Goal: Task Accomplishment & Management: Use online tool/utility

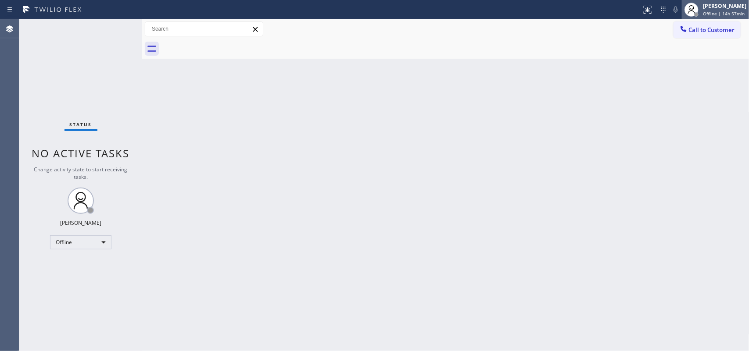
click at [710, 14] on span "Offline | 14h 57min" at bounding box center [724, 14] width 42 height 6
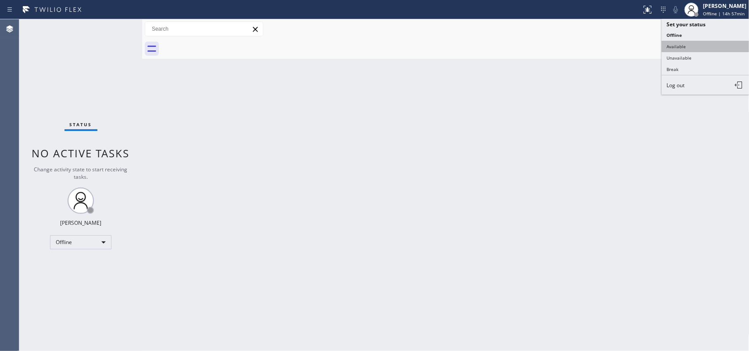
click at [689, 47] on button "Available" at bounding box center [705, 46] width 88 height 11
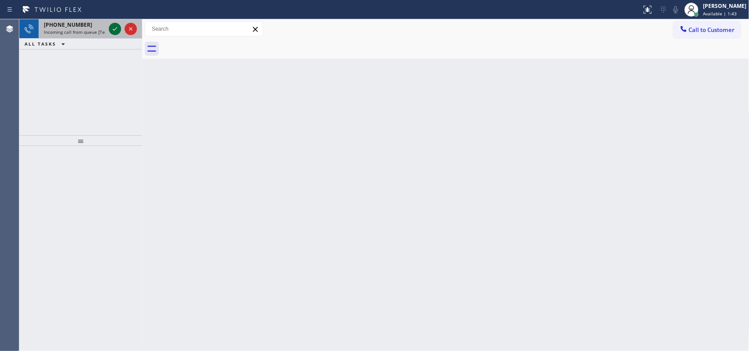
click at [115, 30] on icon at bounding box center [115, 29] width 11 height 11
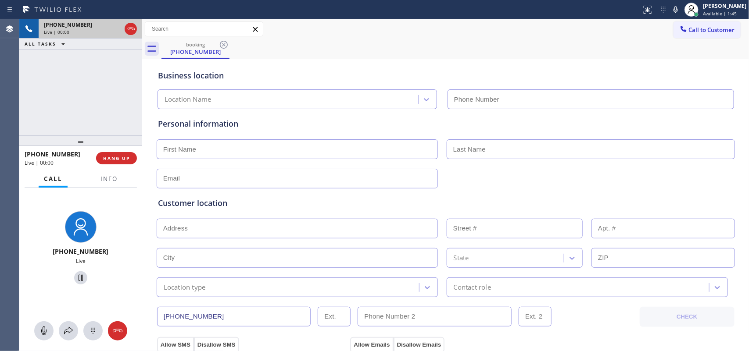
type input "(714) 942-5816"
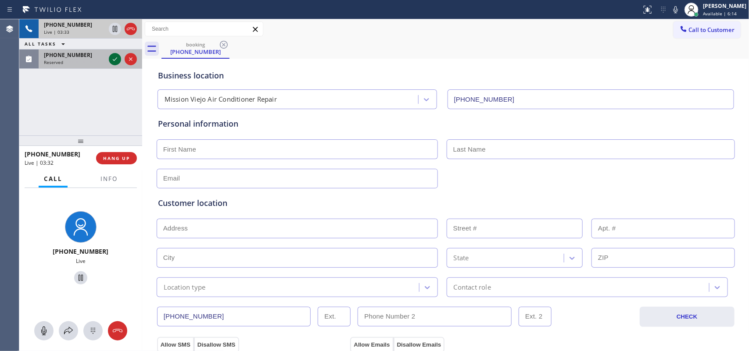
click at [113, 61] on icon at bounding box center [115, 59] width 11 height 11
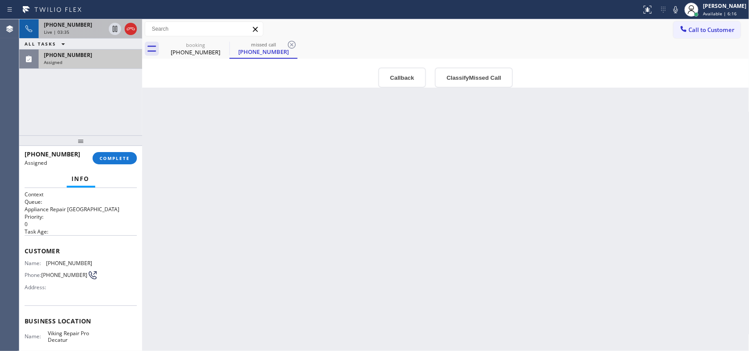
scroll to position [97, 0]
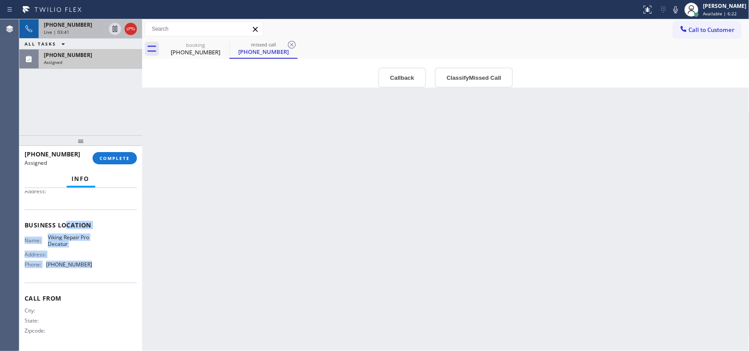
drag, startPoint x: 90, startPoint y: 269, endPoint x: 60, endPoint y: 209, distance: 67.3
click at [62, 214] on div "Business location Name: Viking Repair Pro Decatur Address: Phone: (678) 855-8895" at bounding box center [81, 246] width 112 height 73
click at [49, 175] on div "Info Context Queue: Appliance Repair High End Priority: 0 Task Age: Customer Na…" at bounding box center [80, 261] width 123 height 181
click at [49, 175] on div "Info" at bounding box center [81, 180] width 112 height 18
click at [99, 266] on div "Name: Viking Repair Pro Decatur Address: Phone: (678) 855-8895" at bounding box center [81, 253] width 112 height 38
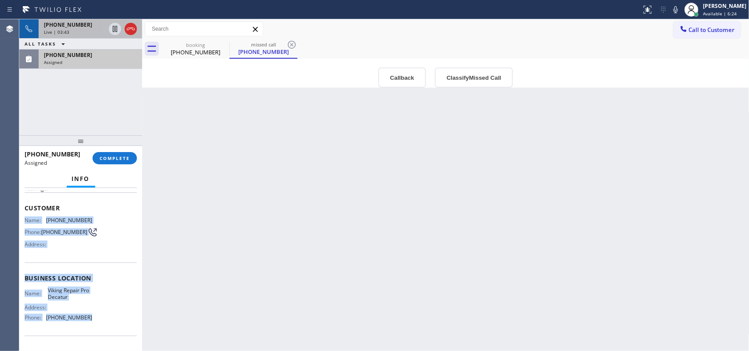
drag, startPoint x: 99, startPoint y: 267, endPoint x: 74, endPoint y: 183, distance: 87.0
click at [74, 185] on div "Info Context Queue: Appliance Repair High End Priority: 0 Task Age: Customer Na…" at bounding box center [80, 261] width 123 height 181
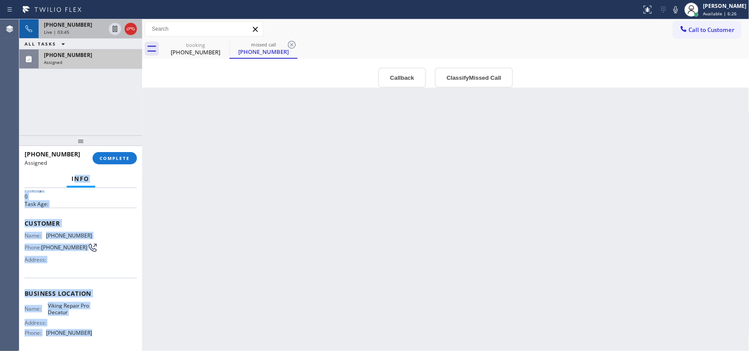
click at [105, 238] on div "Name: (770) 202-6496 Phone: (770) 202-6496 Address:" at bounding box center [81, 249] width 112 height 35
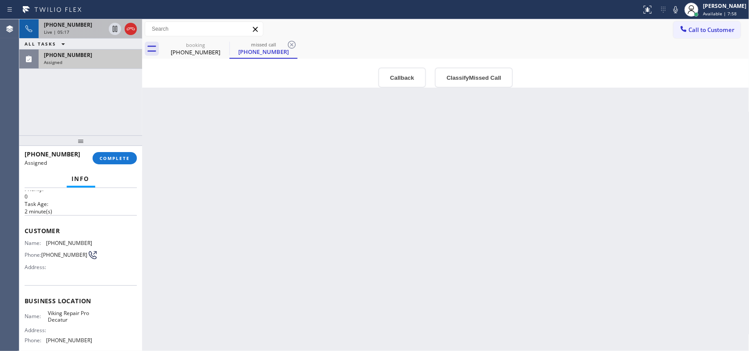
click at [71, 30] on div "Live | 05:17" at bounding box center [74, 32] width 61 height 6
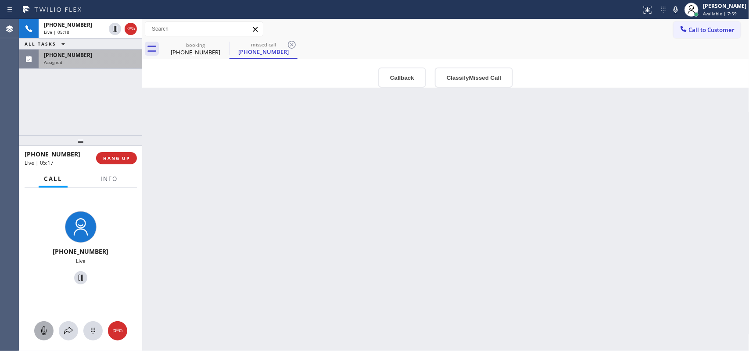
click at [44, 327] on icon at bounding box center [44, 331] width 11 height 11
click at [77, 279] on icon at bounding box center [80, 278] width 11 height 11
click at [79, 64] on div "Assigned" at bounding box center [90, 62] width 93 height 6
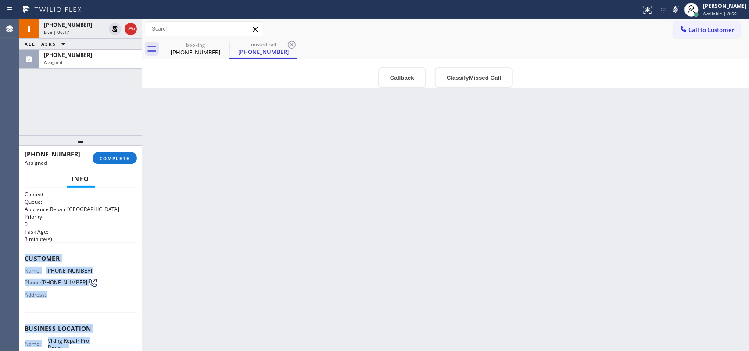
drag, startPoint x: 95, startPoint y: 271, endPoint x: 26, endPoint y: 255, distance: 70.7
click at [26, 255] on div "Context Queue: Appliance Repair High End Priority: 0 Task Age: 3 minute(s) Cust…" at bounding box center [81, 322] width 112 height 262
copy div "Customer Name: (770) 202-6496 Phone: (770) 202-6496 Address: Business location …"
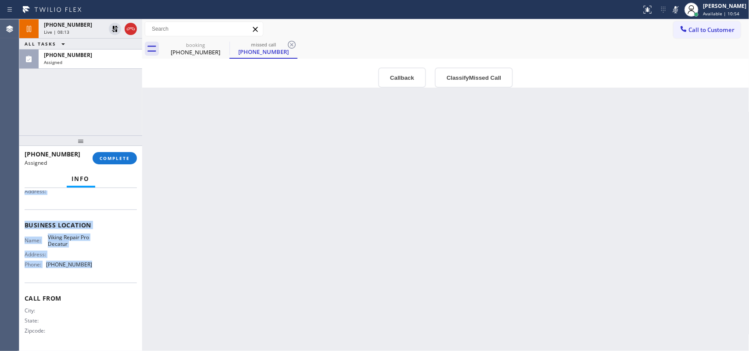
click at [97, 266] on div "Name: Viking Repair Pro Decatur Address: Phone: (678) 855-8895" at bounding box center [81, 253] width 112 height 38
drag, startPoint x: 96, startPoint y: 266, endPoint x: 93, endPoint y: 202, distance: 64.1
click at [93, 206] on div "Context Queue: Appliance Repair High End Priority: 0 Task Age: 5 minute(s) Cust…" at bounding box center [81, 218] width 112 height 262
click at [91, 198] on div "Name: (770) 202-6496 Phone: (770) 202-6496 Address:" at bounding box center [81, 181] width 112 height 35
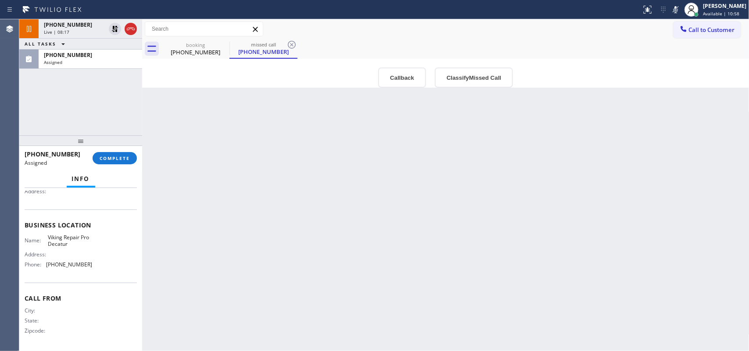
scroll to position [98, 0]
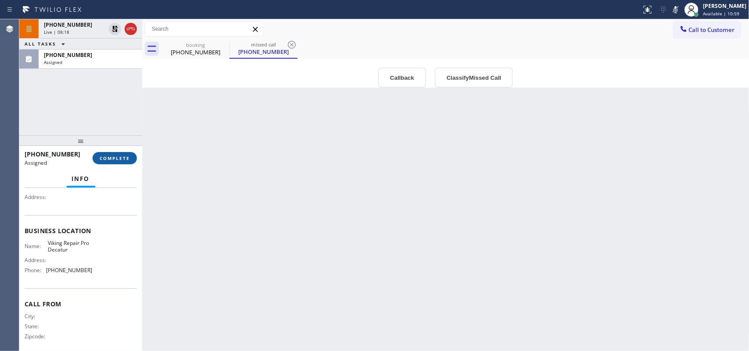
click at [126, 162] on button "COMPLETE" at bounding box center [115, 158] width 44 height 12
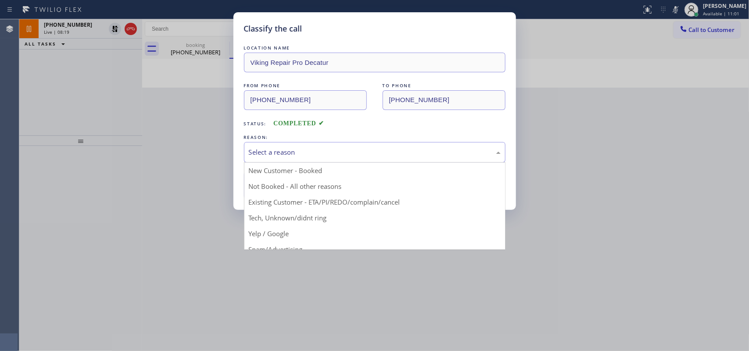
drag, startPoint x: 362, startPoint y: 150, endPoint x: 354, endPoint y: 164, distance: 16.2
click at [362, 151] on div "Select a reason" at bounding box center [375, 152] width 252 height 10
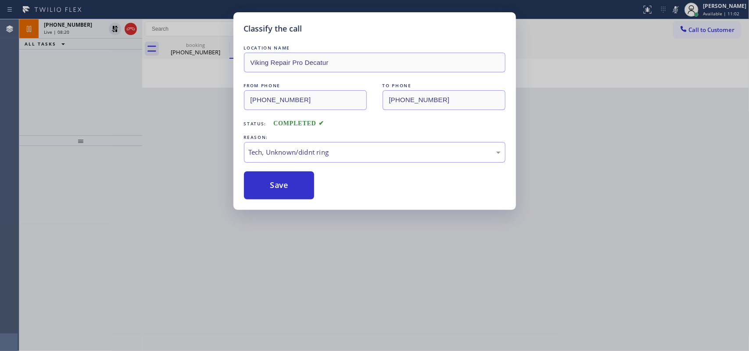
drag, startPoint x: 311, startPoint y: 218, endPoint x: 301, endPoint y: 208, distance: 14.3
click at [295, 194] on button "Save" at bounding box center [279, 186] width 71 height 28
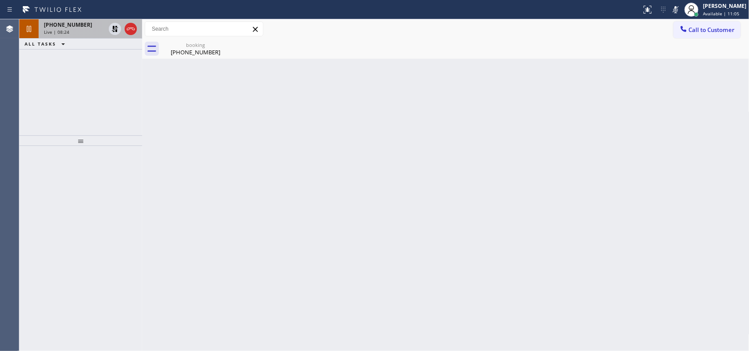
click at [71, 34] on div "Live | 08:24" at bounding box center [74, 32] width 61 height 6
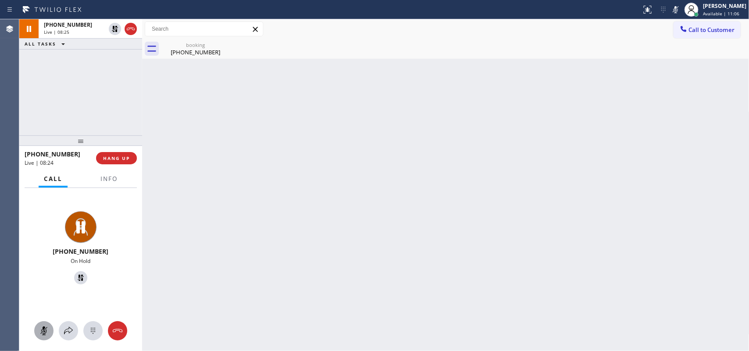
click at [42, 329] on icon at bounding box center [44, 331] width 11 height 11
click at [75, 275] on icon at bounding box center [80, 278] width 11 height 11
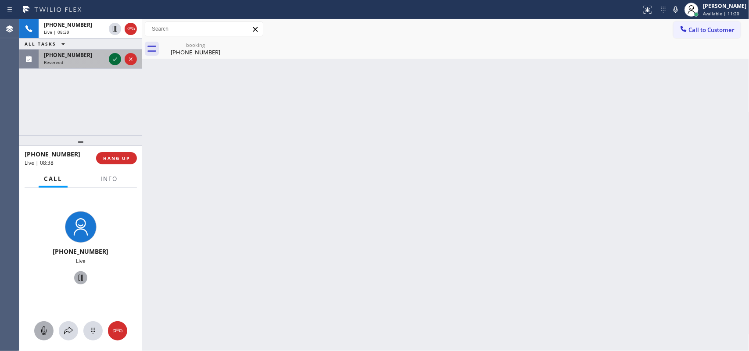
click at [114, 62] on icon at bounding box center [115, 59] width 11 height 11
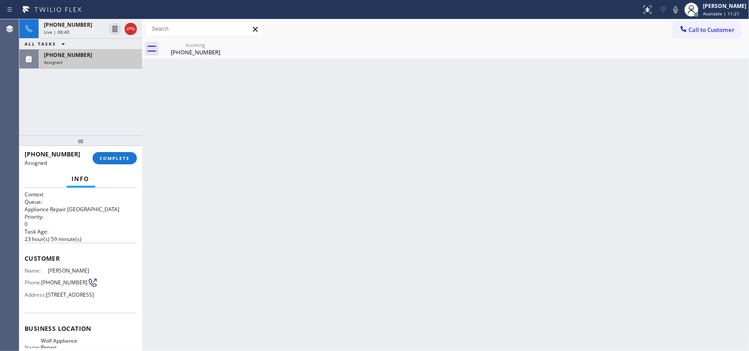
click at [78, 61] on div "Assigned" at bounding box center [90, 62] width 93 height 6
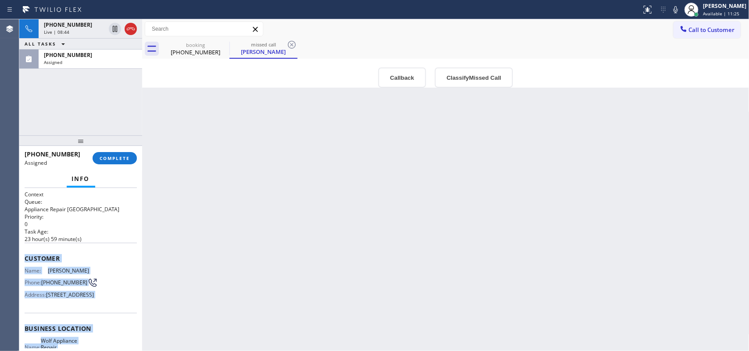
drag, startPoint x: 99, startPoint y: 271, endPoint x: 22, endPoint y: 260, distance: 77.5
click at [22, 260] on div "Context Queue: Appliance Repair High End Priority: 0 Task Age: 23 hour(s) 59 mi…" at bounding box center [80, 270] width 123 height 164
copy div "Customer Name: Rob Moore Phone: (478) 827-8218 Address: 7765 W 91st St UNIT A21…"
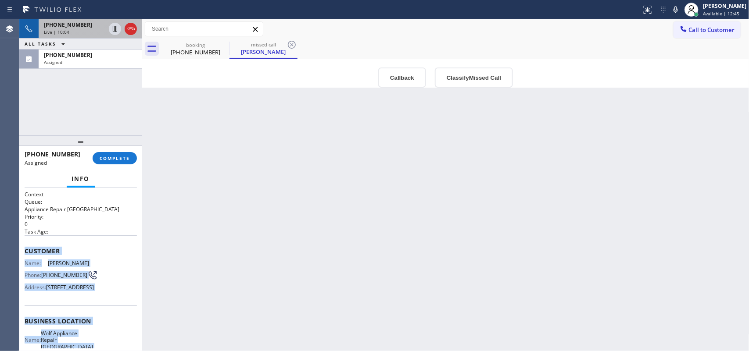
click at [89, 30] on div "Live | 10:04" at bounding box center [74, 32] width 61 height 6
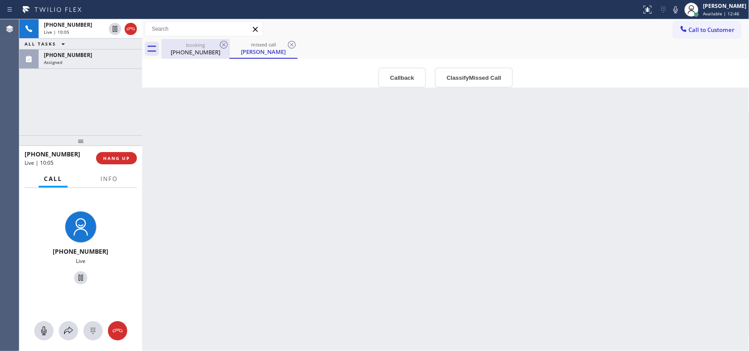
click at [200, 50] on div "(949) 378-9107" at bounding box center [195, 52] width 66 height 8
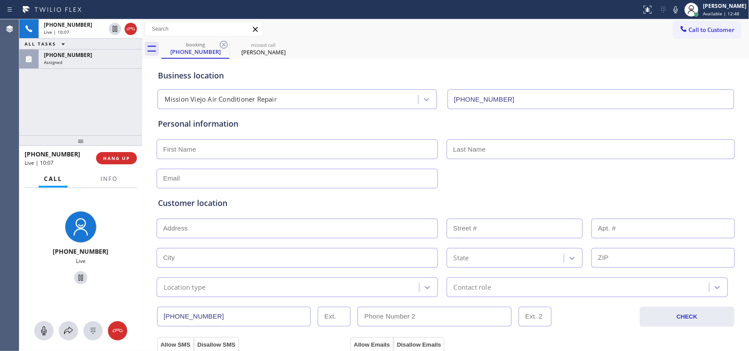
click at [239, 150] on input "text" at bounding box center [297, 149] width 281 height 20
click at [219, 180] on input "text" at bounding box center [297, 179] width 281 height 20
paste input "altal345@aol.com"
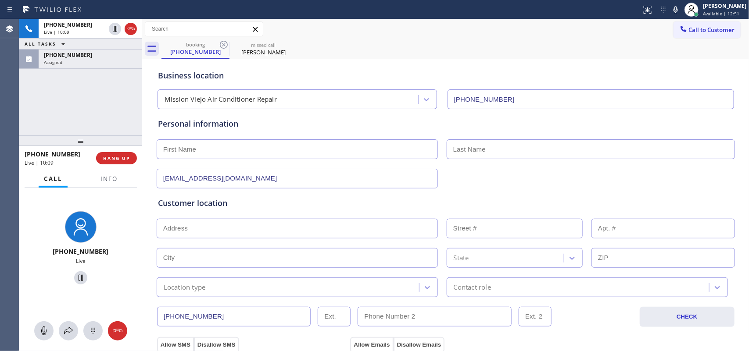
type input "altal345@aol.com"
click at [314, 141] on input "text" at bounding box center [297, 149] width 281 height 20
type input "Allan"
click at [377, 27] on div "Call to Customer Outbound call Location Search location Your caller id phone nu…" at bounding box center [445, 28] width 607 height 15
click at [404, 23] on div "Call to Customer Outbound call Location Search location Your caller id phone nu…" at bounding box center [445, 28] width 607 height 15
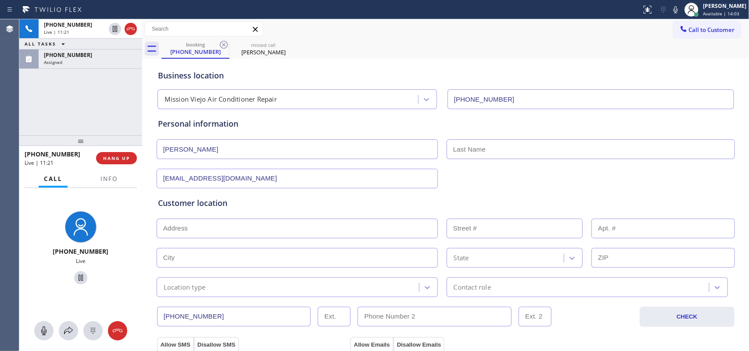
click at [484, 147] on input "text" at bounding box center [591, 149] width 288 height 20
paste input "Tallarico"
type input "Tallarico"
click at [117, 96] on div "+19493789107 Live | 12:41 ALL TASKS ALL TASKS ACTIVE TASKS TASKS IN WRAP UP (47…" at bounding box center [80, 77] width 123 height 116
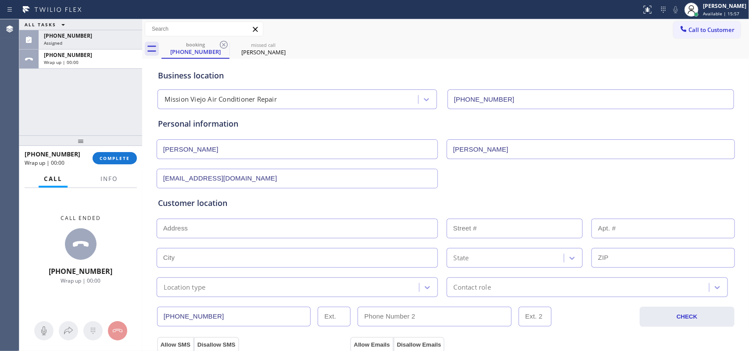
scroll to position [110, 0]
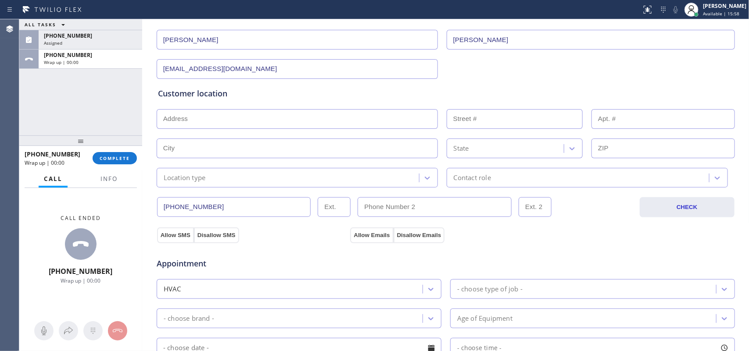
click at [274, 119] on input "text" at bounding box center [297, 119] width 281 height 20
paste input "28911 Glen Rdg, Mission Viejo, CA 92692"
type input "28911 Glen Ridge"
type input "28911"
type input "Mission Viejo"
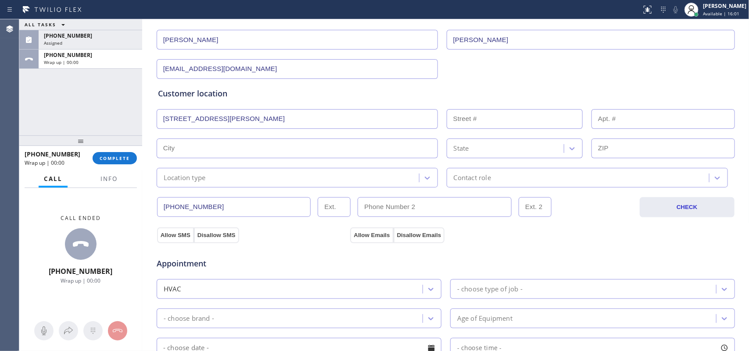
type input "92692"
click at [275, 138] on div "Mission Viejo California 92692" at bounding box center [446, 147] width 580 height 21
click at [287, 181] on div "Location type" at bounding box center [289, 177] width 260 height 15
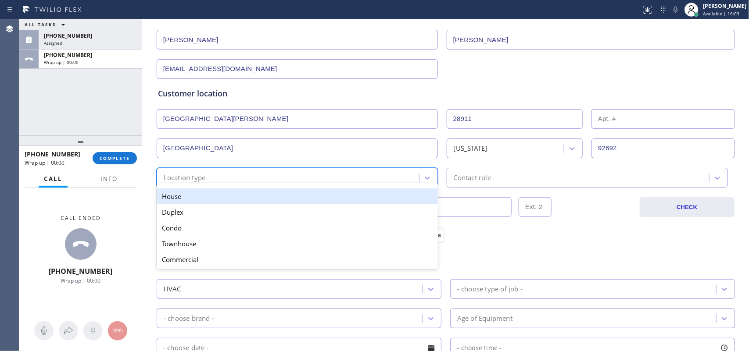
click at [286, 200] on div "House" at bounding box center [297, 197] width 281 height 16
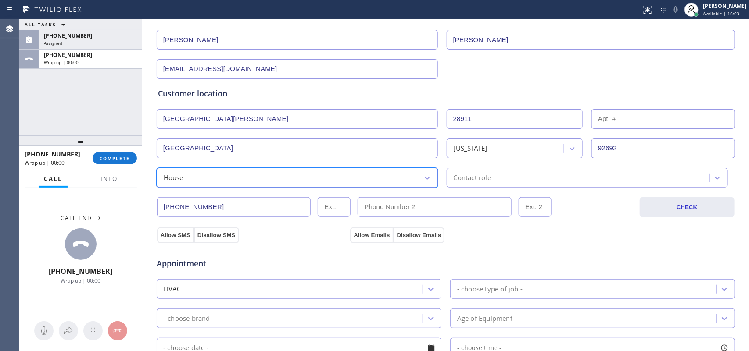
click at [454, 182] on div "Contact role" at bounding box center [472, 178] width 37 height 10
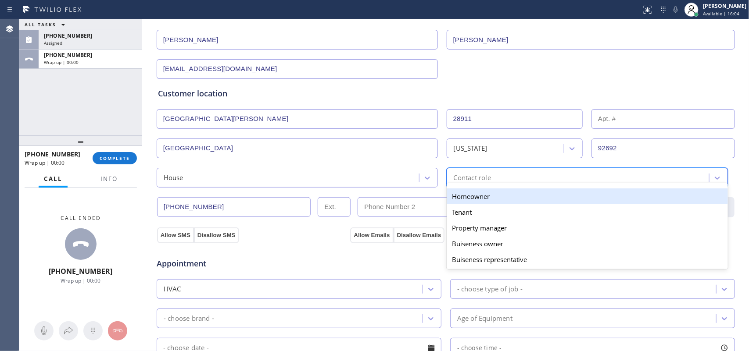
click at [466, 200] on div "Homeowner" at bounding box center [587, 197] width 281 height 16
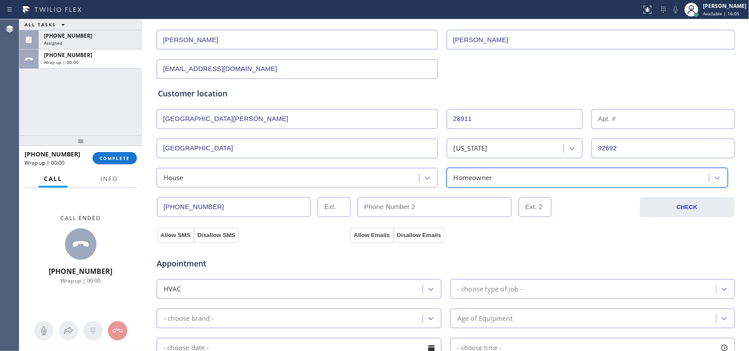
click at [169, 240] on div "Appointment HVAC - choose type of job - - choose brand - Age of Equipment - cho…" at bounding box center [445, 325] width 579 height 172
click at [182, 235] on button "Allow SMS" at bounding box center [175, 236] width 37 height 16
click at [360, 229] on button "Allow Emails" at bounding box center [371, 236] width 43 height 16
click at [369, 231] on button "Allow Emails" at bounding box center [371, 236] width 43 height 16
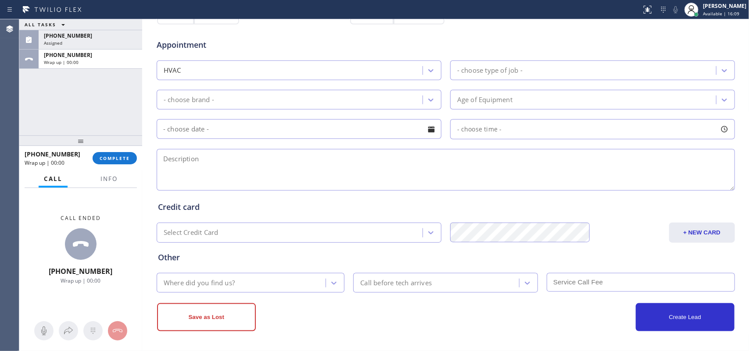
click at [514, 71] on div "- choose type of job -" at bounding box center [489, 70] width 65 height 10
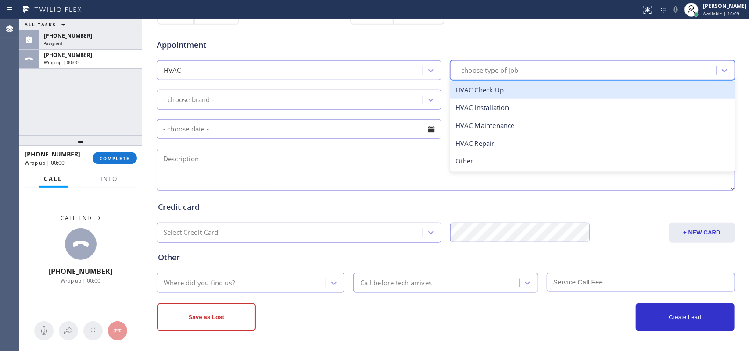
click at [513, 75] on div "- choose type of job -" at bounding box center [489, 70] width 65 height 10
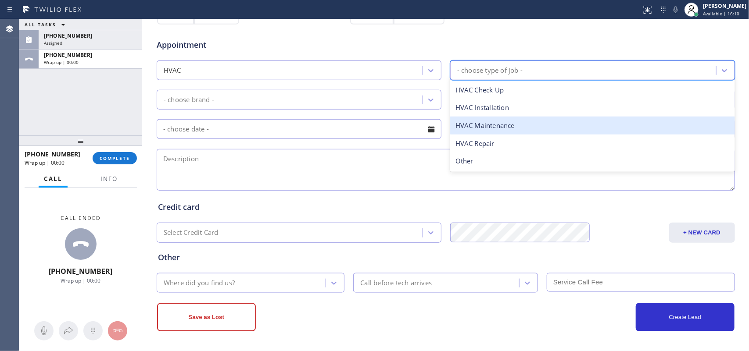
click at [505, 124] on div "HVAC Maintenance" at bounding box center [592, 126] width 285 height 18
click at [504, 124] on div "- choose time -" at bounding box center [592, 129] width 285 height 20
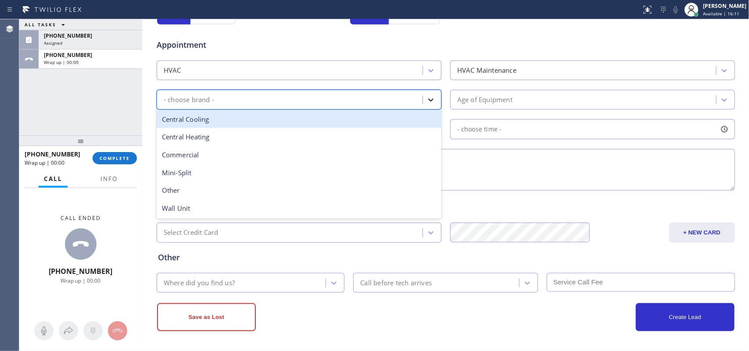
click at [423, 104] on div at bounding box center [431, 100] width 16 height 16
click at [271, 124] on div "Central Cooling" at bounding box center [299, 120] width 285 height 18
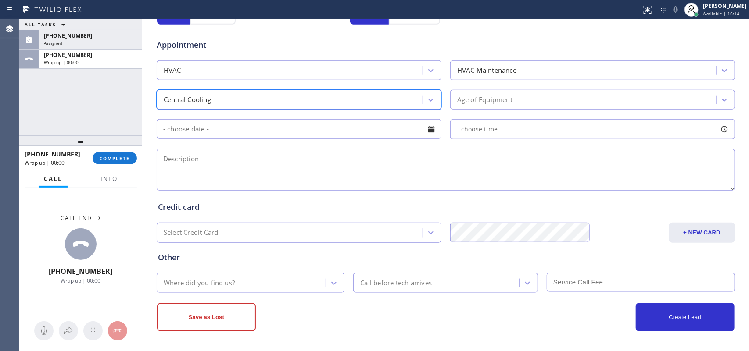
click at [501, 100] on div "Age of Equipment" at bounding box center [484, 100] width 55 height 10
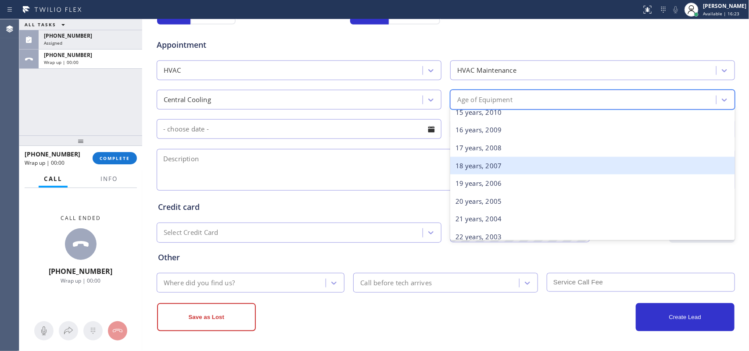
scroll to position [219, 0]
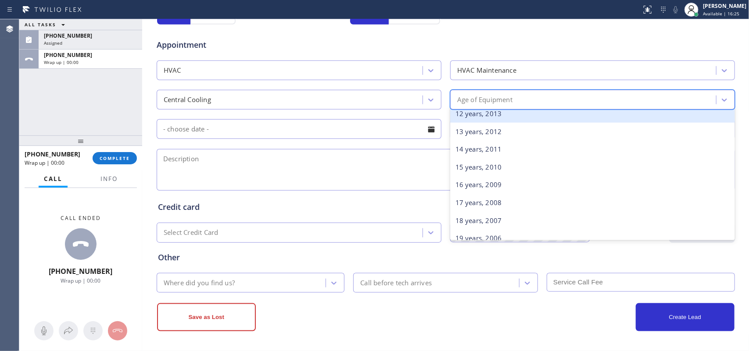
click at [518, 119] on div "12 years, 2013" at bounding box center [592, 114] width 285 height 18
click at [518, 119] on div "- choose time -" at bounding box center [446, 129] width 580 height 22
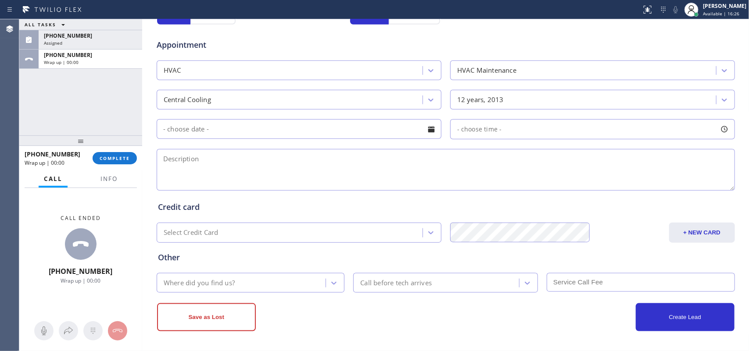
click at [429, 130] on div at bounding box center [431, 129] width 15 height 15
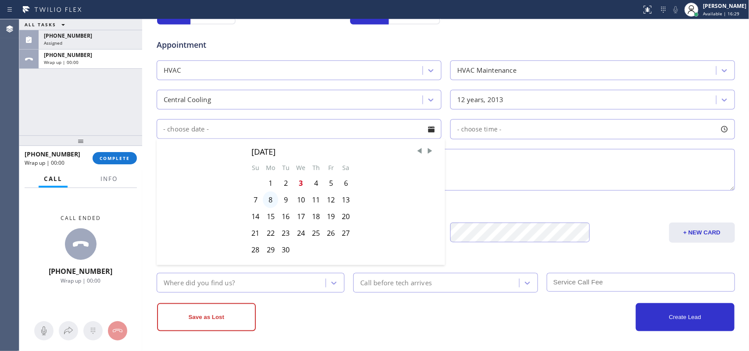
click at [265, 204] on div "8" at bounding box center [270, 200] width 15 height 17
type input "09/08/2025"
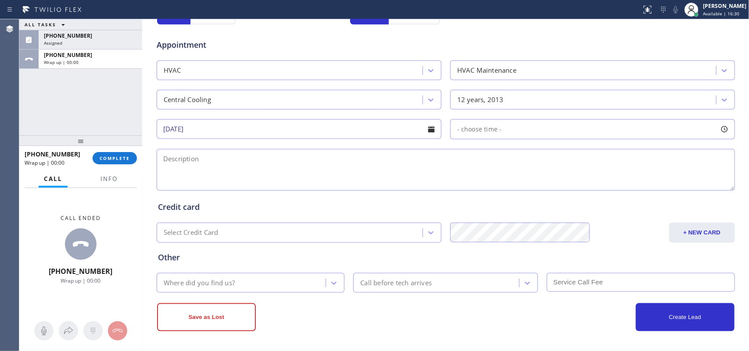
click at [725, 129] on div at bounding box center [724, 129] width 15 height 15
drag, startPoint x: 457, startPoint y: 186, endPoint x: 631, endPoint y: 182, distance: 174.2
click at [632, 182] on div at bounding box center [637, 183] width 11 height 18
drag, startPoint x: 631, startPoint y: 182, endPoint x: 623, endPoint y: 182, distance: 7.5
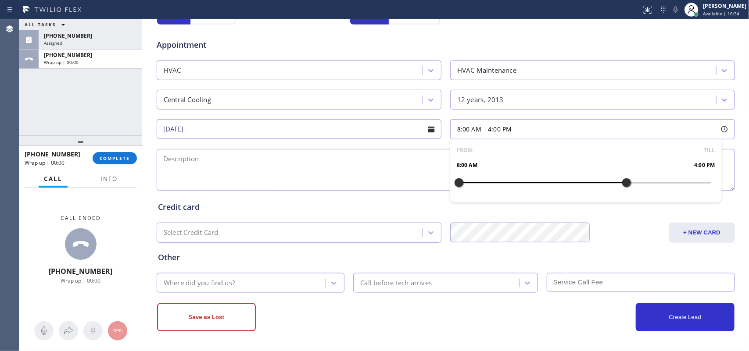
click at [623, 182] on div at bounding box center [626, 183] width 11 height 18
drag, startPoint x: 454, startPoint y: 183, endPoint x: 536, endPoint y: 186, distance: 81.2
click at [537, 186] on div at bounding box center [542, 183] width 11 height 18
click at [326, 168] on textarea at bounding box center [446, 170] width 578 height 42
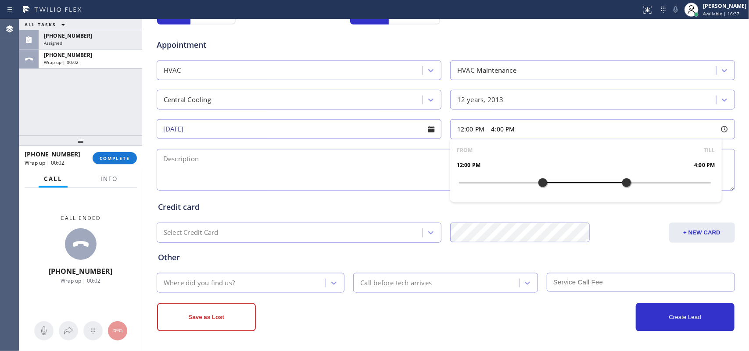
click at [326, 168] on textarea at bounding box center [446, 170] width 578 height 42
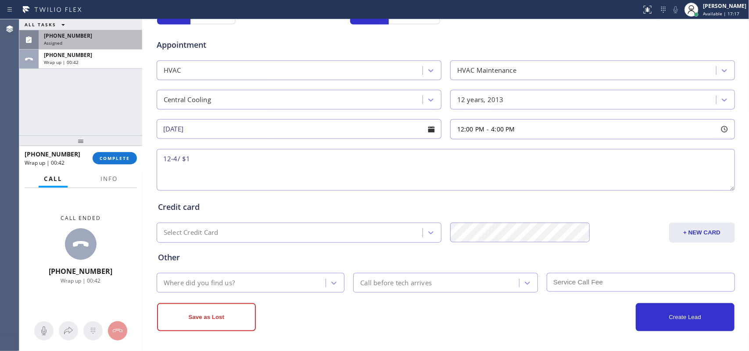
click at [75, 38] on span "(478) 827-8218" at bounding box center [68, 35] width 48 height 7
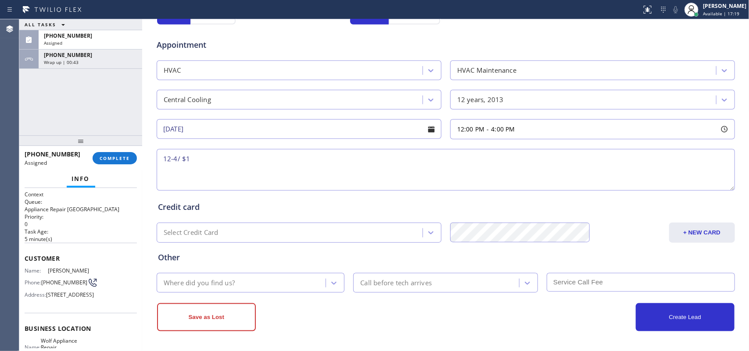
scroll to position [125, 0]
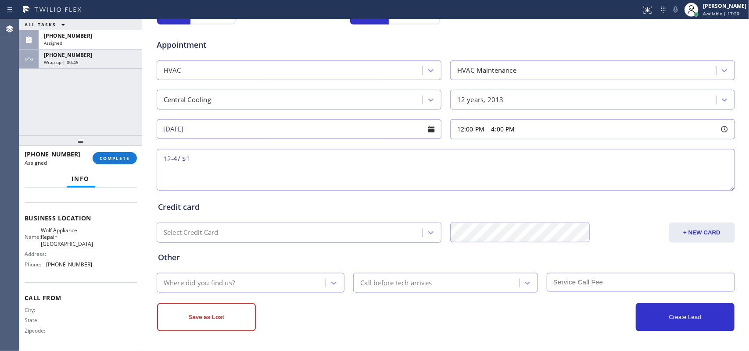
drag, startPoint x: 101, startPoint y: 266, endPoint x: 76, endPoint y: 189, distance: 80.7
click at [76, 190] on div "Context Queue: Appliance Repair High End Priority: 0 Task Age: 5 minute(s) Cust…" at bounding box center [81, 214] width 112 height 269
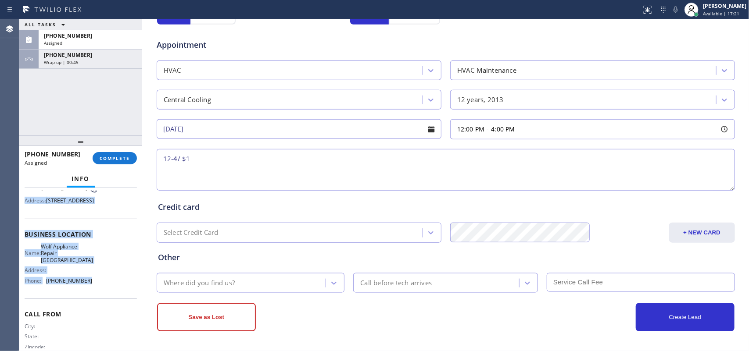
drag, startPoint x: 76, startPoint y: 189, endPoint x: 100, endPoint y: 293, distance: 106.2
click at [100, 293] on div "Context Queue: Appliance Repair High End Priority: 0 Task Age: 5 minute(s) Cust…" at bounding box center [81, 230] width 112 height 269
click at [97, 288] on div "Name: Wolf Appliance Repair Phoenix Address: Phone: (425) 517-3988" at bounding box center [81, 265] width 112 height 44
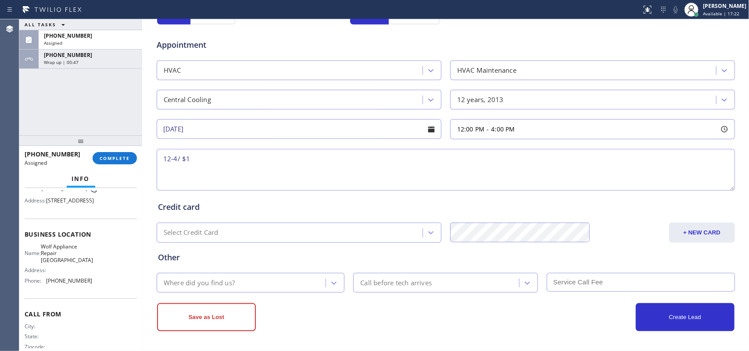
click at [97, 288] on div "Name: Wolf Appliance Repair Phoenix Address: Phone: (425) 517-3988" at bounding box center [81, 265] width 112 height 44
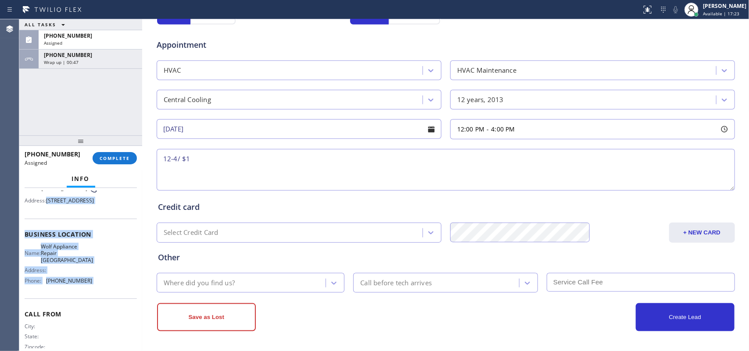
scroll to position [0, 0]
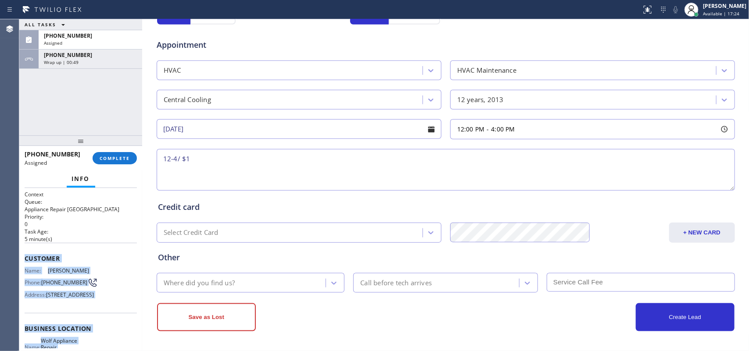
drag, startPoint x: 97, startPoint y: 297, endPoint x: 30, endPoint y: 259, distance: 76.8
click at [30, 259] on div "Context Queue: Appliance Repair High End Priority: 0 Task Age: 5 minute(s) Cust…" at bounding box center [81, 325] width 112 height 269
copy div "Customer Name: Rob Moore Phone: (478) 827-8218 Address: 7765 W 91st St UNIT A21…"
click at [89, 38] on div "(478) 827-8218" at bounding box center [90, 35] width 93 height 7
click at [119, 156] on span "COMPLETE" at bounding box center [115, 158] width 30 height 6
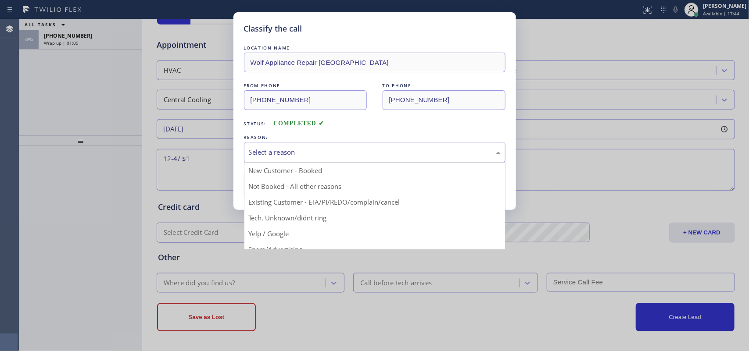
click at [345, 147] on div "Select a reason" at bounding box center [374, 152] width 261 height 21
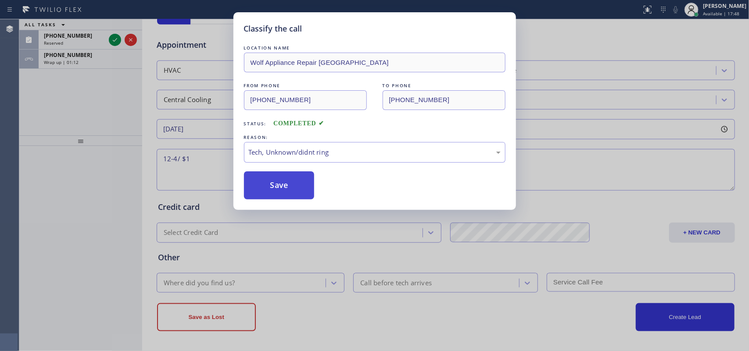
click at [295, 184] on button "Save" at bounding box center [279, 186] width 71 height 28
drag, startPoint x: 295, startPoint y: 184, endPoint x: 211, endPoint y: 128, distance: 100.5
click at [295, 184] on button "Save" at bounding box center [279, 186] width 71 height 28
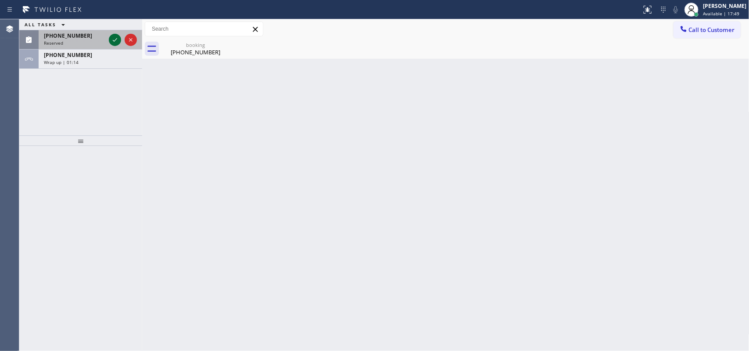
click at [112, 38] on icon at bounding box center [115, 40] width 11 height 11
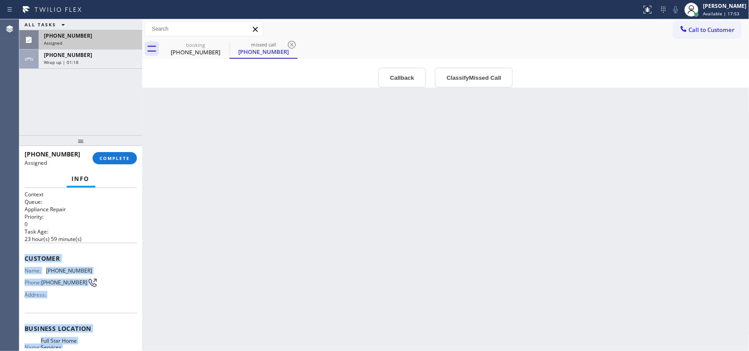
drag, startPoint x: 99, startPoint y: 271, endPoint x: 25, endPoint y: 253, distance: 76.3
click at [25, 253] on div "Context Queue: Appliance Repair Priority: 0 Task Age: 23 hour(s) 59 minute(s) C…" at bounding box center [81, 325] width 112 height 269
copy div "Customer Name: (888) 364-4165 Phone: (888) 364-4165 Address: Business location …"
click at [127, 160] on span "COMPLETE" at bounding box center [115, 158] width 30 height 6
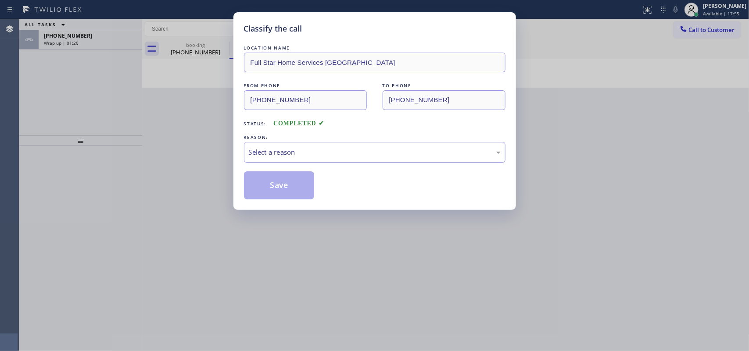
click at [436, 154] on div "Select a reason" at bounding box center [375, 152] width 252 height 10
click at [288, 184] on button "Save" at bounding box center [279, 186] width 71 height 28
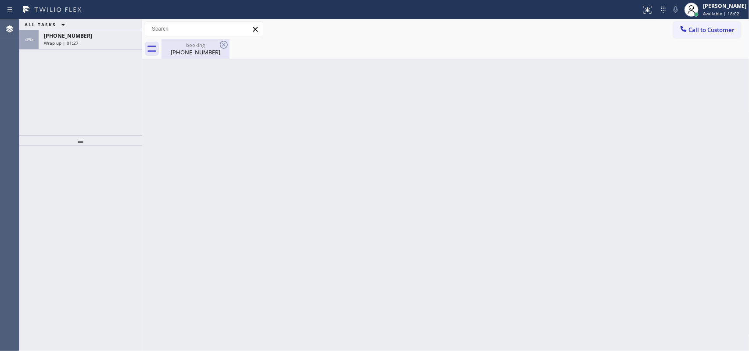
click at [192, 44] on div "booking" at bounding box center [195, 45] width 66 height 7
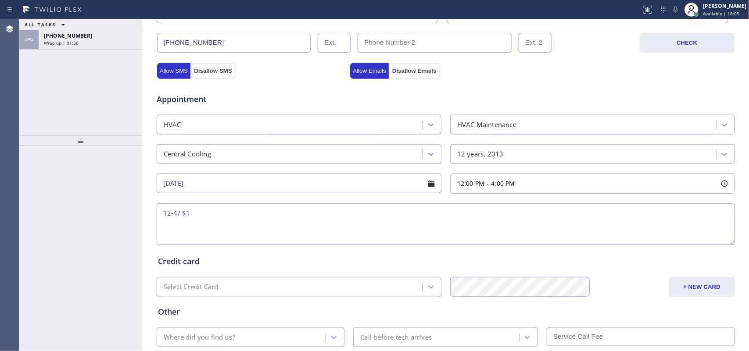
scroll to position [330, 0]
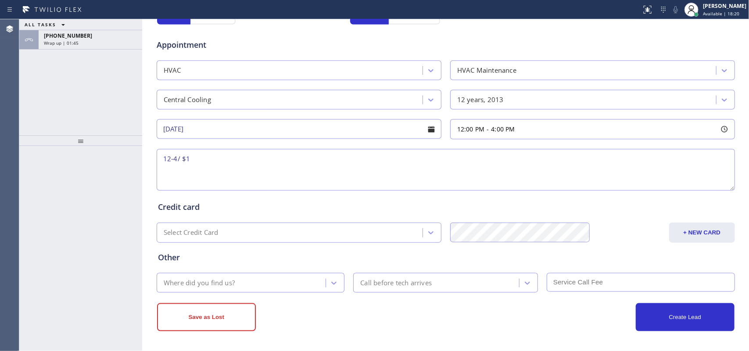
click at [51, 104] on div "ALL TASKS ALL TASKS ACTIVE TASKS TASKS IN WRAP UP +19493789107 Wrap up | 01:45" at bounding box center [80, 77] width 123 height 116
click at [363, 164] on textarea "12-4/ $1" at bounding box center [446, 170] width 578 height 42
click at [360, 165] on textarea "12-4/ $1" at bounding box center [446, 170] width 578 height 42
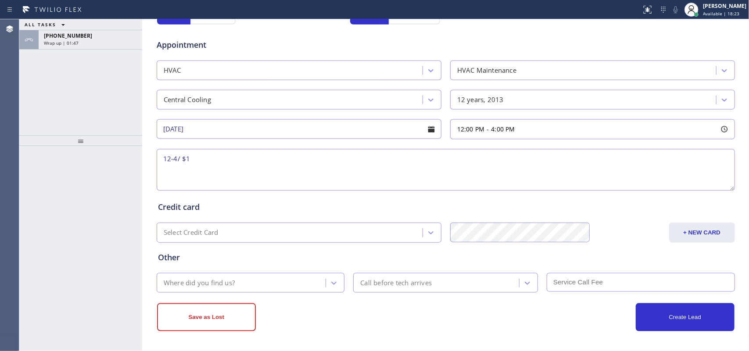
click at [360, 165] on textarea "12-4/ $1" at bounding box center [446, 170] width 578 height 42
click at [357, 161] on textarea "12-4/ $1" at bounding box center [446, 170] width 578 height 42
click at [193, 156] on textarea "12-4/ $149+119/" at bounding box center [446, 170] width 578 height 42
click at [198, 158] on textarea "12-4/ $149 +119/" at bounding box center [446, 170] width 578 height 42
click at [491, 174] on textarea "12-4/ $149 +$119/" at bounding box center [446, 170] width 578 height 42
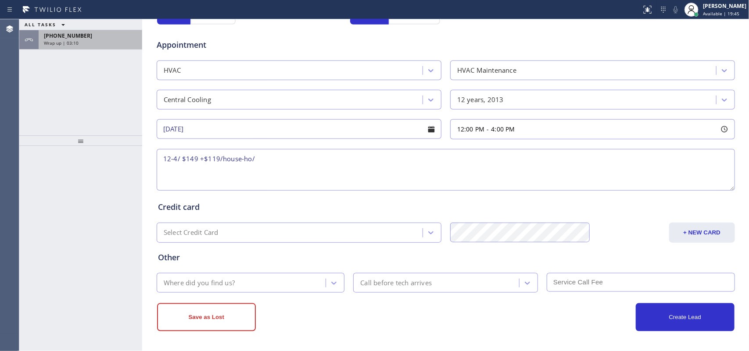
click at [76, 41] on span "Wrap up | 03:10" at bounding box center [61, 43] width 35 height 6
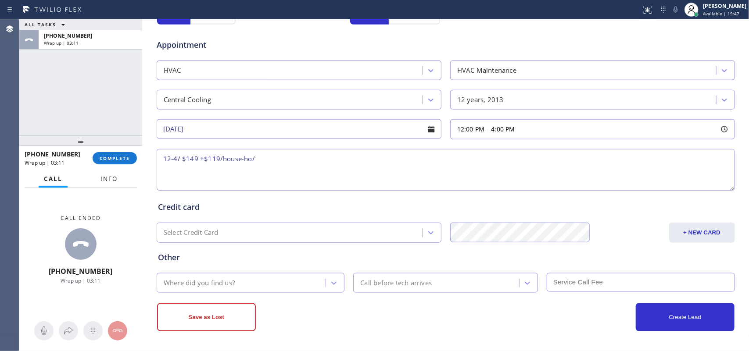
click at [117, 181] on span "Info" at bounding box center [108, 179] width 17 height 8
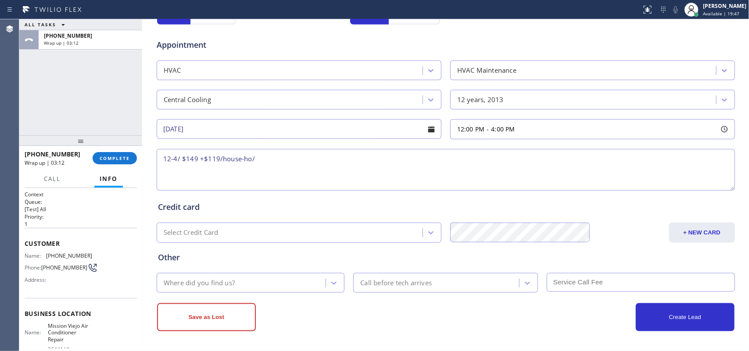
click at [117, 181] on span "Info" at bounding box center [109, 179] width 18 height 8
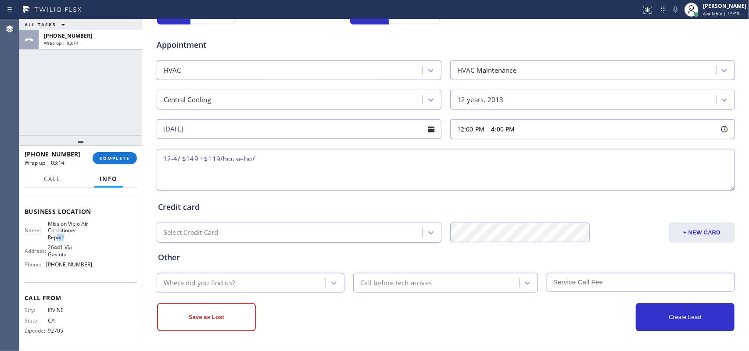
drag, startPoint x: 62, startPoint y: 237, endPoint x: 51, endPoint y: 229, distance: 14.0
click at [52, 230] on span "Mission Viejo Air Conditioner Repair" at bounding box center [70, 231] width 44 height 20
drag, startPoint x: 51, startPoint y: 229, endPoint x: 47, endPoint y: 225, distance: 5.3
click at [49, 226] on span "Mission Viejo Air Conditioner Repair" at bounding box center [70, 231] width 44 height 20
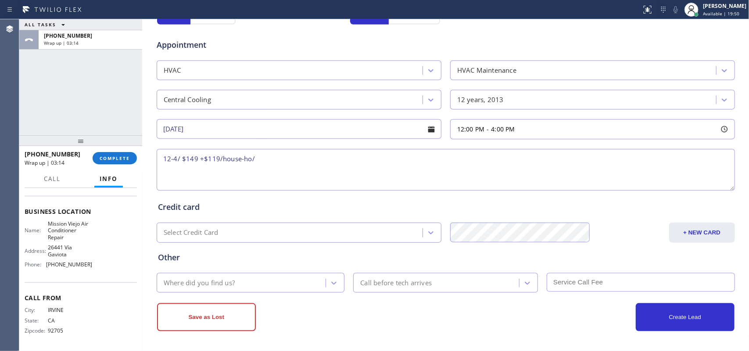
click at [48, 225] on span "Mission Viejo Air Conditioner Repair" at bounding box center [70, 231] width 44 height 20
click at [45, 224] on div "Name: Mission Viejo Air Conditioner Repair" at bounding box center [59, 231] width 68 height 20
click at [61, 104] on div "ALL TASKS ALL TASKS ACTIVE TASKS TASKS IN WRAP UP +19493789107 Wrap up | 04:57" at bounding box center [80, 77] width 123 height 116
click at [336, 165] on textarea "12-4/ $149 +$119/house-ho/" at bounding box center [446, 170] width 578 height 42
paste textarea "ho-house/2 central units/2 tstat/12 years old and 35 years old/ condensers on t…"
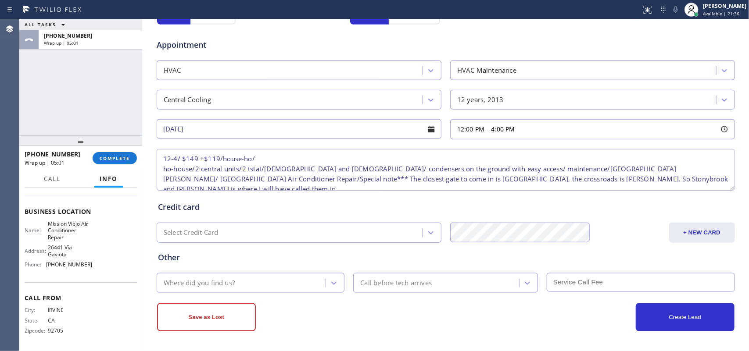
click at [336, 157] on textarea "12-4/ $149 +$119/house-ho/ ho-house/2 central units/2 tstat/12 years old and 35…" at bounding box center [446, 170] width 578 height 42
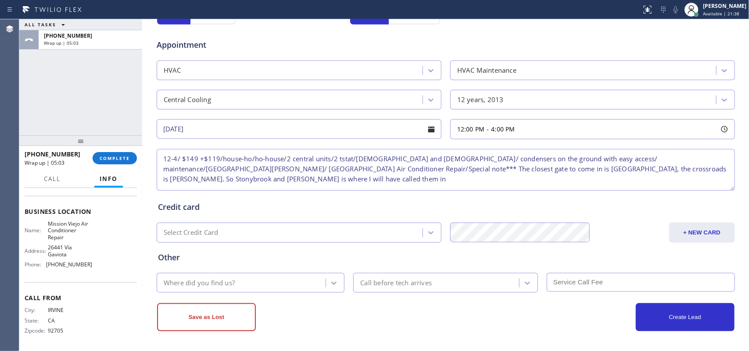
type textarea "12-4/ $149 +$119/house-ho/ho-house/2 central units/2 tstat/12 years old and 35 …"
click at [329, 282] on icon at bounding box center [333, 283] width 9 height 9
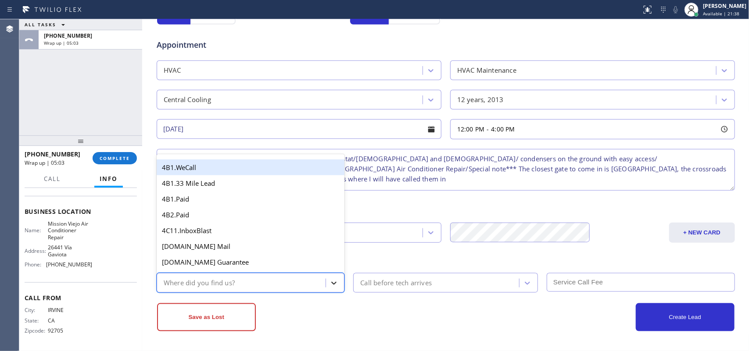
type input "g"
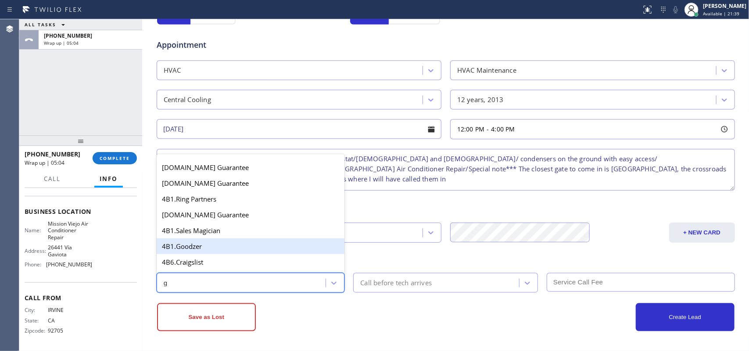
scroll to position [165, 0]
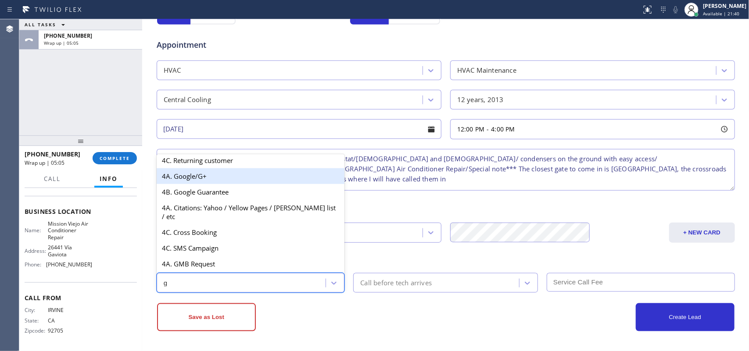
click at [228, 184] on div "4A. Google/G+" at bounding box center [251, 176] width 188 height 16
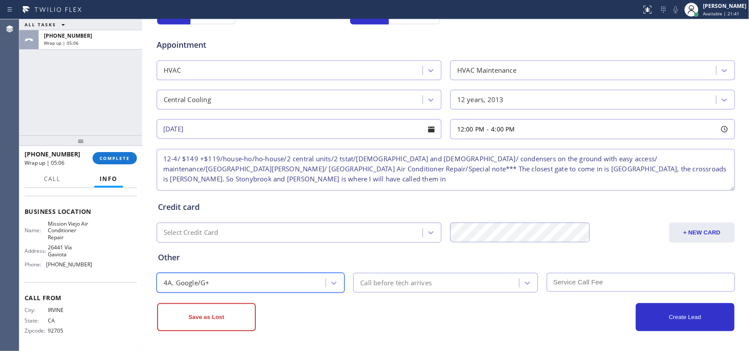
click at [380, 285] on div "Call before tech arrives" at bounding box center [395, 283] width 71 height 10
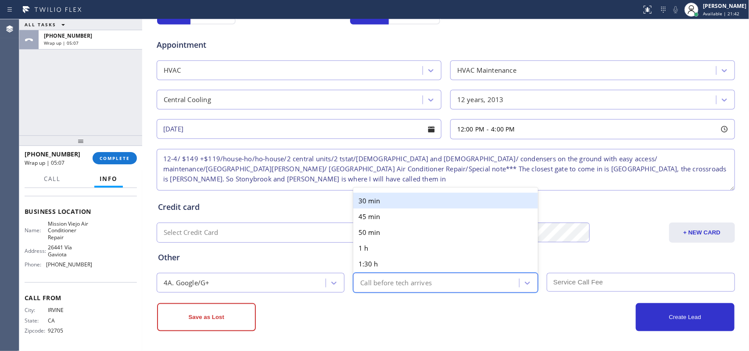
click at [398, 197] on div "30 min" at bounding box center [445, 201] width 185 height 16
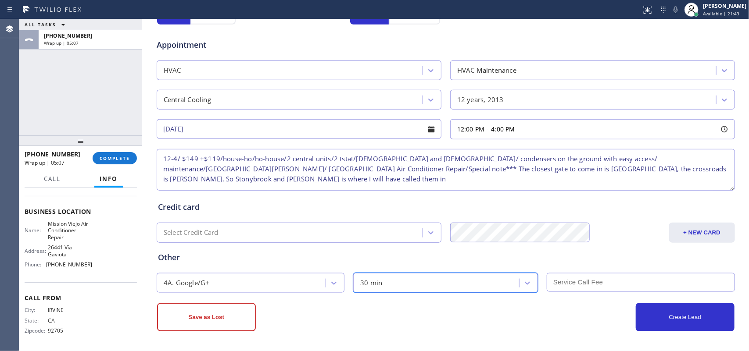
click at [584, 285] on input "text" at bounding box center [641, 282] width 188 height 19
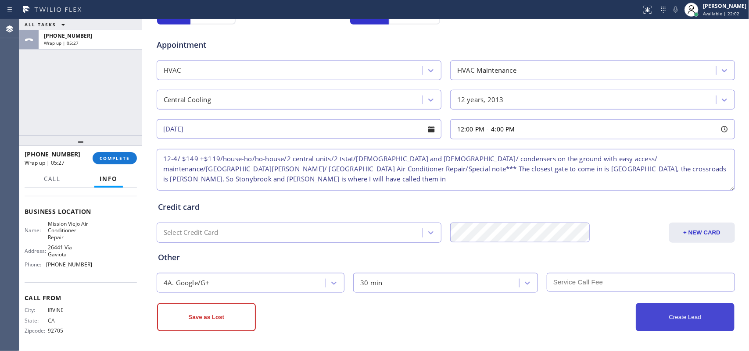
click at [691, 324] on button "Create Lead" at bounding box center [685, 318] width 99 height 28
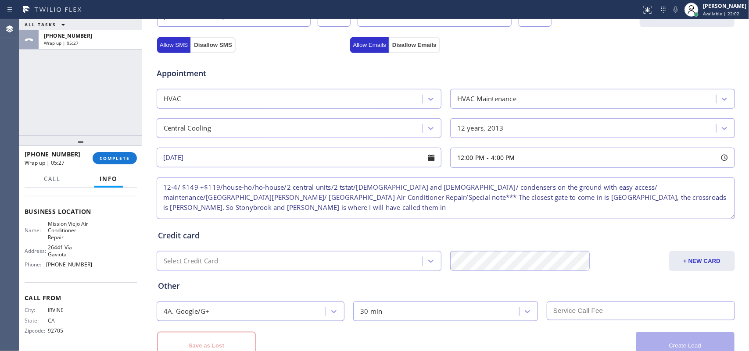
scroll to position [360, 0]
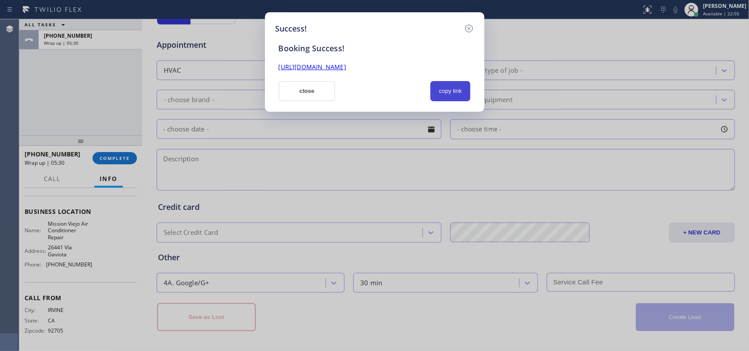
click at [450, 90] on button "copy link" at bounding box center [450, 91] width 40 height 20
click at [346, 66] on link "https://erp.apollosoft.co/customer/760744#portlet_lead" at bounding box center [313, 67] width 68 height 8
click at [308, 97] on button "close" at bounding box center [307, 91] width 57 height 20
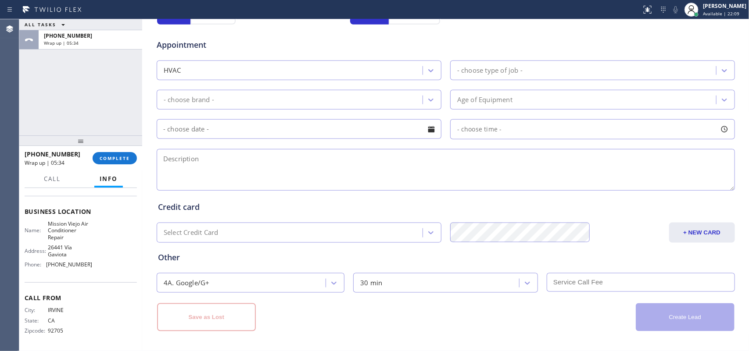
drag, startPoint x: 127, startPoint y: 159, endPoint x: 121, endPoint y: 79, distance: 79.7
click at [126, 159] on span "COMPLETE" at bounding box center [115, 158] width 30 height 6
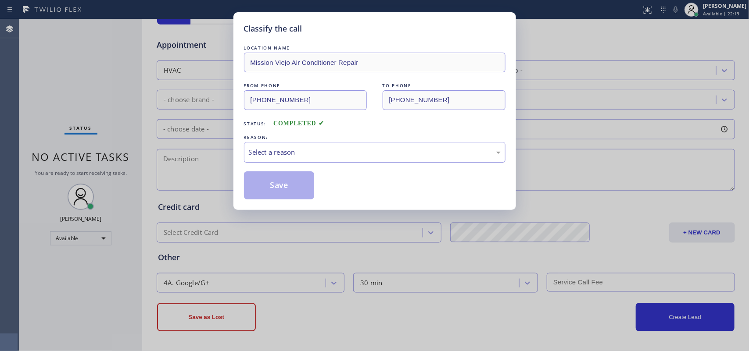
click at [306, 147] on div "Select a reason" at bounding box center [375, 152] width 252 height 10
click at [305, 168] on div "LOCATION NAME Mission Viejo Air Conditioner Repair FROM PHONE (949) 378-9107 TO…" at bounding box center [374, 121] width 261 height 156
click at [273, 181] on button "Save" at bounding box center [279, 186] width 71 height 28
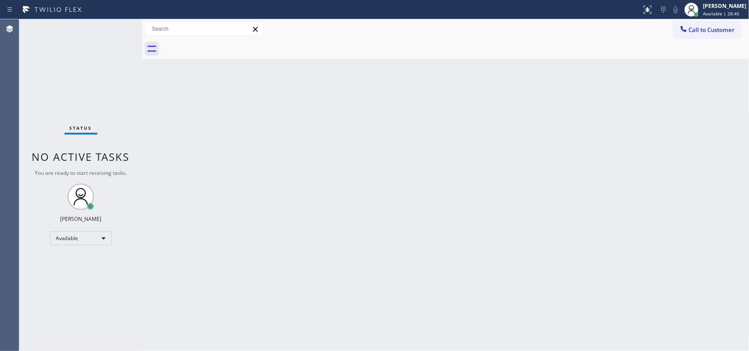
click at [674, 266] on div "Back to Dashboard Change Sender ID Customers Technicians Select a contact Outbo…" at bounding box center [445, 185] width 607 height 332
click at [740, 50] on div at bounding box center [455, 49] width 588 height 20
click at [626, 80] on div "Back to Dashboard Change Sender ID Customers Technicians Select a contact Outbo…" at bounding box center [445, 185] width 607 height 332
click at [621, 143] on div "Back to Dashboard Change Sender ID Customers Technicians Select a contact Outbo…" at bounding box center [445, 185] width 607 height 332
click at [596, 121] on div "Back to Dashboard Change Sender ID Customers Technicians Select a contact Outbo…" at bounding box center [445, 185] width 607 height 332
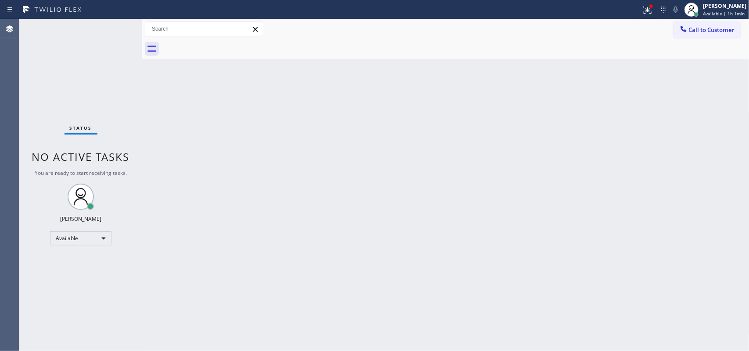
click at [612, 106] on div "Back to Dashboard Change Sender ID Customers Technicians Select a contact Outbo…" at bounding box center [445, 185] width 607 height 332
click at [116, 93] on div "Status No active tasks You are ready to start receiving tasks. Leah Cabrera Ava…" at bounding box center [80, 185] width 123 height 332
click at [655, 121] on div "Back to Dashboard Change Sender ID Customers Technicians Select a contact Outbo…" at bounding box center [445, 185] width 607 height 332
click at [688, 182] on div "Back to Dashboard Change Sender ID Customers Technicians Select a contact Outbo…" at bounding box center [445, 185] width 607 height 332
click at [613, 132] on div "Back to Dashboard Change Sender ID Customers Technicians Select a contact Outbo…" at bounding box center [445, 185] width 607 height 332
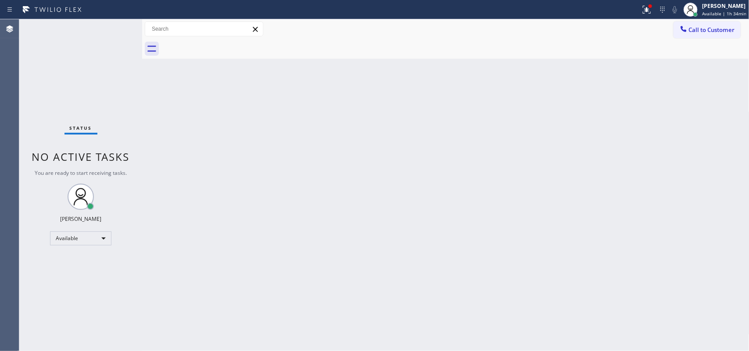
click at [695, 225] on div "Back to Dashboard Change Sender ID Customers Technicians Select a contact Outbo…" at bounding box center [445, 185] width 607 height 332
click at [708, 15] on span "Available | 1h 35min" at bounding box center [724, 14] width 44 height 6
click at [616, 282] on div "Back to Dashboard Change Sender ID Customers Technicians Select a contact Outbo…" at bounding box center [445, 185] width 607 height 332
click at [624, 323] on div "Back to Dashboard Change Sender ID Customers Technicians Select a contact Outbo…" at bounding box center [445, 185] width 607 height 332
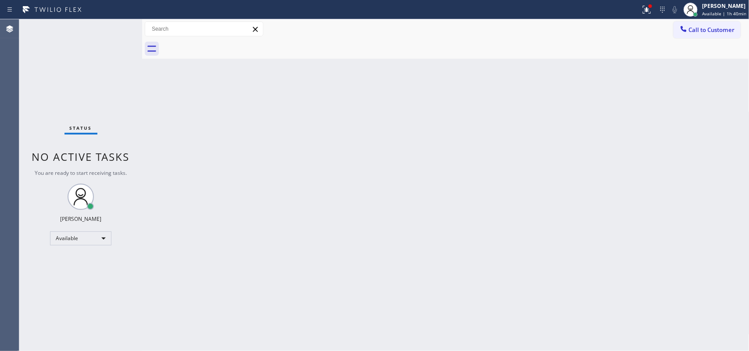
click at [602, 107] on div "Back to Dashboard Change Sender ID Customers Technicians Select a contact Outbo…" at bounding box center [445, 185] width 607 height 332
click at [603, 67] on div "Back to Dashboard Change Sender ID Customers Technicians Select a contact Outbo…" at bounding box center [445, 185] width 607 height 332
click at [611, 50] on div at bounding box center [455, 49] width 588 height 20
click at [630, 311] on div "Back to Dashboard Change Sender ID Customers Technicians Select a contact Outbo…" at bounding box center [445, 185] width 607 height 332
drag, startPoint x: 633, startPoint y: 168, endPoint x: 536, endPoint y: 108, distance: 114.2
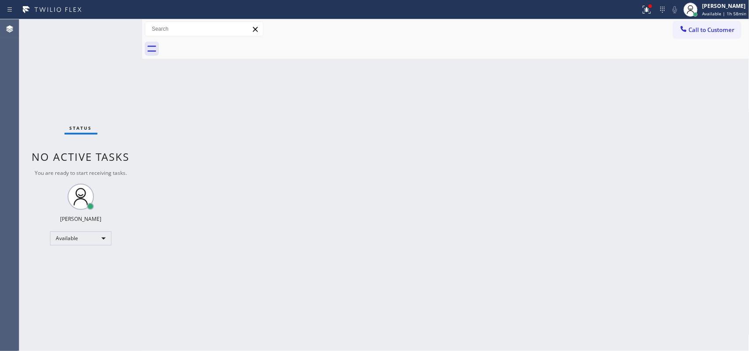
click at [633, 168] on div "Back to Dashboard Change Sender ID Customers Technicians Select a contact Outbo…" at bounding box center [445, 185] width 607 height 332
click at [636, 108] on div "Back to Dashboard Change Sender ID Customers Technicians Select a contact Outbo…" at bounding box center [445, 185] width 607 height 332
click at [651, 71] on div "Back to Dashboard Change Sender ID Customers Technicians Select a contact Outbo…" at bounding box center [445, 185] width 607 height 332
click at [687, 231] on div "Back to Dashboard Change Sender ID Customers Technicians Select a contact Outbo…" at bounding box center [445, 185] width 607 height 332
click at [657, 124] on div "Back to Dashboard Change Sender ID Customers Technicians Select a contact Outbo…" at bounding box center [445, 185] width 607 height 332
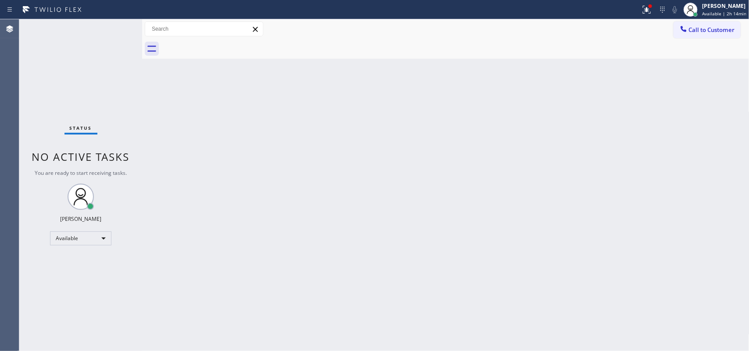
click at [650, 123] on div "Back to Dashboard Change Sender ID Customers Technicians Select a contact Outbo…" at bounding box center [445, 185] width 607 height 332
click at [722, 11] on span "Available | 2h 14min" at bounding box center [724, 14] width 44 height 6
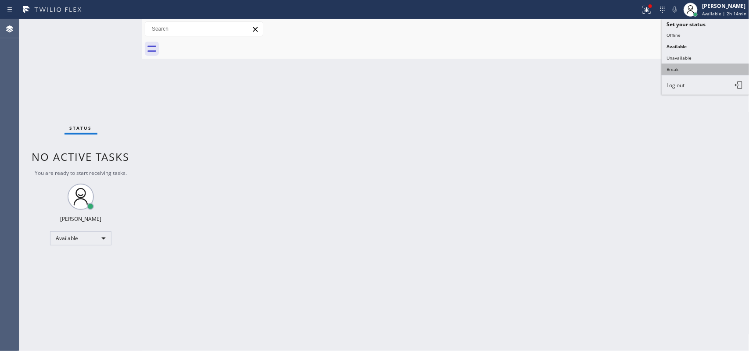
click at [686, 64] on button "Break" at bounding box center [705, 69] width 88 height 11
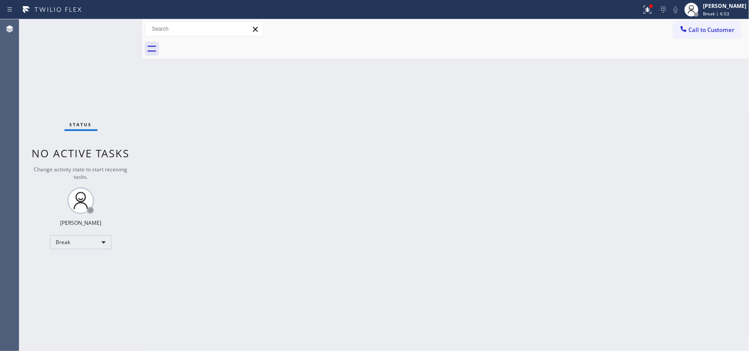
click at [282, 106] on div "Back to Dashboard Change Sender ID Customers Technicians Select a contact Outbo…" at bounding box center [445, 185] width 607 height 332
click at [732, 13] on span "Break | 14:14" at bounding box center [717, 14] width 29 height 6
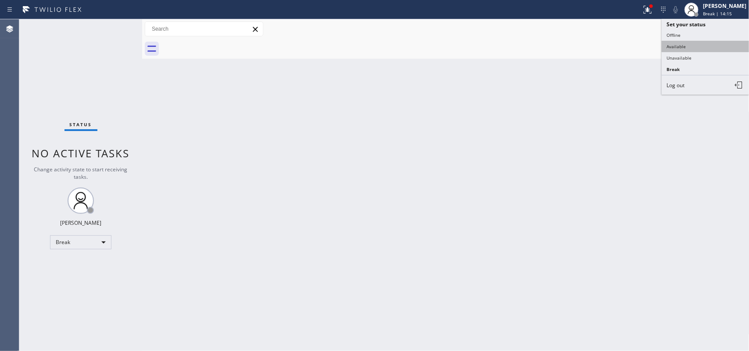
click at [687, 47] on button "Available" at bounding box center [705, 46] width 88 height 11
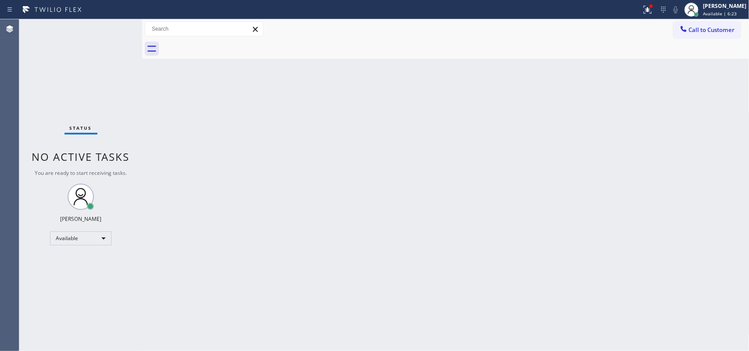
click at [635, 170] on div "Back to Dashboard Change Sender ID Customers Technicians Select a contact Outbo…" at bounding box center [445, 185] width 607 height 332
click at [672, 300] on div "Back to Dashboard Change Sender ID Customers Technicians Select a contact Outbo…" at bounding box center [445, 185] width 607 height 332
click at [625, 97] on div "Back to Dashboard Change Sender ID Customers Technicians Select a contact Outbo…" at bounding box center [445, 185] width 607 height 332
click at [614, 251] on div "Back to Dashboard Change Sender ID Customers Technicians Select a contact Outbo…" at bounding box center [445, 185] width 607 height 332
click at [619, 105] on div "Back to Dashboard Change Sender ID Customers Technicians Select a contact Outbo…" at bounding box center [445, 185] width 607 height 332
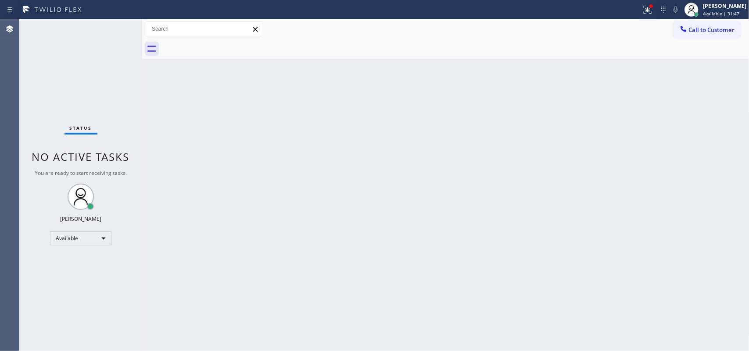
click at [623, 190] on div "Back to Dashboard Change Sender ID Customers Technicians Select a contact Outbo…" at bounding box center [445, 185] width 607 height 332
click at [616, 125] on div "Back to Dashboard Change Sender ID Customers Technicians Select a contact Outbo…" at bounding box center [445, 185] width 607 height 332
click at [645, 150] on div "Back to Dashboard Change Sender ID Customers Technicians Select a contact Outbo…" at bounding box center [445, 185] width 607 height 332
click at [702, 292] on div "Back to Dashboard Change Sender ID Customers Technicians Select a contact Outbo…" at bounding box center [445, 185] width 607 height 332
click at [590, 61] on div "Back to Dashboard Change Sender ID Customers Technicians Select a contact Outbo…" at bounding box center [445, 185] width 607 height 332
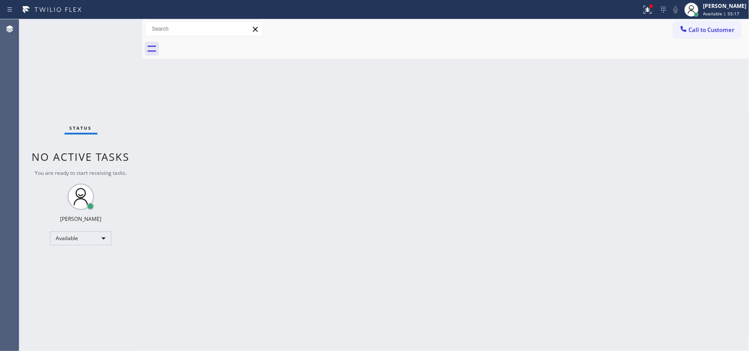
click at [665, 176] on div "Back to Dashboard Change Sender ID Customers Technicians Select a contact Outbo…" at bounding box center [445, 185] width 607 height 332
click at [608, 122] on div "Back to Dashboard Change Sender ID Customers Technicians Select a contact Outbo…" at bounding box center [445, 185] width 607 height 332
click at [733, 51] on div at bounding box center [455, 49] width 588 height 20
click at [621, 6] on div at bounding box center [320, 10] width 633 height 14
click at [650, 118] on div "Back to Dashboard Change Sender ID Customers Technicians Select a contact Outbo…" at bounding box center [445, 185] width 607 height 332
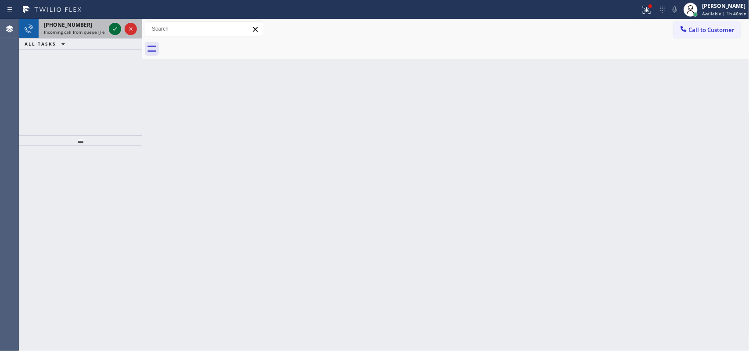
click at [114, 28] on icon at bounding box center [115, 29] width 11 height 11
click at [114, 26] on icon at bounding box center [115, 29] width 11 height 11
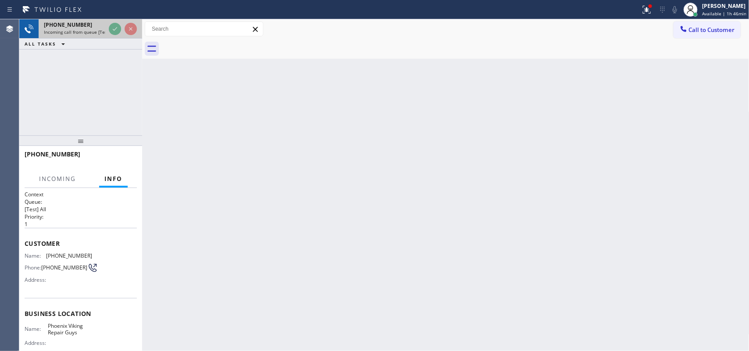
click at [85, 29] on span "Incoming call from queue [Test] All" at bounding box center [80, 32] width 73 height 6
click at [89, 32] on span "Incoming call from queue [Test] All" at bounding box center [80, 32] width 73 height 6
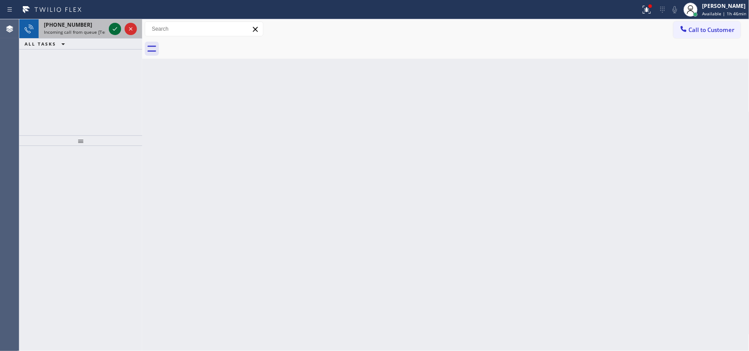
click at [114, 29] on icon at bounding box center [115, 29] width 11 height 11
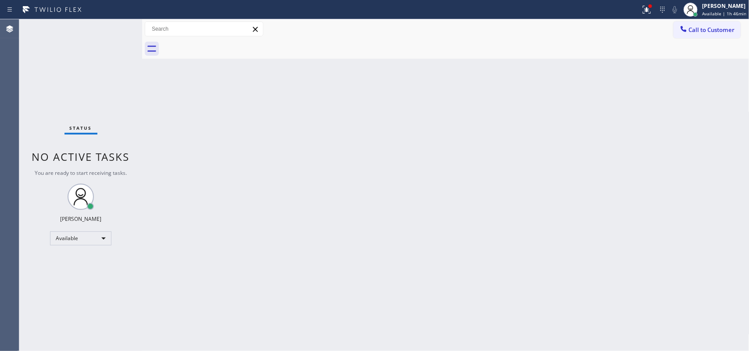
click at [117, 27] on div "Status No active tasks You are ready to start receiving tasks. Leah Cabrera Ava…" at bounding box center [80, 185] width 123 height 332
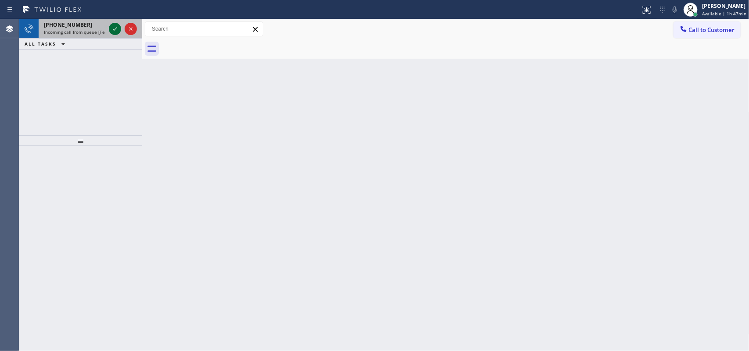
click at [113, 33] on icon at bounding box center [115, 29] width 11 height 11
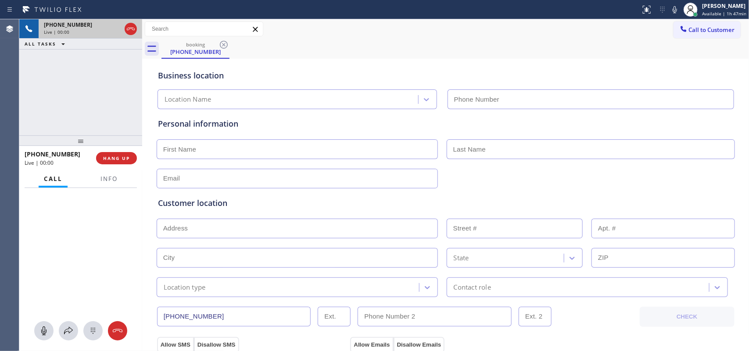
type input "[PHONE_NUMBER]"
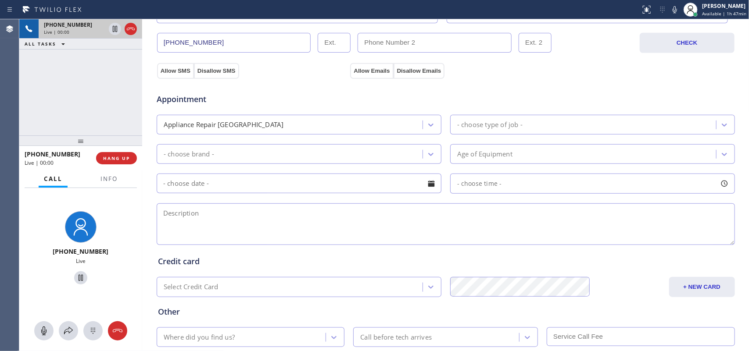
scroll to position [330, 0]
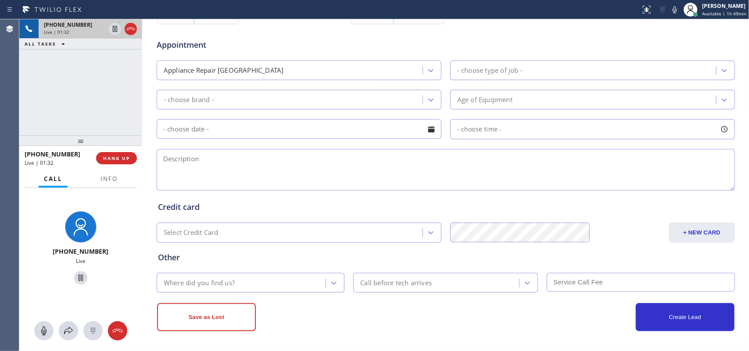
click at [124, 180] on div "Call Info" at bounding box center [81, 180] width 112 height 18
click at [115, 176] on span "Info" at bounding box center [108, 179] width 17 height 8
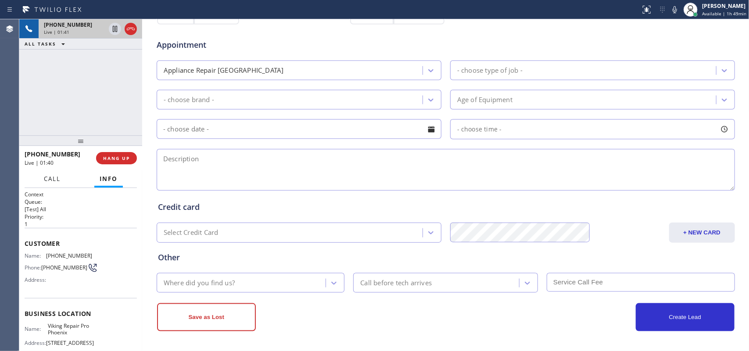
click at [60, 182] on span "Call" at bounding box center [52, 179] width 17 height 8
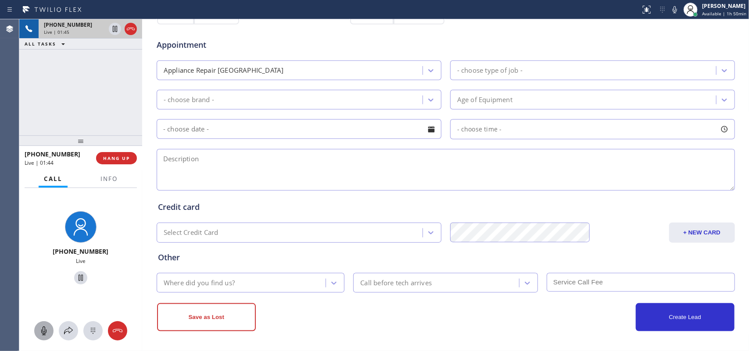
click at [43, 332] on icon at bounding box center [43, 331] width 5 height 9
click at [75, 277] on icon at bounding box center [80, 278] width 11 height 11
drag, startPoint x: 43, startPoint y: 331, endPoint x: 75, endPoint y: 286, distance: 55.7
click at [44, 329] on icon at bounding box center [44, 331] width 11 height 11
click at [79, 277] on icon at bounding box center [80, 278] width 11 height 11
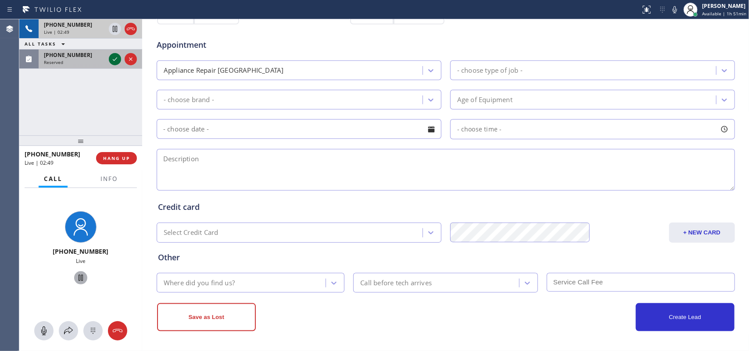
click at [114, 62] on icon at bounding box center [115, 59] width 11 height 11
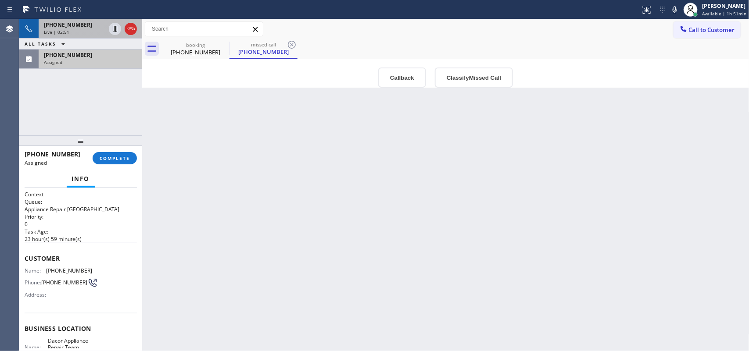
click at [87, 29] on div "Live | 02:51" at bounding box center [74, 32] width 61 height 6
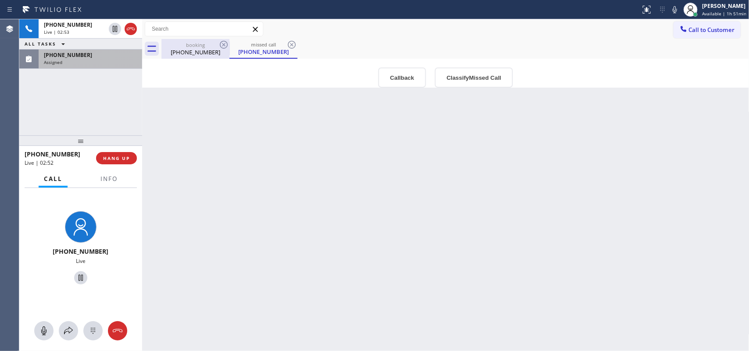
click at [194, 54] on div "[PHONE_NUMBER]" at bounding box center [195, 52] width 66 height 8
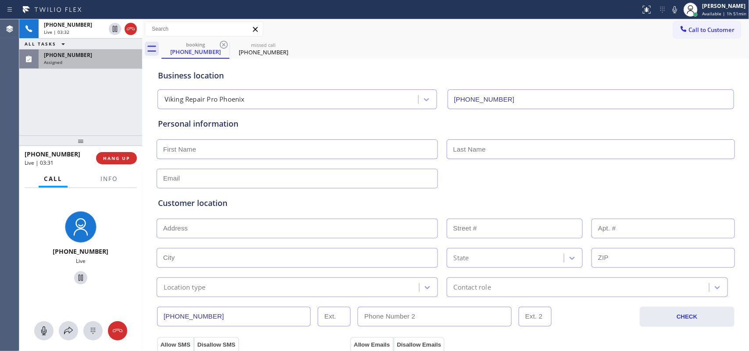
click at [176, 178] on input "text" at bounding box center [297, 179] width 281 height 20
paste input "[PERSON_NAME][EMAIL_ADDRESS][PERSON_NAME][DOMAIN_NAME]"
type input "[PERSON_NAME][EMAIL_ADDRESS][PERSON_NAME][DOMAIN_NAME]"
click at [276, 235] on input "text" at bounding box center [297, 229] width 281 height 20
paste input "[STREET_ADDRESS],"
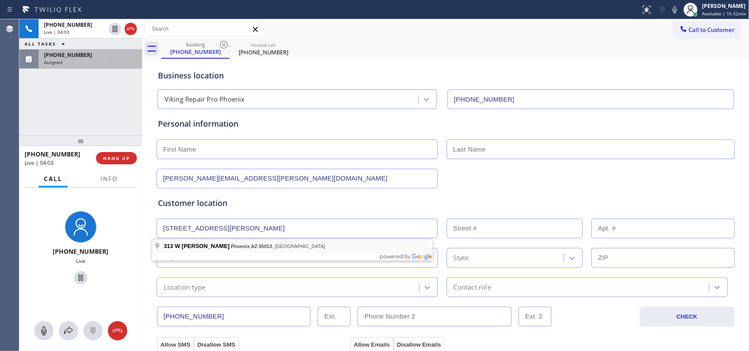
type input "[STREET_ADDRESS][PERSON_NAME]"
type input "313"
type input "Phoenix"
type input "85013"
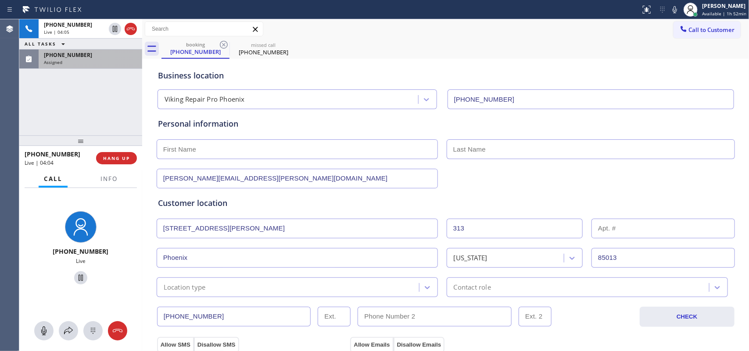
scroll to position [55, 0]
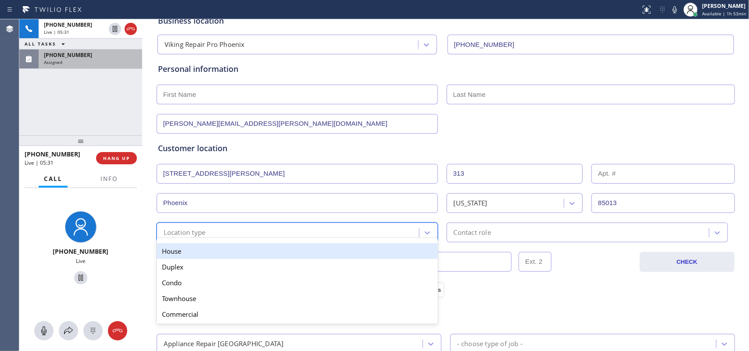
click at [207, 234] on div "Location type" at bounding box center [289, 232] width 260 height 15
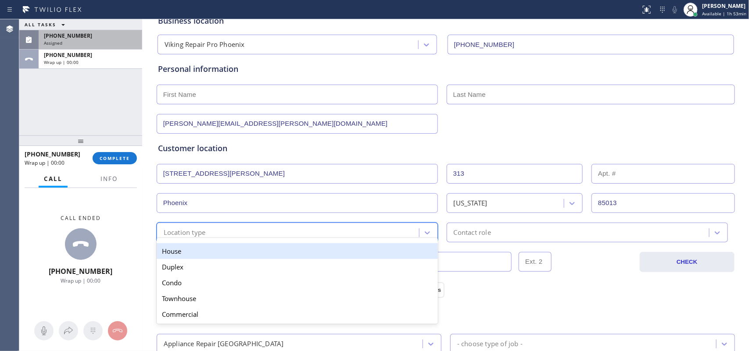
click at [321, 94] on input "text" at bounding box center [297, 95] width 281 height 20
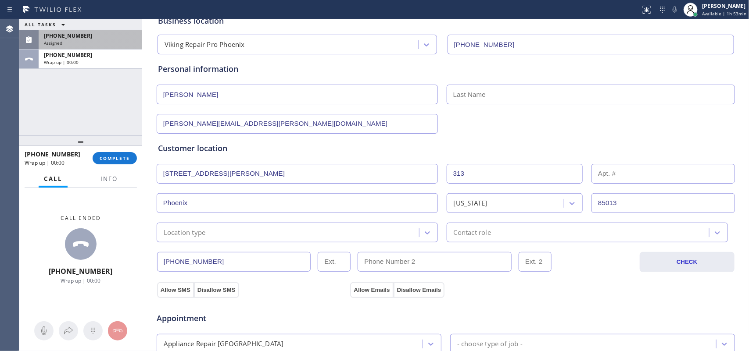
type input "[PERSON_NAME]"
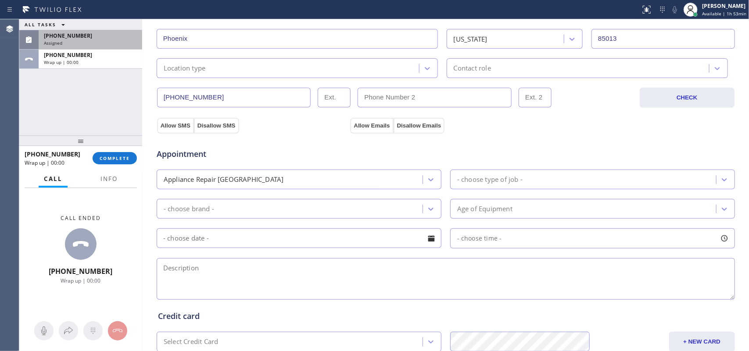
scroll to position [110, 0]
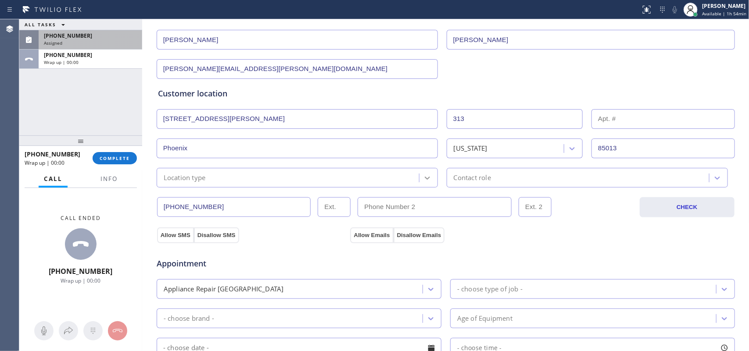
type input "[PERSON_NAME]"
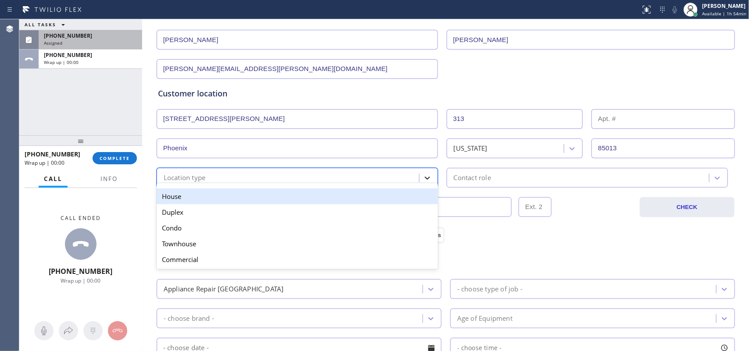
click at [423, 176] on icon at bounding box center [427, 178] width 9 height 9
click at [306, 197] on div "House" at bounding box center [297, 197] width 281 height 16
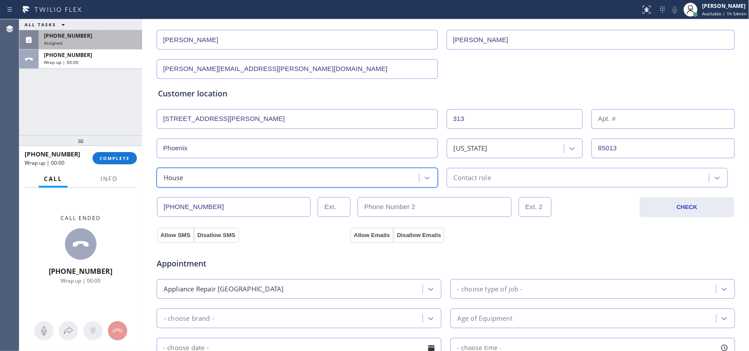
click at [477, 182] on div "Contact role" at bounding box center [472, 178] width 37 height 10
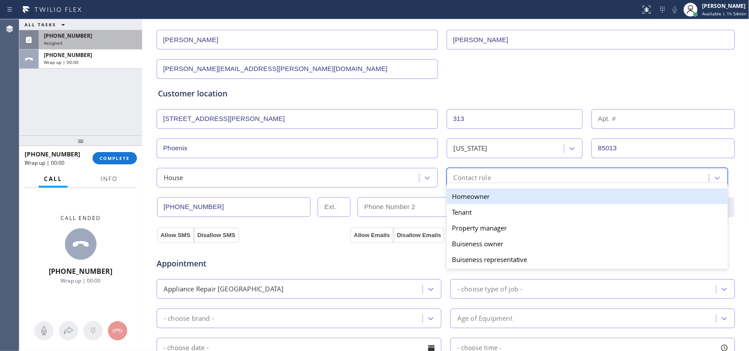
click at [474, 198] on div "Homeowner" at bounding box center [587, 197] width 281 height 16
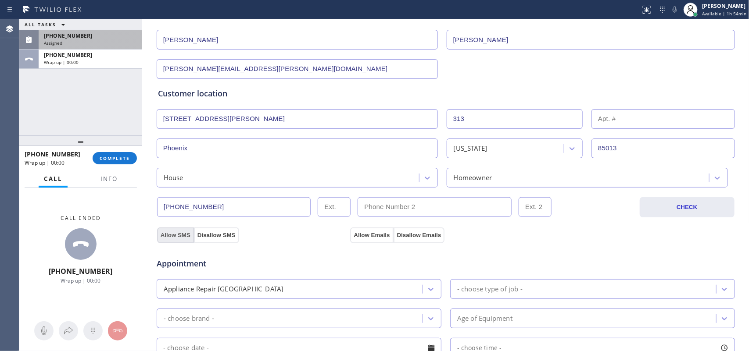
click at [174, 236] on button "Allow SMS" at bounding box center [175, 236] width 37 height 16
click at [372, 235] on button "Allow Emails" at bounding box center [371, 236] width 43 height 16
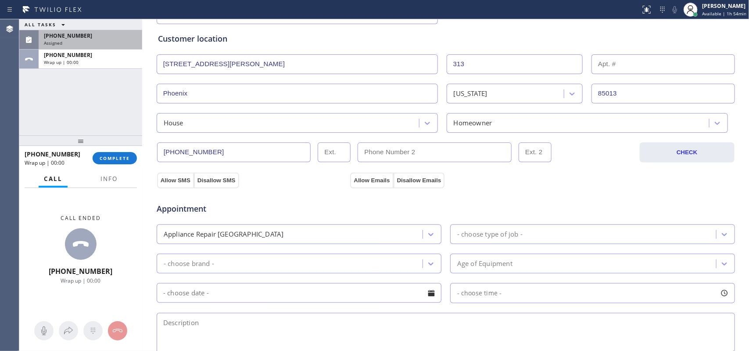
click at [109, 44] on div "Assigned" at bounding box center [90, 43] width 93 height 6
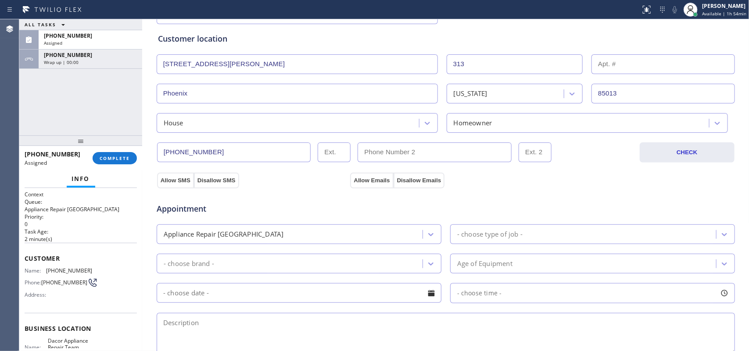
click at [101, 279] on div "Name: [PHONE_NUMBER] Phone: [PHONE_NUMBER] Address:" at bounding box center [81, 285] width 112 height 35
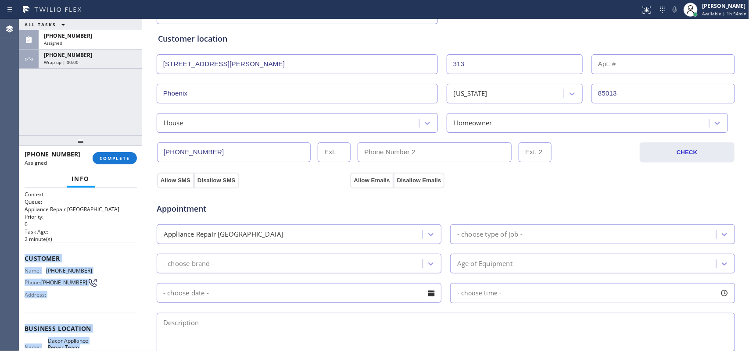
drag, startPoint x: 98, startPoint y: 277, endPoint x: 25, endPoint y: 257, distance: 75.3
click at [25, 257] on div "Context Queue: Appliance Repair High End Priority: 0 Task Age: [DEMOGRAPHIC_DAT…" at bounding box center [81, 325] width 112 height 269
copy div "Customer Name: [PHONE_NUMBER] Phone: [PHONE_NUMBER] Address: Business location …"
click at [126, 158] on span "COMPLETE" at bounding box center [115, 158] width 30 height 6
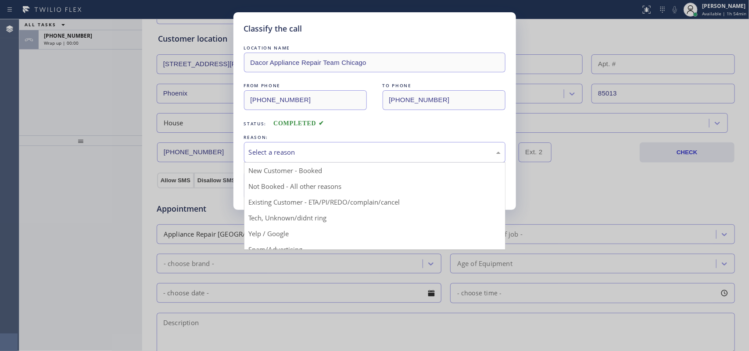
click at [338, 154] on div "Select a reason" at bounding box center [375, 152] width 252 height 10
drag, startPoint x: 313, startPoint y: 218, endPoint x: 303, endPoint y: 208, distance: 13.3
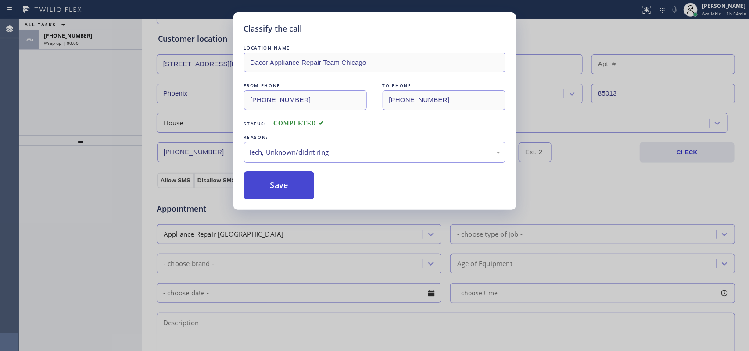
click at [288, 185] on button "Save" at bounding box center [279, 186] width 71 height 28
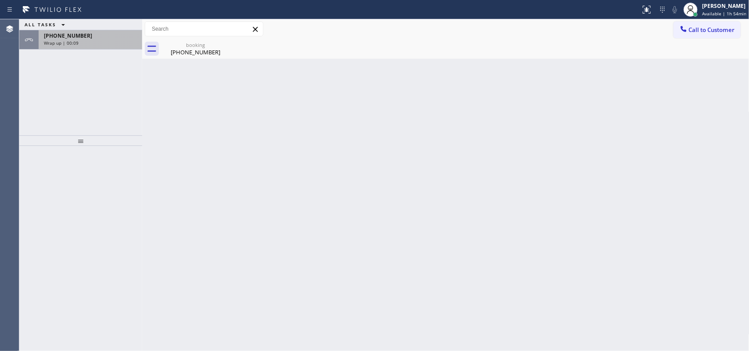
click at [79, 33] on span "[PHONE_NUMBER]" at bounding box center [68, 35] width 48 height 7
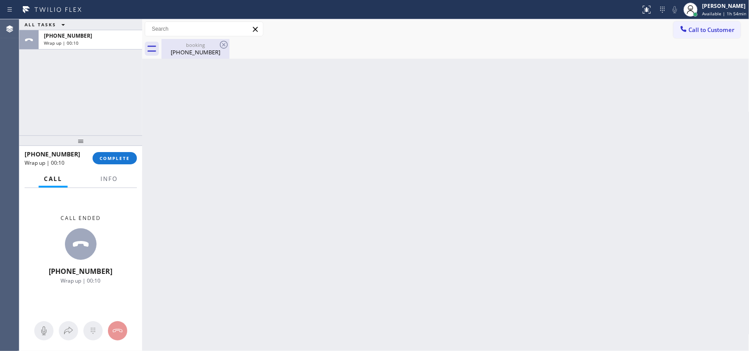
click at [197, 46] on div "booking" at bounding box center [195, 45] width 66 height 7
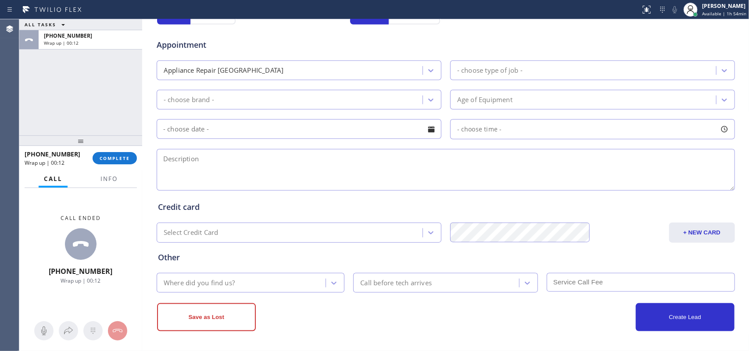
scroll to position [330, 0]
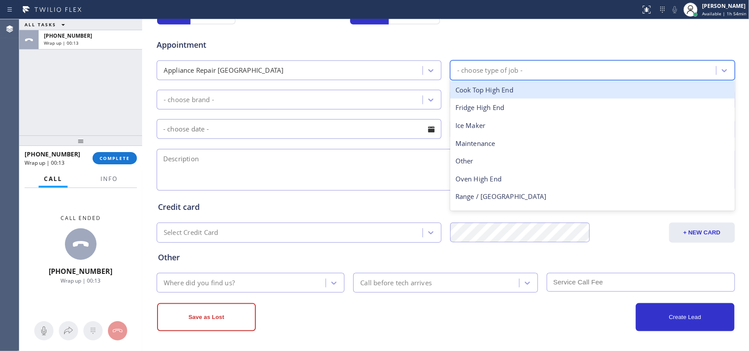
click at [562, 68] on div "- choose type of job -" at bounding box center [584, 70] width 263 height 15
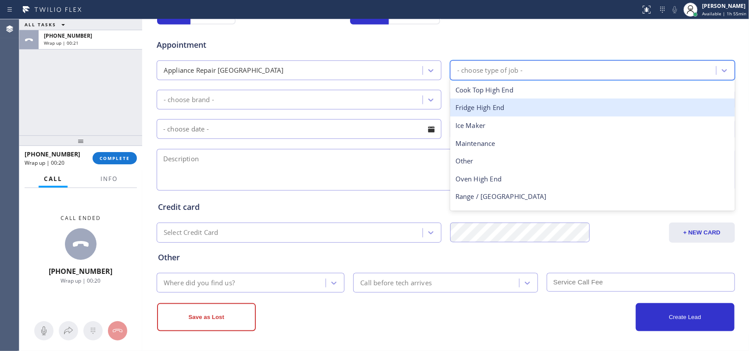
click at [521, 112] on div "Fridge High End" at bounding box center [592, 108] width 285 height 18
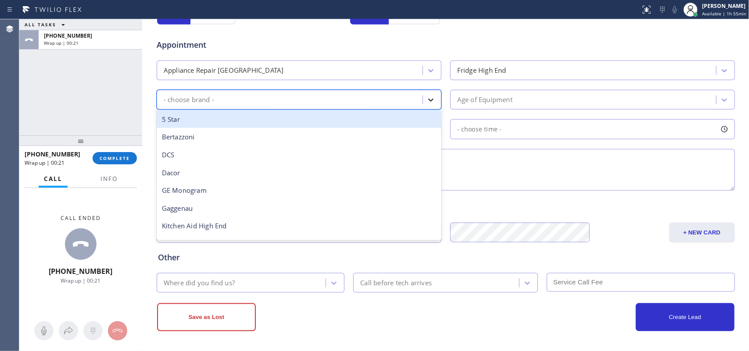
click at [423, 99] on div at bounding box center [431, 100] width 16 height 16
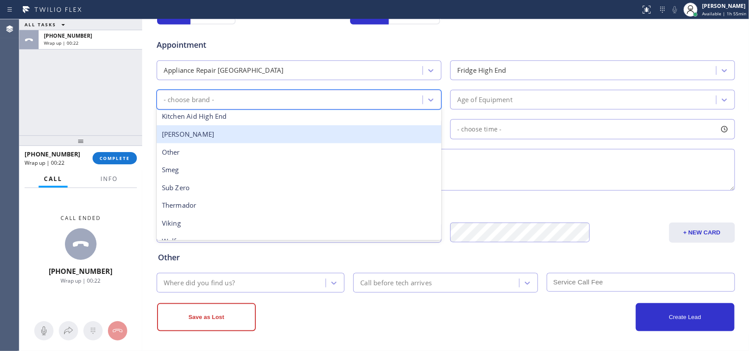
scroll to position [121, 0]
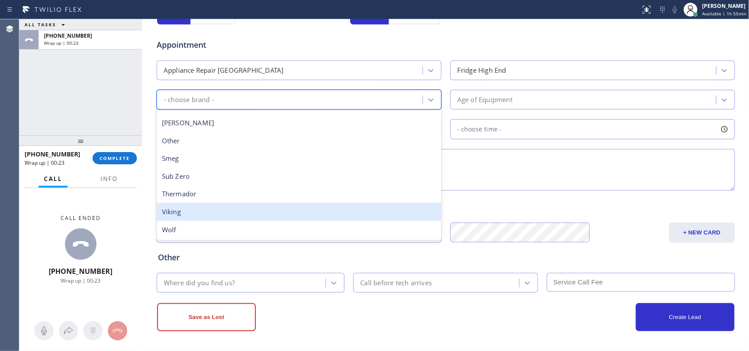
click at [261, 204] on div "Viking" at bounding box center [299, 212] width 285 height 18
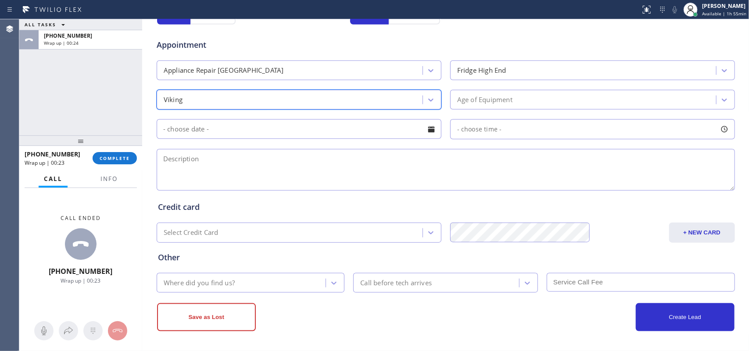
click at [558, 102] on div "Age of Equipment" at bounding box center [584, 99] width 263 height 15
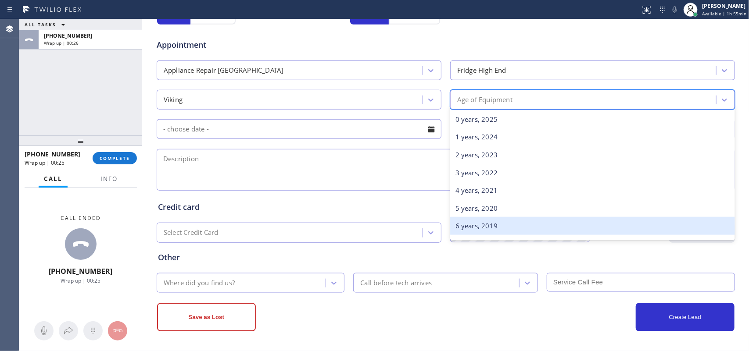
click at [536, 220] on div "6 years, 2019" at bounding box center [592, 226] width 285 height 18
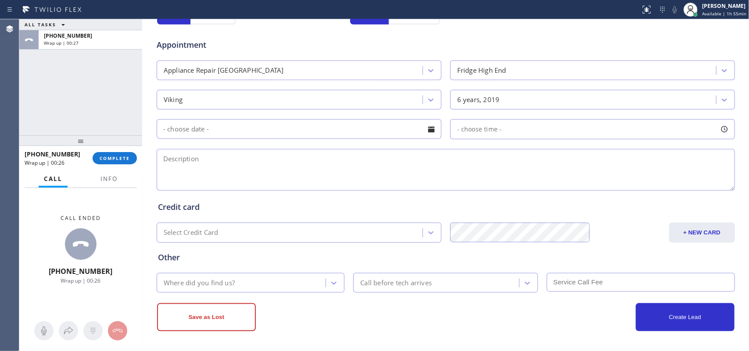
click at [430, 129] on div at bounding box center [431, 129] width 15 height 15
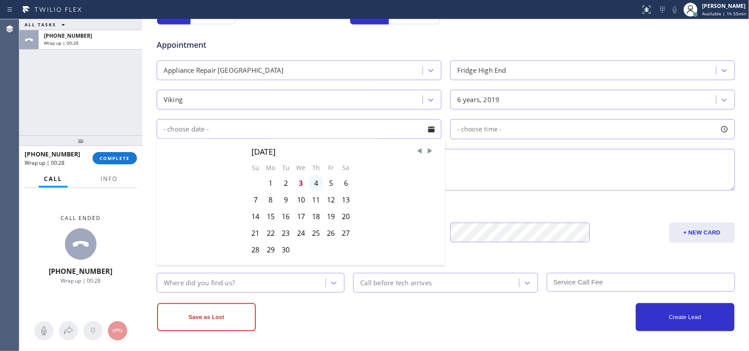
drag, startPoint x: 311, startPoint y: 186, endPoint x: 499, endPoint y: 161, distance: 189.8
click at [311, 185] on div "4" at bounding box center [315, 183] width 15 height 17
type input "[DATE]"
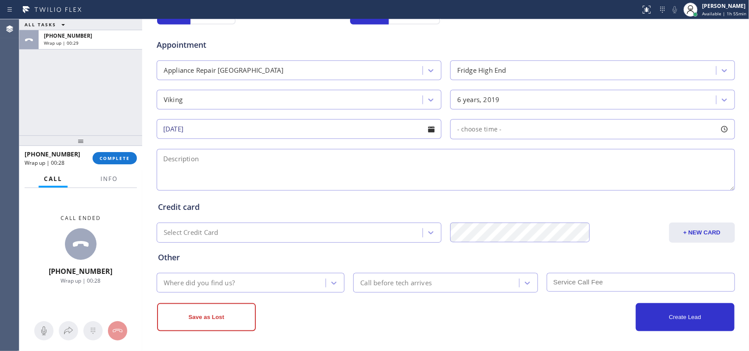
click at [723, 129] on div at bounding box center [724, 129] width 15 height 15
drag, startPoint x: 455, startPoint y: 181, endPoint x: 565, endPoint y: 186, distance: 109.3
click at [565, 186] on div at bounding box center [563, 183] width 11 height 18
drag, startPoint x: 462, startPoint y: 181, endPoint x: 492, endPoint y: 181, distance: 29.8
click at [495, 181] on div at bounding box center [500, 183] width 11 height 18
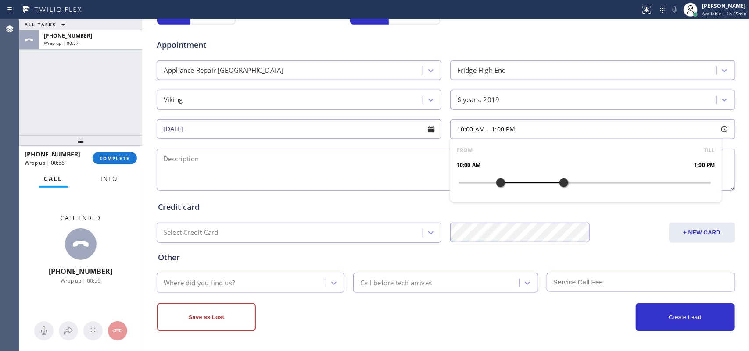
click at [106, 175] on span "Info" at bounding box center [108, 179] width 17 height 8
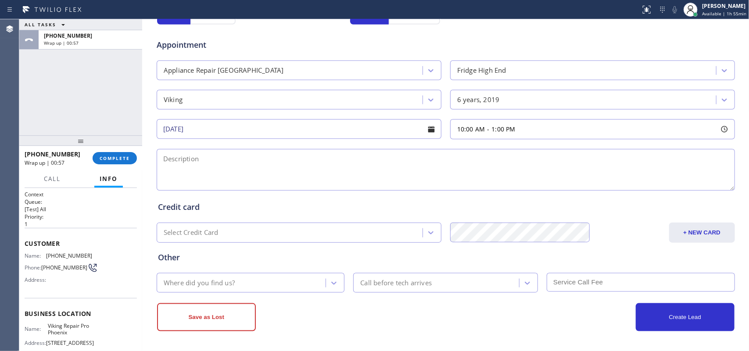
scroll to position [97, 0]
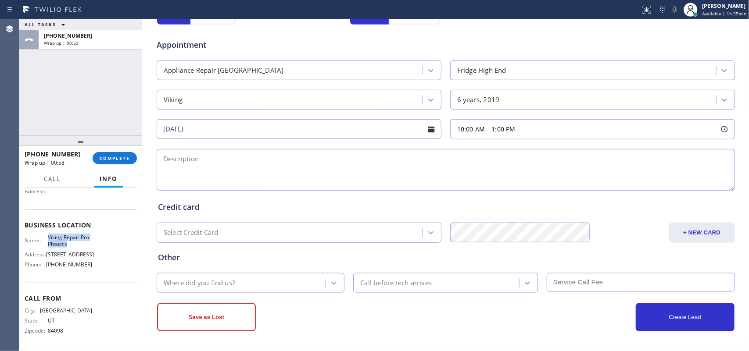
drag, startPoint x: 62, startPoint y: 233, endPoint x: 50, endPoint y: 229, distance: 13.5
click at [49, 234] on span "Viking Repair Pro Phoenix" at bounding box center [70, 241] width 44 height 14
copy span "iking Repair Pro Phoenix"
click at [213, 172] on textarea at bounding box center [446, 170] width 578 height 42
paste textarea "10-1/free scf/Viking Fridge FS / [DEMOGRAPHIC_DATA]/with erroe code E2, when I …"
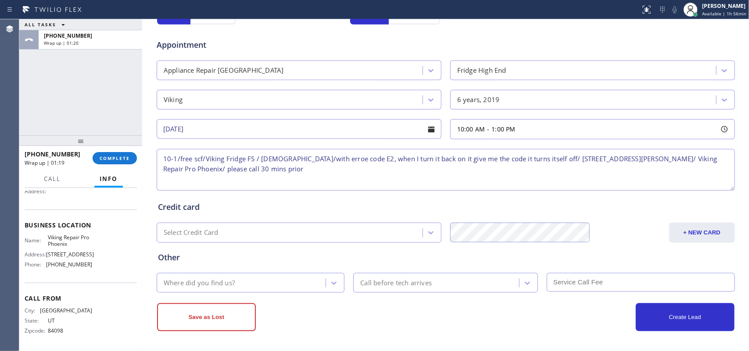
click at [245, 147] on div "10-1/free scf/Viking Fridge FS / [DEMOGRAPHIC_DATA]/with erroe code E2, when I …" at bounding box center [446, 169] width 580 height 45
click at [333, 168] on textarea "10-1/free scf/Viking Fridge FS / [DEMOGRAPHIC_DATA]/with error code E2, when I …" at bounding box center [446, 170] width 578 height 42
click at [540, 169] on textarea "10-1/free scf/Viking Fridge FS / [DEMOGRAPHIC_DATA]/with error code E2, when I …" at bounding box center [446, 170] width 578 height 42
click at [525, 166] on textarea "10-1/free scf/Viking Fridge FS / [DEMOGRAPHIC_DATA]/with error code E2, when I …" at bounding box center [446, 170] width 578 height 42
click at [529, 166] on textarea "10-1/free scf/Viking Fridge FS / [DEMOGRAPHIC_DATA]/with error code E2, when I …" at bounding box center [446, 170] width 578 height 42
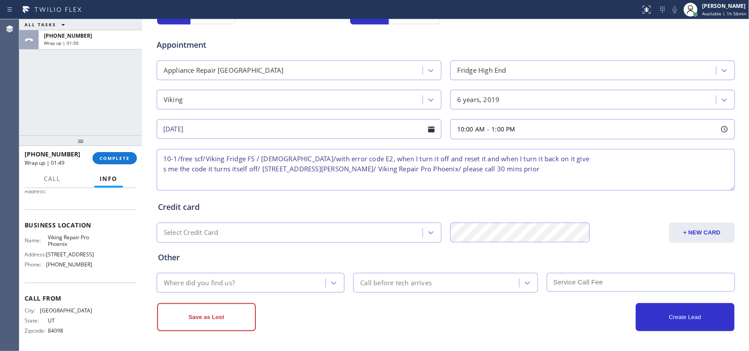
click at [535, 171] on textarea "10-1/free scf/Viking Fridge FS / [DEMOGRAPHIC_DATA]/with error code E2, when I …" at bounding box center [446, 170] width 578 height 42
click at [573, 169] on textarea "10-1/free scf/Viking Fridge FS / [DEMOGRAPHIC_DATA]/with error code E2, when I …" at bounding box center [446, 170] width 578 height 42
drag, startPoint x: 387, startPoint y: 180, endPoint x: 169, endPoint y: 163, distance: 218.6
click at [169, 163] on textarea "10-1/free scf/Viking Fridge FS / [DEMOGRAPHIC_DATA]/with error code E2, when I …" at bounding box center [446, 170] width 578 height 42
click at [409, 180] on textarea "10-1/free scf/Viking Fridge FS / [DEMOGRAPHIC_DATA]/with error code E2, when I …" at bounding box center [446, 170] width 578 height 42
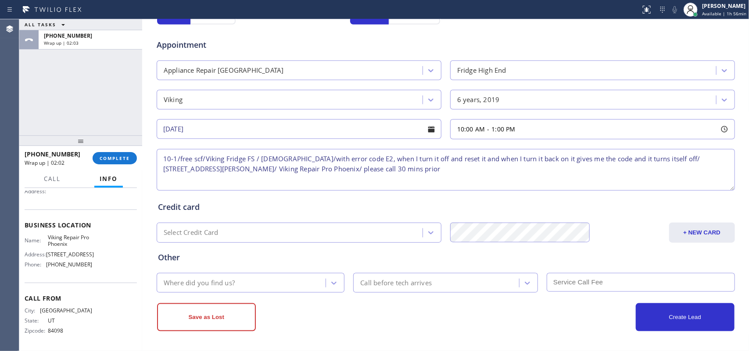
type textarea "10-1/free scf/Viking Fridge FS / [DEMOGRAPHIC_DATA]/with error code E2, when I …"
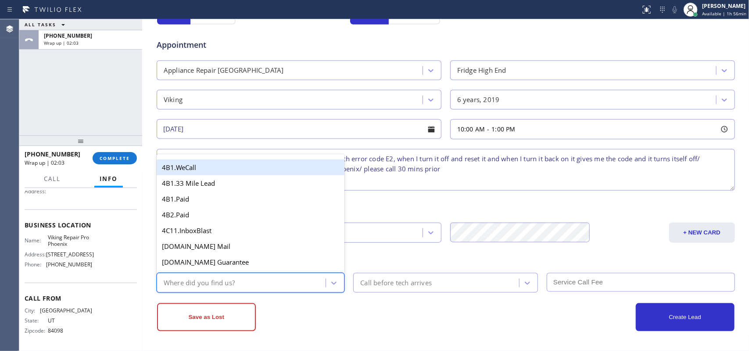
click at [306, 281] on div "Where did you find us?" at bounding box center [242, 282] width 167 height 15
type input "g"
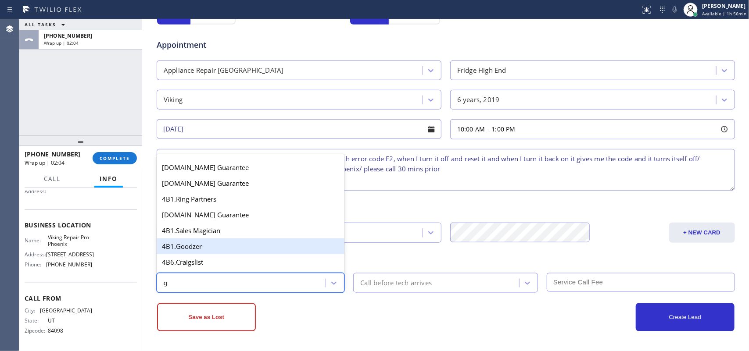
scroll to position [110, 0]
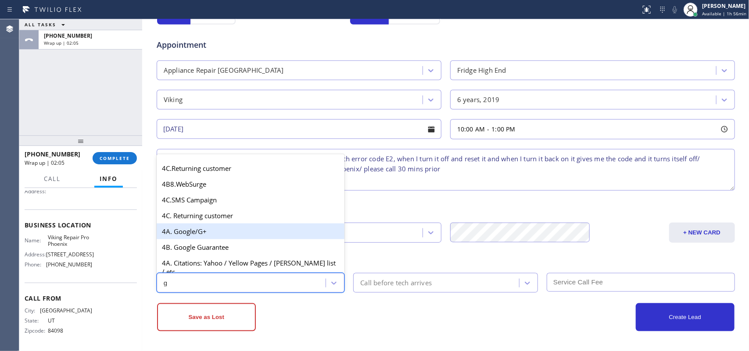
click at [238, 238] on div "4A. Google/G+" at bounding box center [251, 232] width 188 height 16
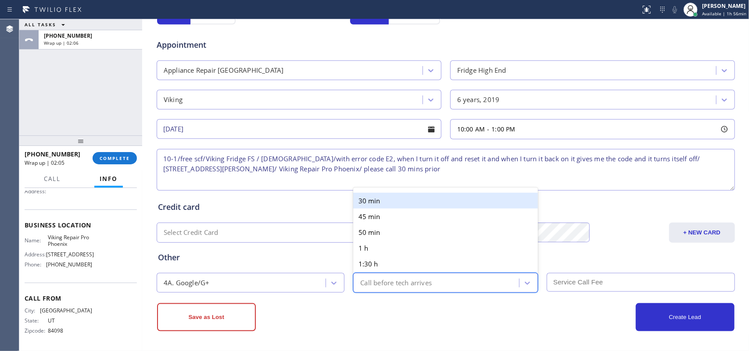
click at [360, 279] on div "Call before tech arrives" at bounding box center [395, 283] width 71 height 10
click at [372, 198] on div "30 min" at bounding box center [445, 201] width 185 height 16
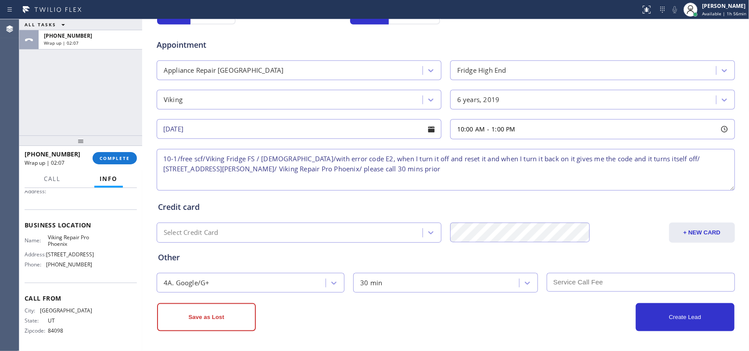
click at [600, 281] on input "text" at bounding box center [641, 282] width 188 height 19
type input "0"
click at [659, 314] on button "Create Lead" at bounding box center [685, 318] width 99 height 28
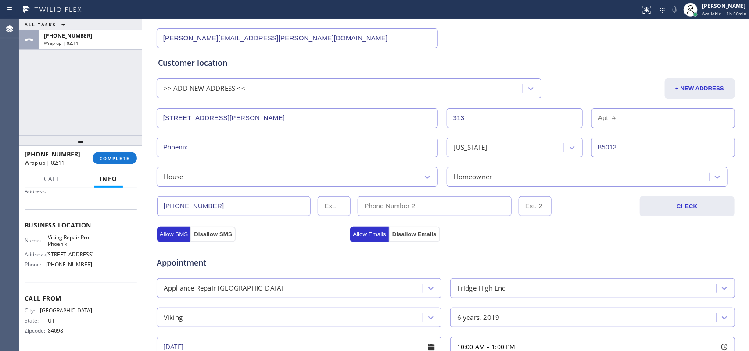
scroll to position [86, 0]
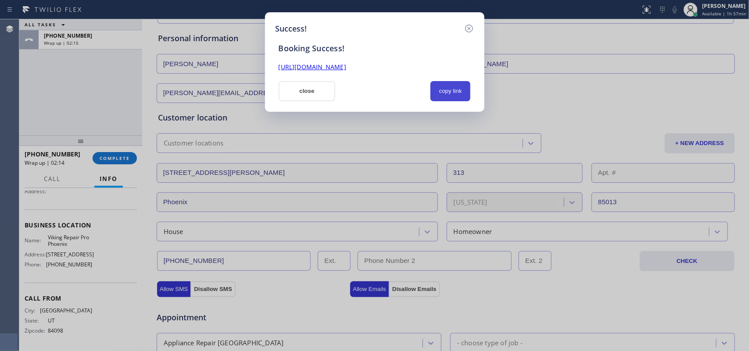
click at [457, 94] on button "copy link" at bounding box center [450, 91] width 40 height 20
click at [346, 66] on link "[URL][DOMAIN_NAME]" at bounding box center [313, 67] width 68 height 8
click at [310, 90] on button "close" at bounding box center [307, 91] width 57 height 20
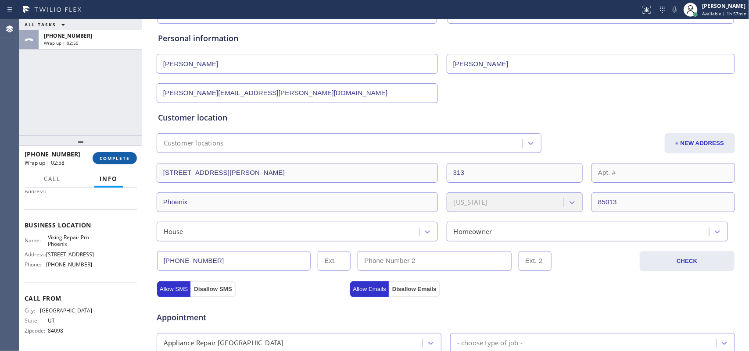
click at [119, 156] on span "COMPLETE" at bounding box center [115, 158] width 30 height 6
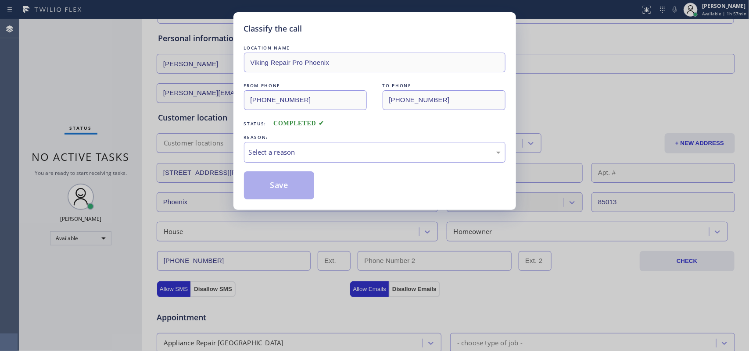
click at [293, 156] on div "Select a reason" at bounding box center [375, 152] width 252 height 10
click at [282, 181] on button "Save" at bounding box center [279, 186] width 71 height 28
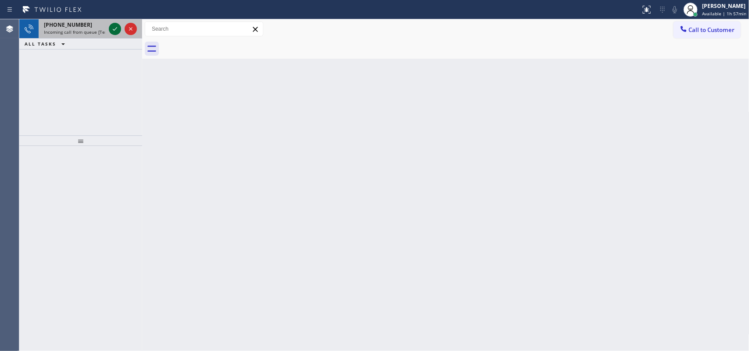
click at [114, 30] on icon at bounding box center [115, 29] width 4 height 4
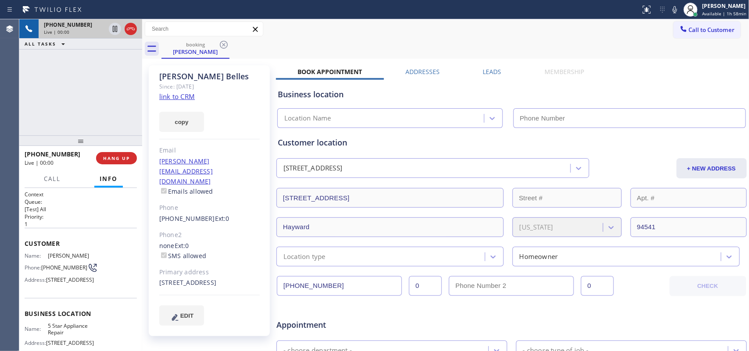
type input "[PHONE_NUMBER]"
click at [183, 95] on link "link to CRM" at bounding box center [177, 96] width 36 height 9
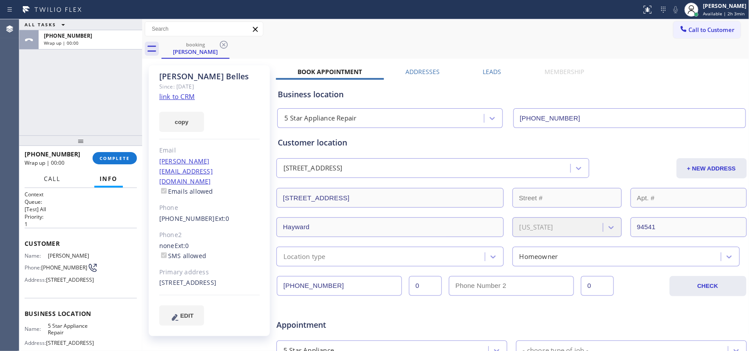
click at [55, 180] on span "Call" at bounding box center [52, 179] width 17 height 8
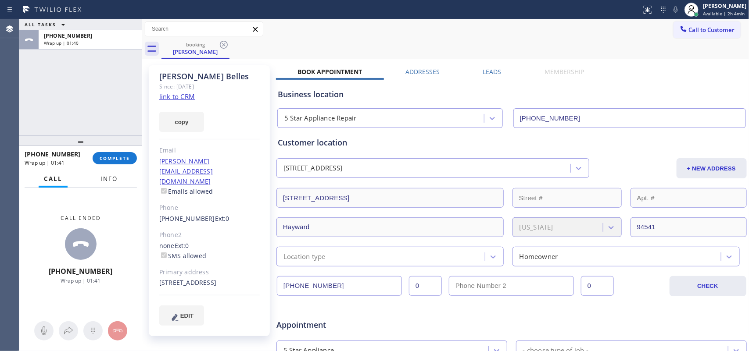
click at [112, 172] on button "Info" at bounding box center [109, 179] width 28 height 17
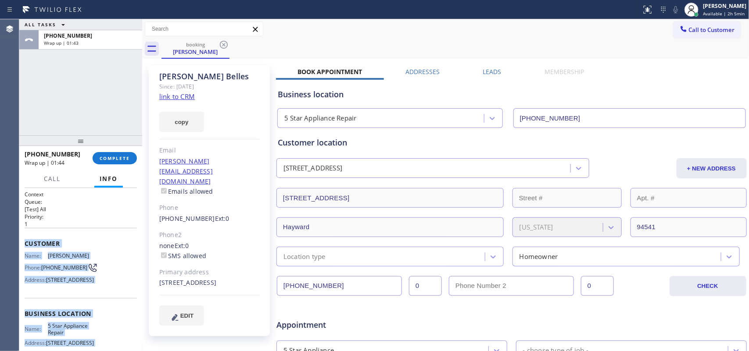
drag, startPoint x: 94, startPoint y: 268, endPoint x: 24, endPoint y: 246, distance: 73.7
click at [25, 246] on div "Context Queue: [Test] All Priority: 1 Customer Name: [PERSON_NAME] Phone: [PHON…" at bounding box center [81, 314] width 112 height 247
copy div "Customer Name: [PERSON_NAME] Phone: [PHONE_NUMBER] Address: [STREET_ADDRESS] Bu…"
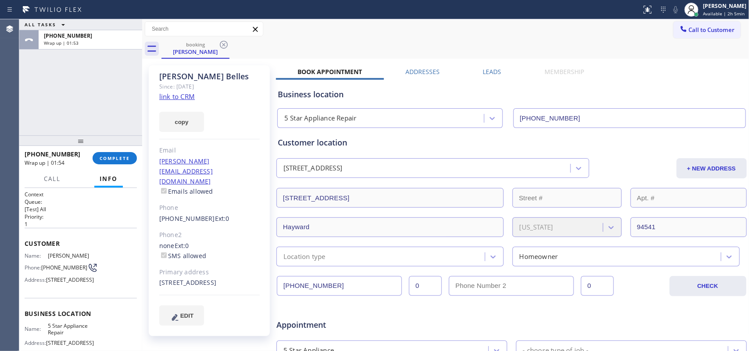
click at [71, 73] on div "ALL TASKS ALL TASKS ACTIVE TASKS TASKS IN WRAP UP [PHONE_NUMBER] Wrap up | 01:53" at bounding box center [80, 77] width 123 height 116
click at [718, 7] on div "[PERSON_NAME]" at bounding box center [724, 5] width 43 height 7
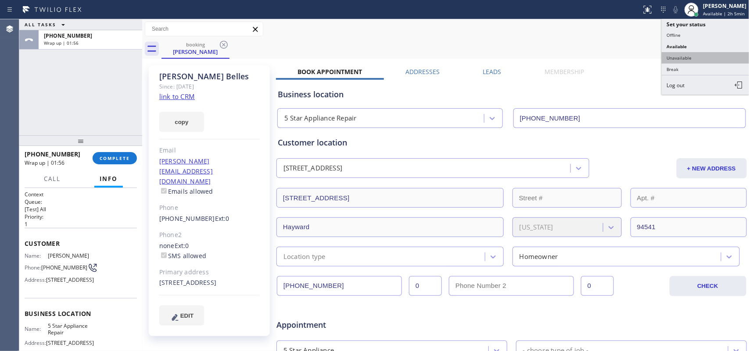
click at [704, 55] on button "Unavailable" at bounding box center [705, 57] width 88 height 11
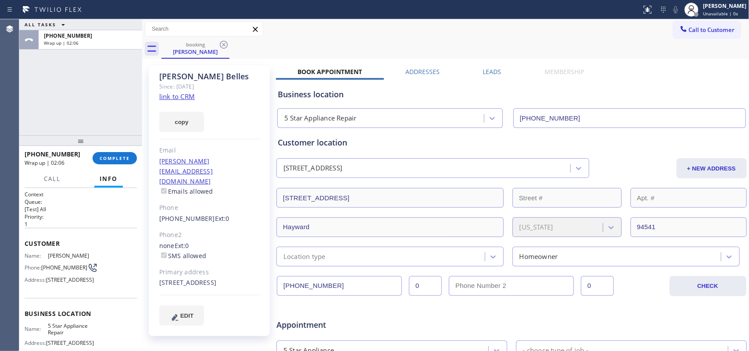
click at [121, 149] on div "[PHONE_NUMBER] Wrap up | 02:06 COMPLETE" at bounding box center [81, 158] width 112 height 23
click at [121, 154] on button "COMPLETE" at bounding box center [115, 158] width 44 height 12
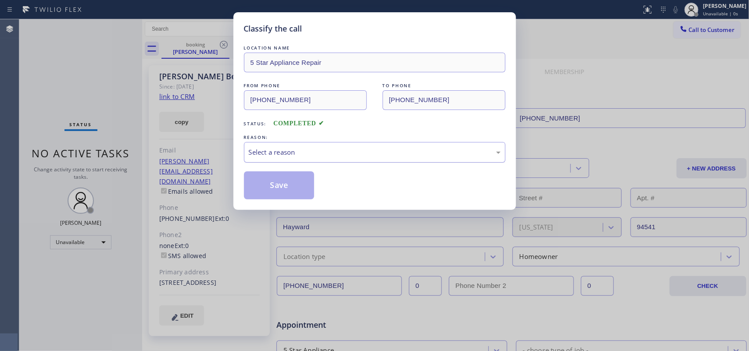
click at [270, 156] on div "Select a reason" at bounding box center [375, 152] width 252 height 10
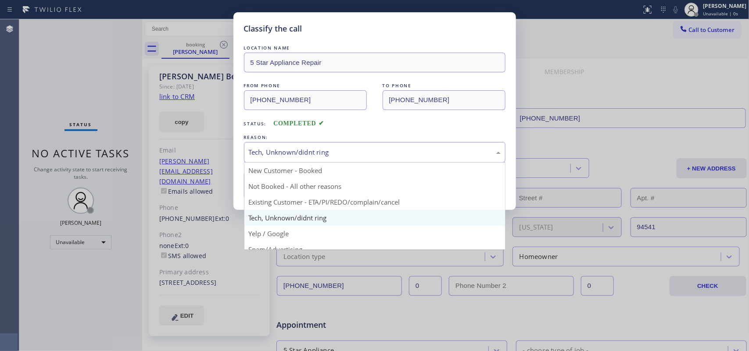
click at [318, 152] on div "Tech, Unknown/didnt ring" at bounding box center [375, 152] width 252 height 10
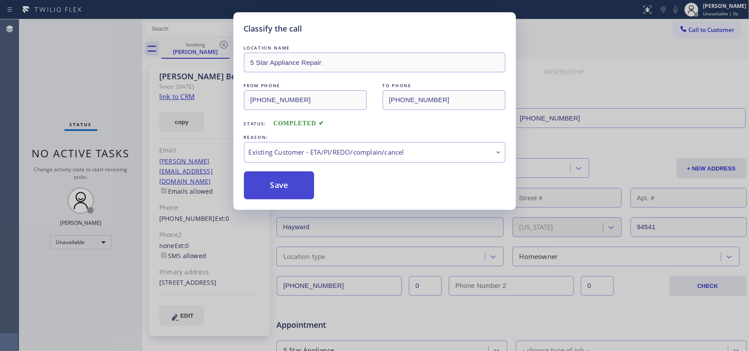
click at [299, 195] on button "Save" at bounding box center [279, 186] width 71 height 28
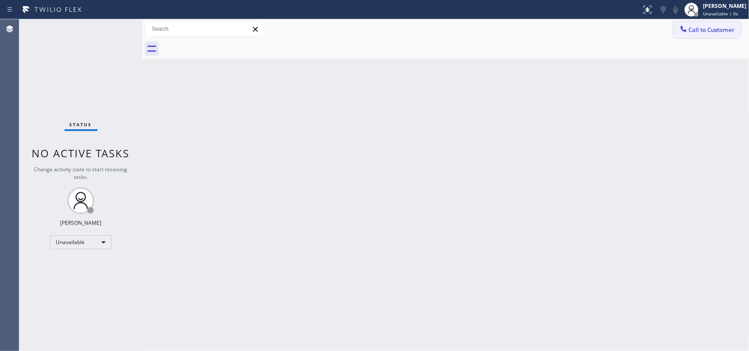
click at [703, 32] on span "Call to Customer" at bounding box center [712, 30] width 46 height 8
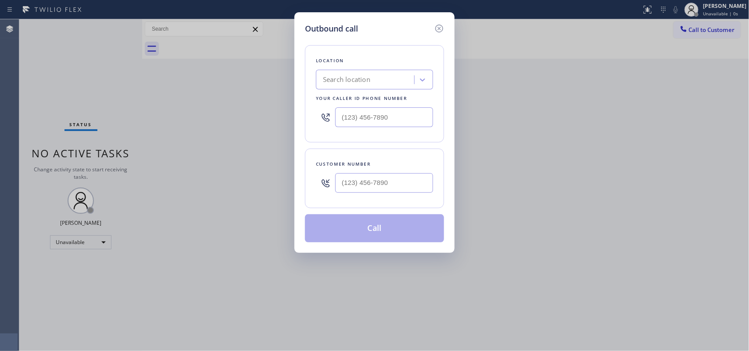
click at [380, 57] on div "Location" at bounding box center [374, 60] width 117 height 9
type input "(___) ___-____"
drag, startPoint x: 389, startPoint y: 186, endPoint x: 318, endPoint y: 186, distance: 70.6
click at [318, 186] on div "(___) ___-____" at bounding box center [374, 183] width 117 height 29
type input "(___) ___-____"
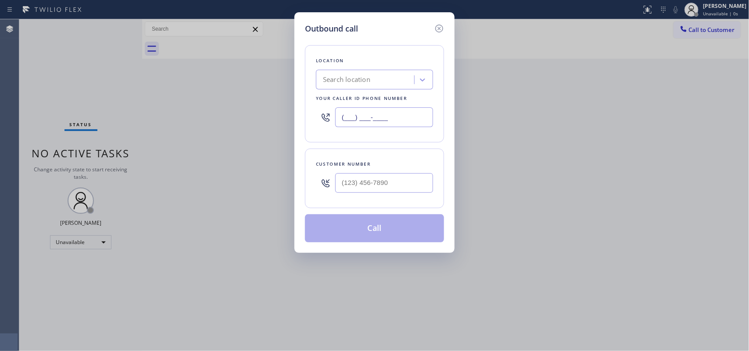
drag, startPoint x: 386, startPoint y: 116, endPoint x: 340, endPoint y: 114, distance: 46.5
click at [340, 114] on input "(___) ___-____" at bounding box center [384, 117] width 98 height 20
paste input "855) 731-4952"
type input "[PHONE_NUMBER]"
click at [321, 51] on div "Location 5 Star Appliance Repair Your caller id phone number [PHONE_NUMBER]" at bounding box center [374, 93] width 139 height 97
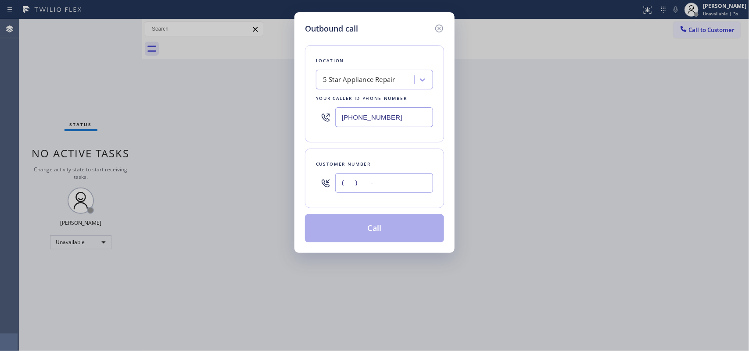
drag, startPoint x: 396, startPoint y: 184, endPoint x: 314, endPoint y: 186, distance: 81.2
click at [314, 186] on div "Customer number (___) ___-____" at bounding box center [374, 179] width 139 height 60
paste input "510) 881-3304"
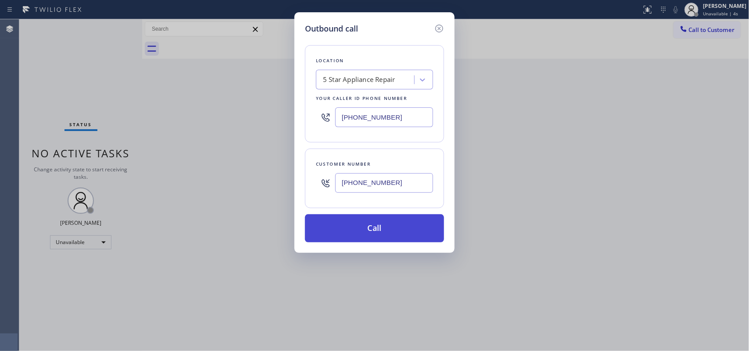
type input "[PHONE_NUMBER]"
click at [372, 236] on button "Call" at bounding box center [374, 228] width 139 height 28
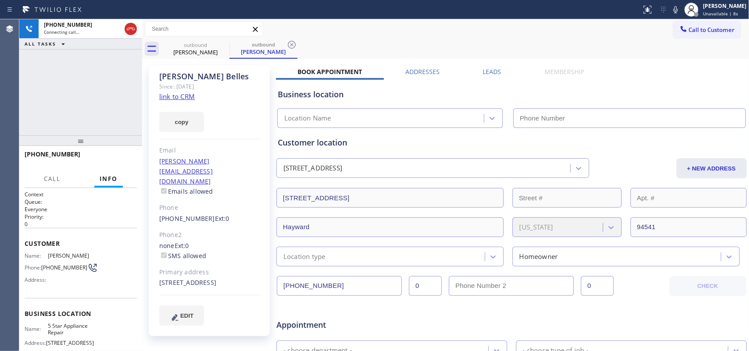
type input "[PHONE_NUMBER]"
click at [121, 161] on span "HANG UP" at bounding box center [116, 158] width 27 height 6
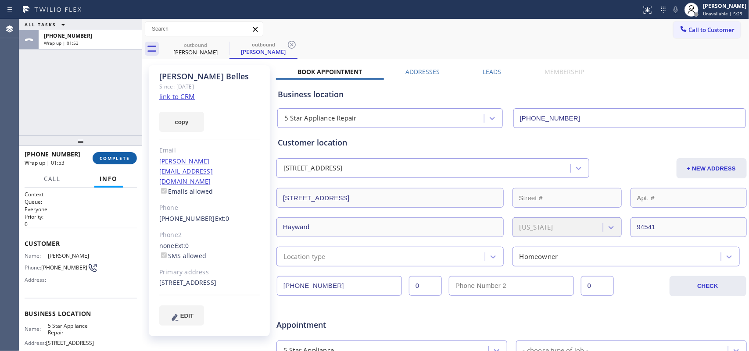
click at [125, 156] on span "COMPLETE" at bounding box center [115, 158] width 30 height 6
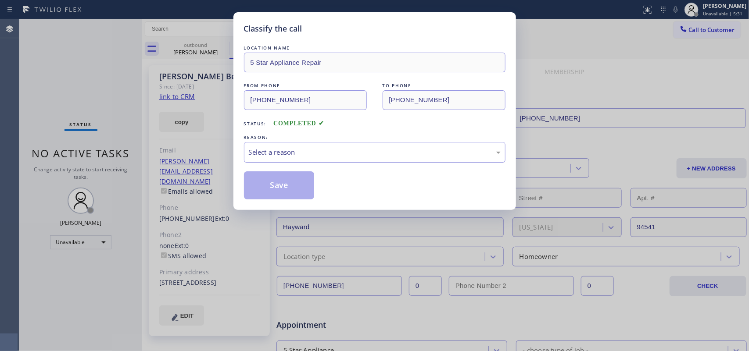
click at [369, 156] on div "Select a reason" at bounding box center [375, 152] width 252 height 10
click at [305, 182] on button "Save" at bounding box center [279, 186] width 71 height 28
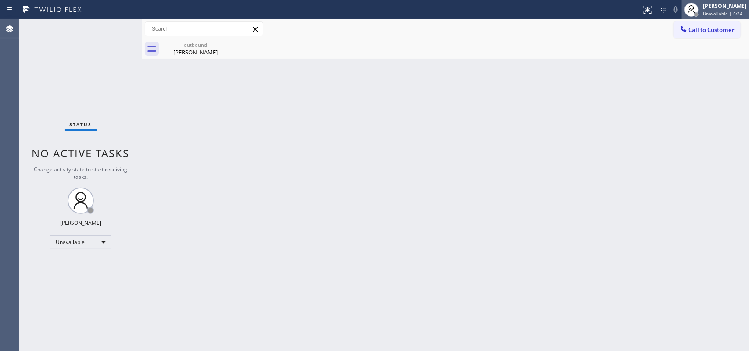
click at [731, 7] on div "[PERSON_NAME]" at bounding box center [724, 5] width 43 height 7
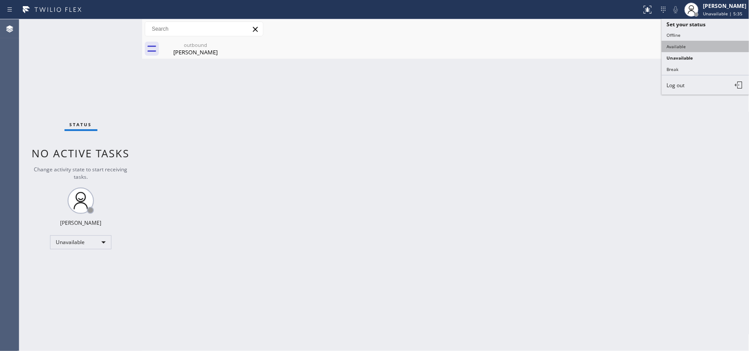
click at [683, 46] on button "Available" at bounding box center [705, 46] width 88 height 11
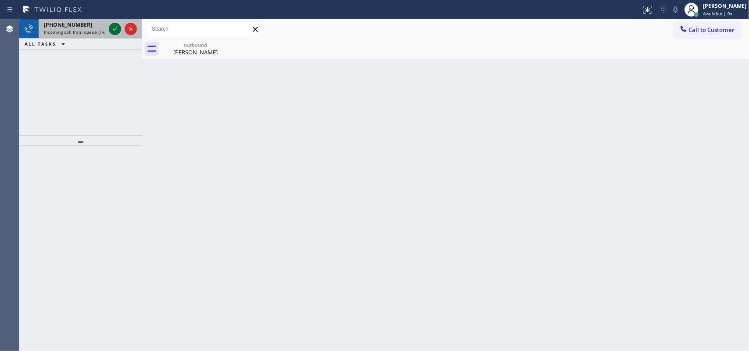
click at [117, 27] on icon at bounding box center [115, 29] width 11 height 11
click at [115, 29] on icon at bounding box center [115, 29] width 4 height 4
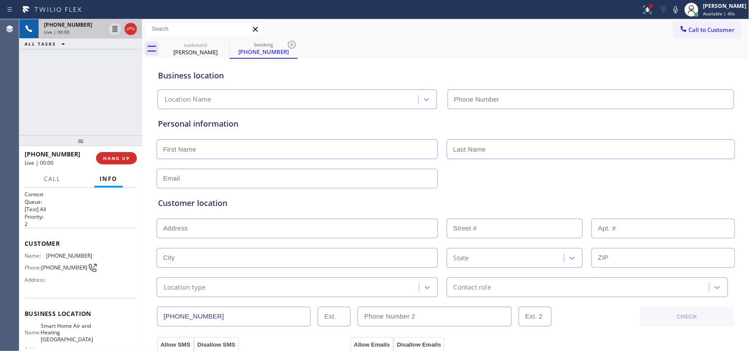
type input "[PHONE_NUMBER]"
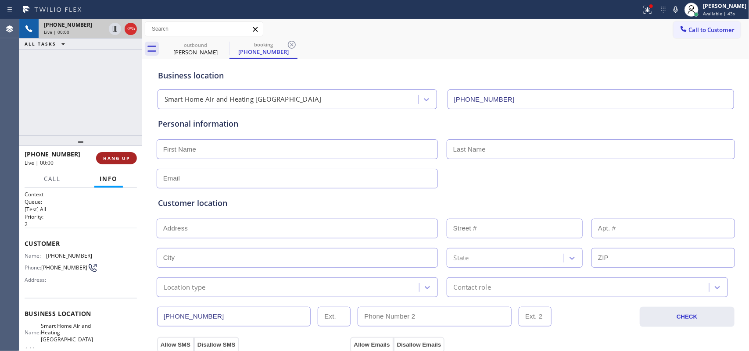
click at [118, 158] on span "HANG UP" at bounding box center [116, 158] width 27 height 6
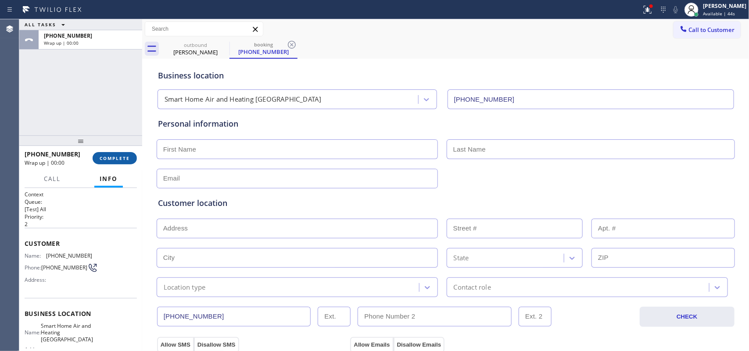
click at [118, 158] on span "COMPLETE" at bounding box center [115, 158] width 30 height 6
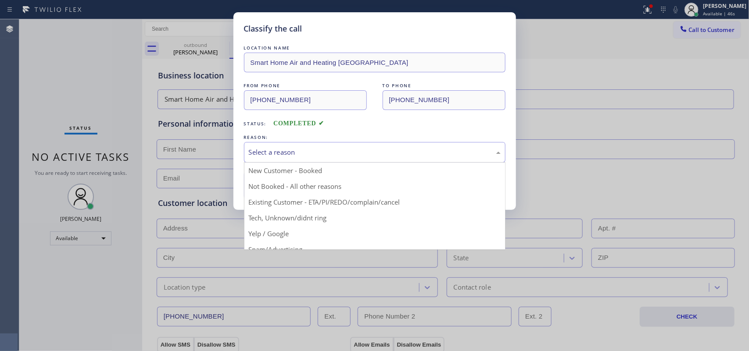
click at [299, 154] on div "Select a reason" at bounding box center [375, 152] width 252 height 10
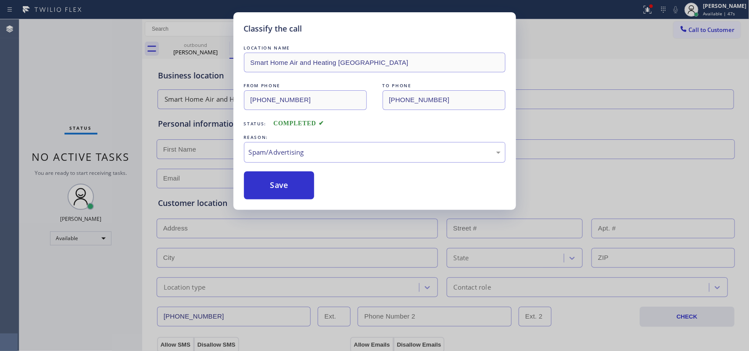
drag, startPoint x: 292, startPoint y: 192, endPoint x: 226, endPoint y: 64, distance: 143.4
click at [292, 191] on button "Save" at bounding box center [279, 186] width 71 height 28
type input "[PHONE_NUMBER]"
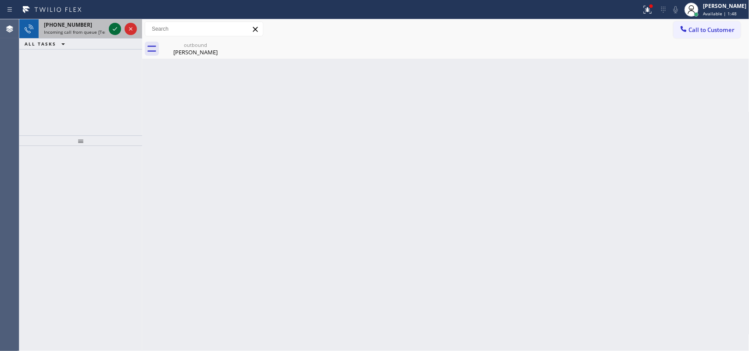
click at [115, 27] on icon at bounding box center [115, 29] width 11 height 11
click at [117, 27] on icon at bounding box center [115, 29] width 4 height 4
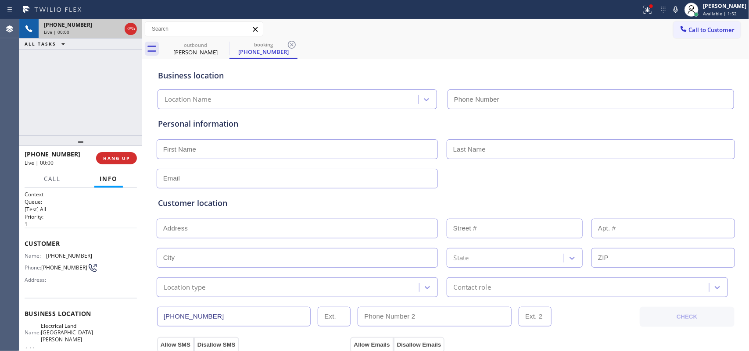
type input "[PHONE_NUMBER]"
click at [58, 176] on span "Call" at bounding box center [52, 179] width 17 height 8
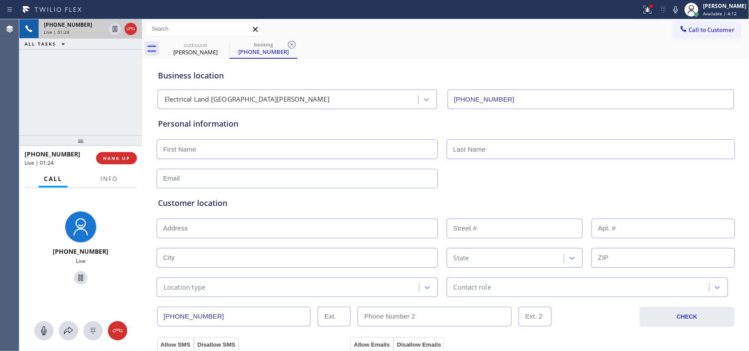
drag, startPoint x: 43, startPoint y: 329, endPoint x: 87, endPoint y: 296, distance: 55.2
click at [44, 328] on icon at bounding box center [44, 331] width 11 height 11
click at [79, 277] on icon at bounding box center [80, 278] width 11 height 11
drag, startPoint x: 43, startPoint y: 330, endPoint x: 53, endPoint y: 317, distance: 17.2
click at [44, 329] on icon at bounding box center [43, 331] width 5 height 9
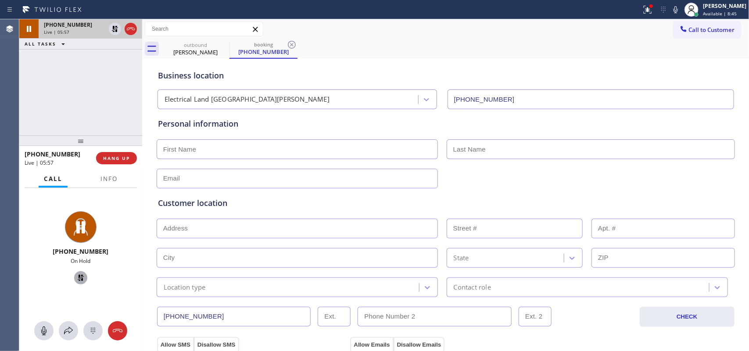
click at [77, 279] on icon at bounding box center [80, 278] width 11 height 11
click at [47, 331] on icon at bounding box center [44, 331] width 11 height 11
click at [79, 275] on icon at bounding box center [81, 278] width 4 height 6
click at [46, 326] on icon at bounding box center [44, 331] width 11 height 11
drag, startPoint x: 75, startPoint y: 275, endPoint x: 109, endPoint y: 247, distance: 44.3
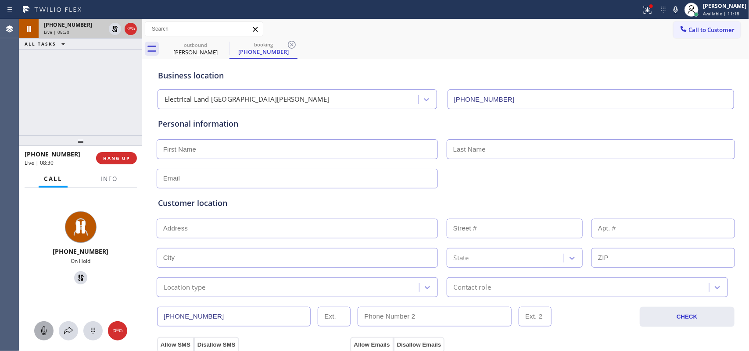
click at [75, 275] on icon at bounding box center [80, 278] width 11 height 11
click at [419, 152] on input "text" at bounding box center [297, 149] width 281 height 20
type input "[PERSON_NAME]"
click at [214, 181] on input "text" at bounding box center [297, 179] width 281 height 20
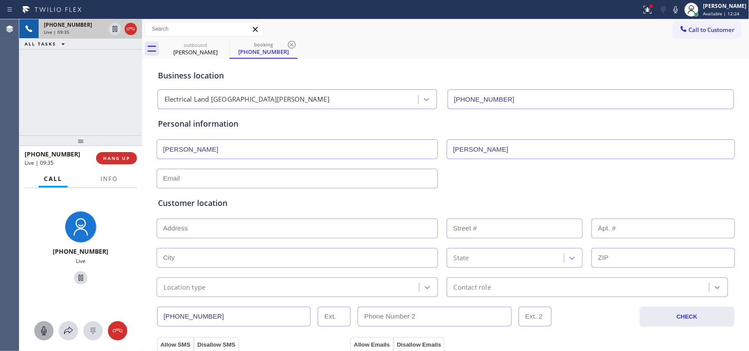
paste input "[EMAIL_ADDRESS][DOMAIN_NAME]"
type input "[EMAIL_ADDRESS][DOMAIN_NAME]"
click at [325, 226] on input "text" at bounding box center [297, 229] width 281 height 20
paste input "[STREET_ADDRESS][PERSON_NAME]"
type input "[STREET_ADDRESS]"
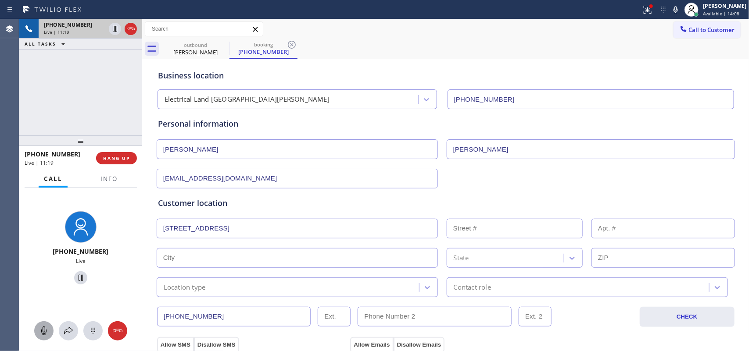
type input "611"
type input "Santa [PERSON_NAME]"
type input "92701"
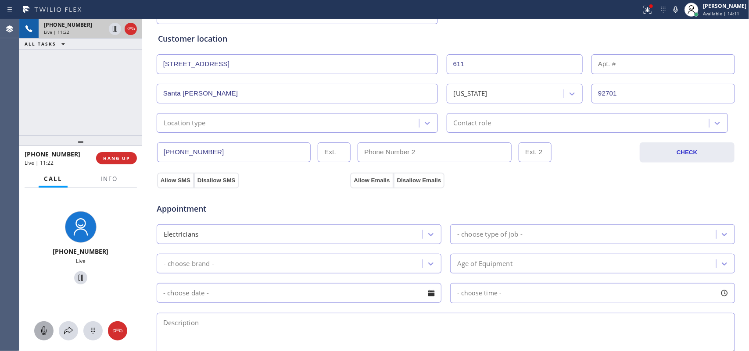
click at [604, 64] on input "text" at bounding box center [662, 64] width 143 height 20
type input "10"
click at [232, 128] on div "Location type" at bounding box center [289, 122] width 260 height 15
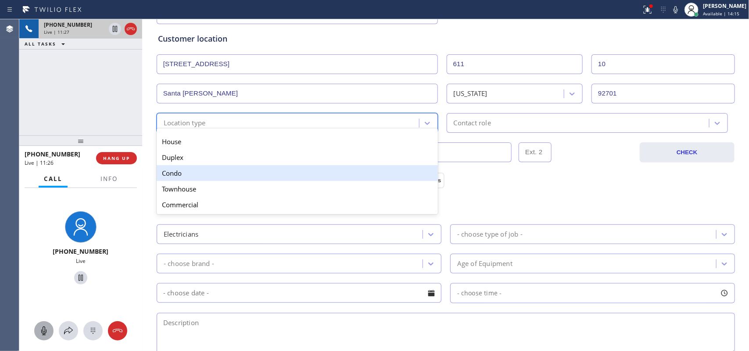
click at [244, 179] on div "Condo" at bounding box center [297, 173] width 281 height 16
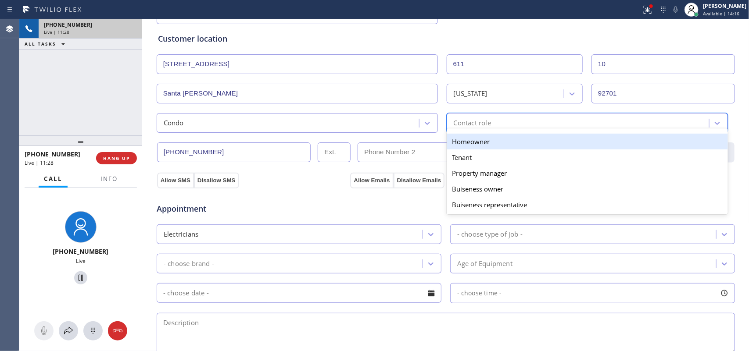
click at [536, 130] on div "option Homeowner focused, 1 of 5. 5 results available. Use Up and Down to choos…" at bounding box center [587, 123] width 281 height 20
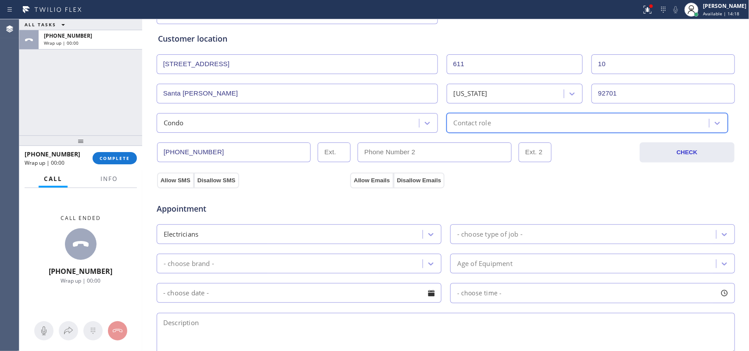
click at [507, 128] on div "Contact role" at bounding box center [579, 122] width 260 height 15
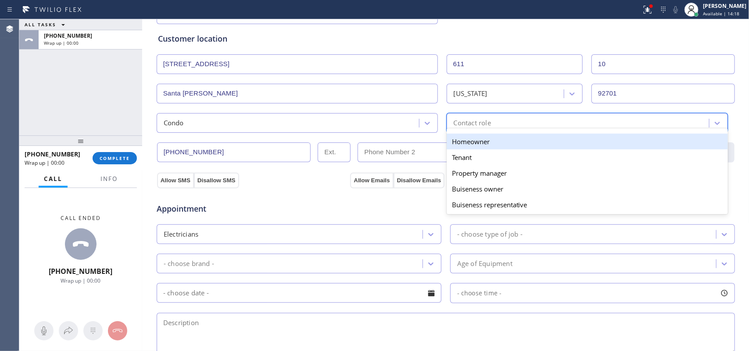
click at [507, 128] on div "Contact role" at bounding box center [579, 122] width 260 height 15
click at [500, 145] on div "Homeowner" at bounding box center [587, 142] width 281 height 16
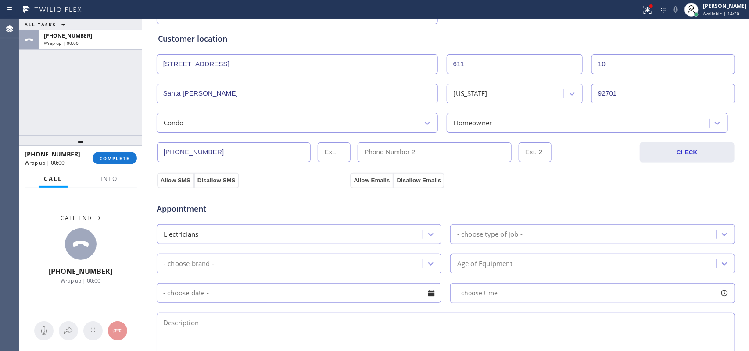
click at [174, 185] on div "Appointment Electricians - choose type of job - - choose brand - Age of Equipme…" at bounding box center [445, 271] width 579 height 172
click at [166, 179] on button "Allow SMS" at bounding box center [175, 181] width 37 height 16
click at [359, 181] on button "Allow Emails" at bounding box center [371, 181] width 43 height 16
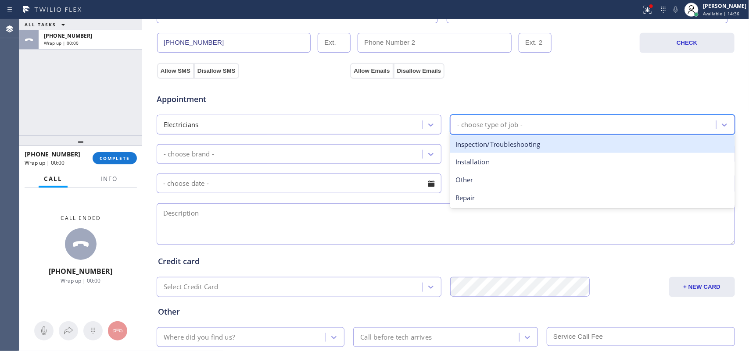
click at [536, 125] on div "- choose type of job -" at bounding box center [584, 124] width 263 height 15
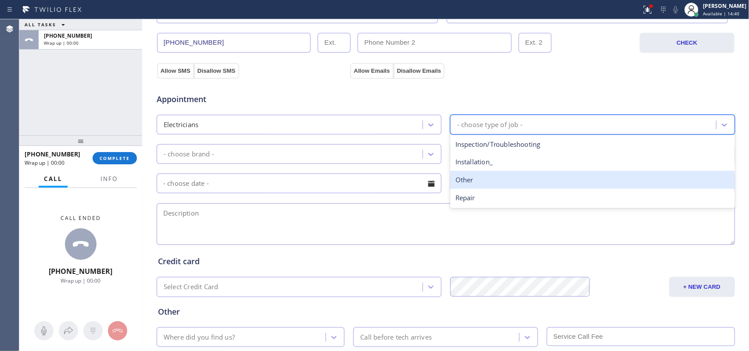
scroll to position [330, 0]
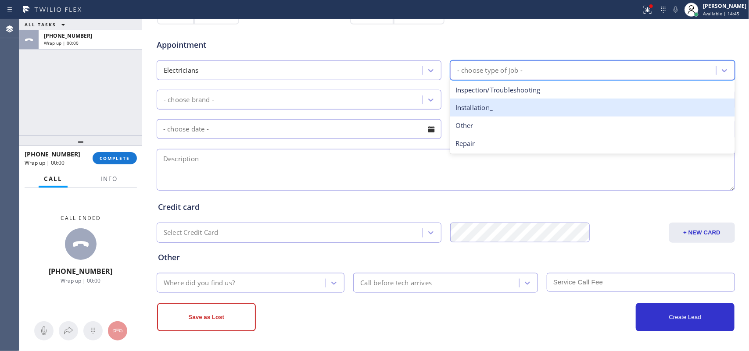
click at [515, 113] on div "Installation_" at bounding box center [592, 108] width 285 height 18
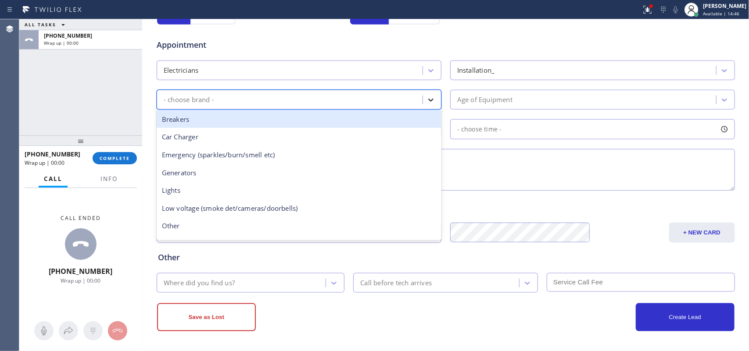
click at [428, 97] on icon at bounding box center [430, 100] width 9 height 9
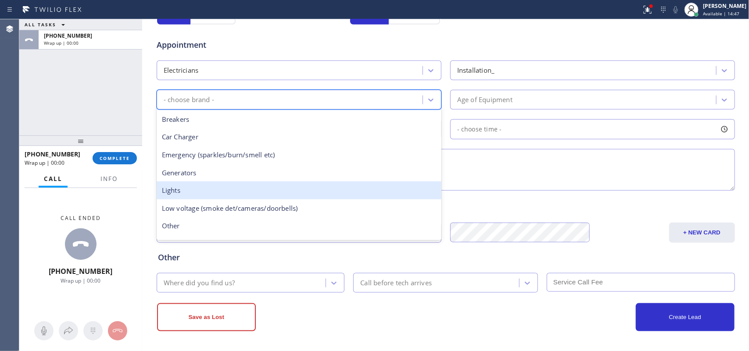
click at [314, 188] on div "Lights" at bounding box center [299, 191] width 285 height 18
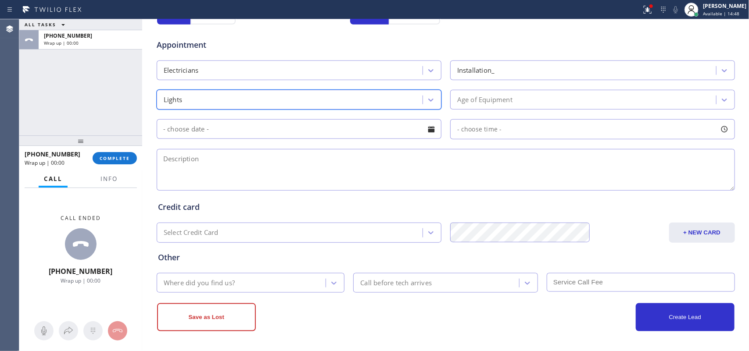
click at [536, 93] on div "Age of Equipment" at bounding box center [584, 99] width 263 height 15
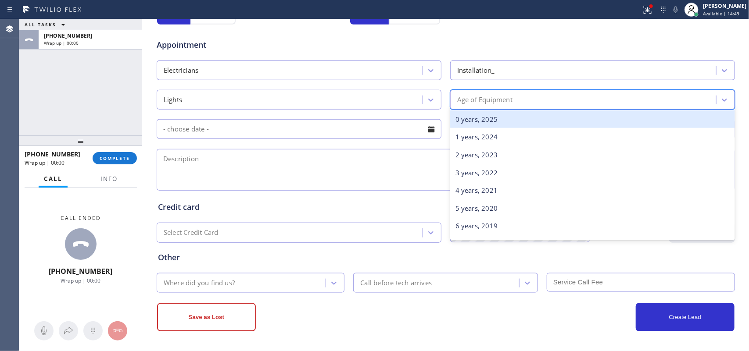
click at [535, 116] on div "0 years, 2025" at bounding box center [592, 120] width 285 height 18
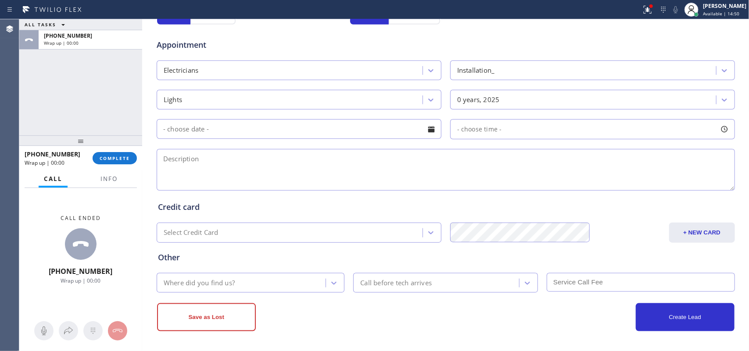
click at [427, 124] on div at bounding box center [431, 129] width 15 height 15
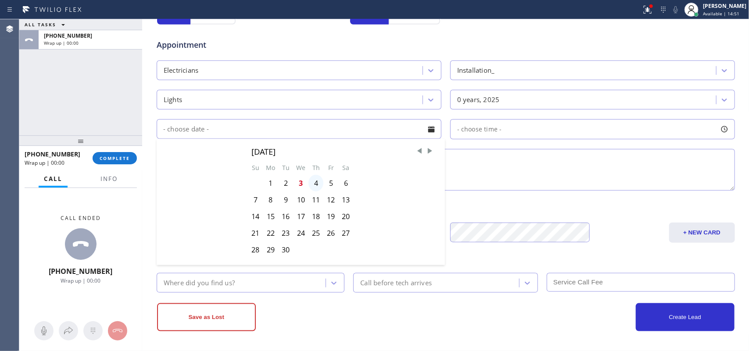
click at [313, 183] on div "4" at bounding box center [315, 183] width 15 height 17
type input "[DATE]"
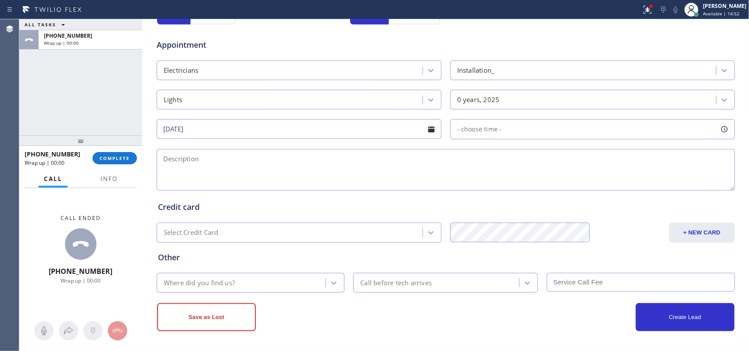
click at [718, 132] on div at bounding box center [724, 129] width 15 height 15
drag, startPoint x: 453, startPoint y: 183, endPoint x: 600, endPoint y: 192, distance: 147.2
click at [600, 192] on div at bounding box center [605, 183] width 11 height 18
drag, startPoint x: 450, startPoint y: 185, endPoint x: 543, endPoint y: 193, distance: 92.9
click at [543, 193] on div "FROM TILL 12:00 PM 3:00 PM" at bounding box center [586, 170] width 272 height 63
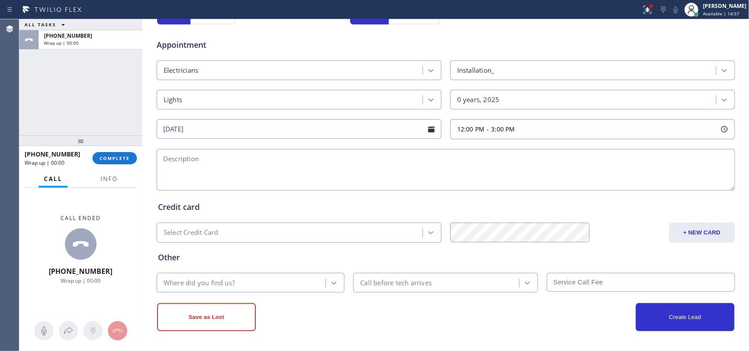
drag, startPoint x: 300, startPoint y: 177, endPoint x: 414, endPoint y: 219, distance: 122.5
click at [299, 176] on textarea at bounding box center [446, 170] width 578 height 42
click at [407, 167] on textarea at bounding box center [446, 170] width 578 height 42
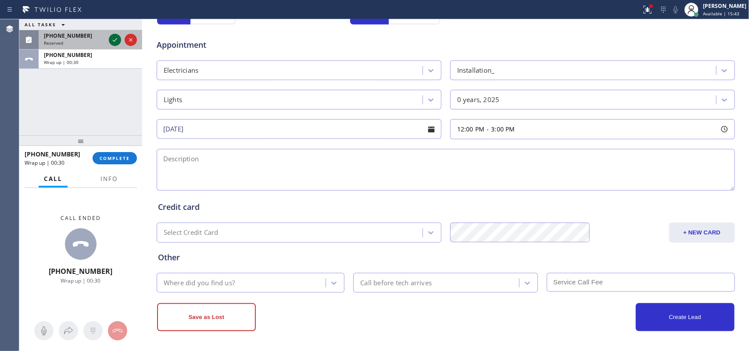
click at [111, 37] on icon at bounding box center [115, 40] width 11 height 11
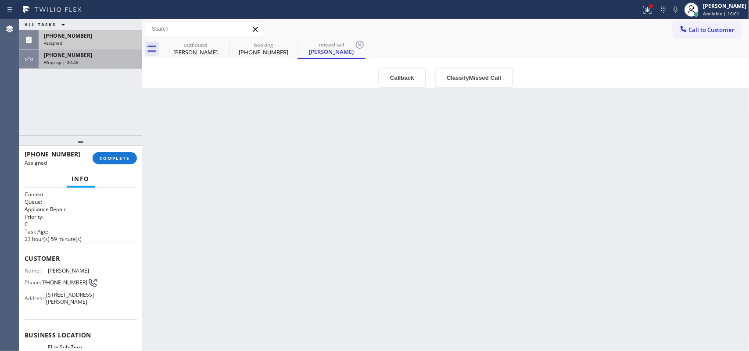
click at [87, 61] on div "Wrap up | 00:48" at bounding box center [90, 62] width 93 height 6
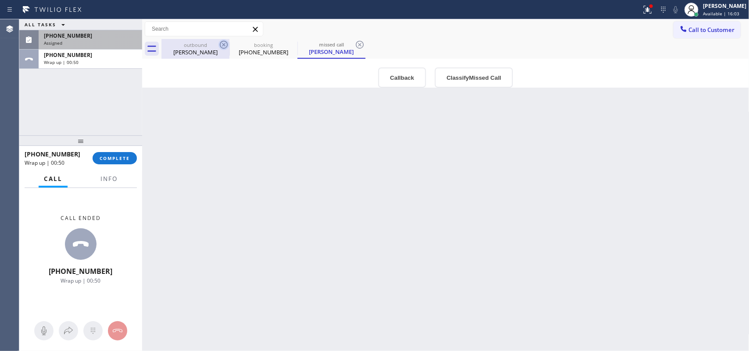
click at [222, 43] on icon at bounding box center [223, 44] width 11 height 11
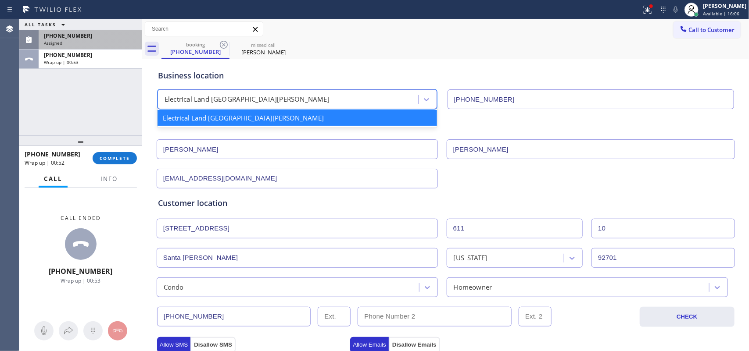
drag, startPoint x: 227, startPoint y: 99, endPoint x: 157, endPoint y: 93, distance: 70.9
click at [160, 93] on div "Electrical Land [GEOGRAPHIC_DATA][PERSON_NAME]" at bounding box center [289, 99] width 258 height 15
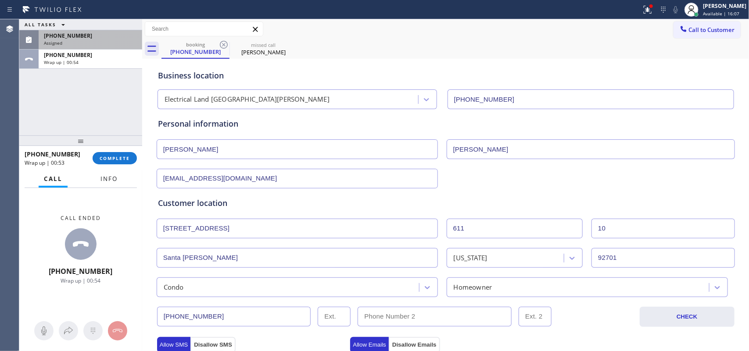
click at [107, 172] on button "Info" at bounding box center [109, 179] width 28 height 17
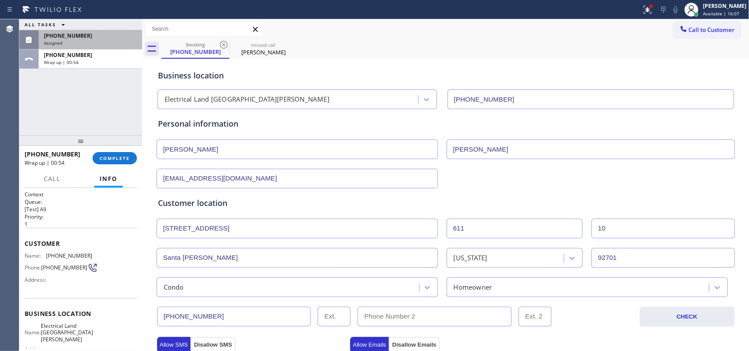
scroll to position [97, 0]
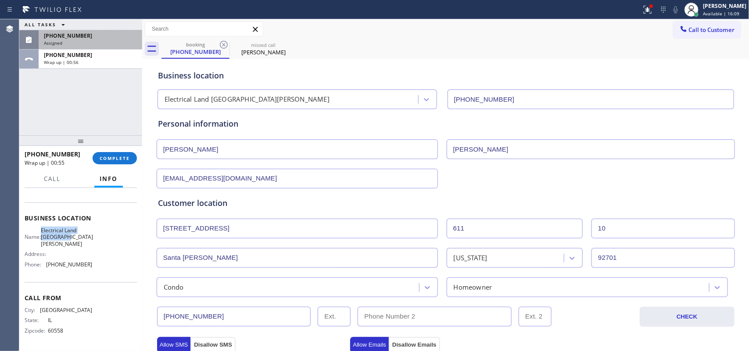
drag, startPoint x: 75, startPoint y: 238, endPoint x: 46, endPoint y: 226, distance: 31.0
click at [46, 226] on div "Business location Name: Electrical Land Santa [PERSON_NAME] Address: Phone: [PH…" at bounding box center [81, 243] width 112 height 80
copy span "Electrical Land [GEOGRAPHIC_DATA][PERSON_NAME]"
click at [197, 132] on div "Personal information [PERSON_NAME] [EMAIL_ADDRESS][DOMAIN_NAME]" at bounding box center [445, 153] width 575 height 71
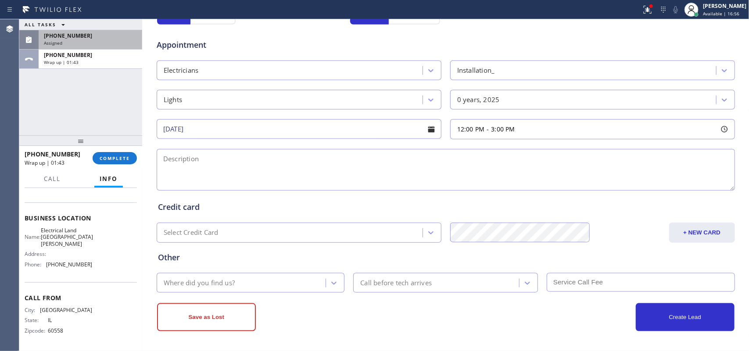
click at [341, 159] on textarea at bounding box center [446, 170] width 578 height 42
paste textarea "12-3/ no scf/ move the LED light fixture Driver and install a line for a regula…"
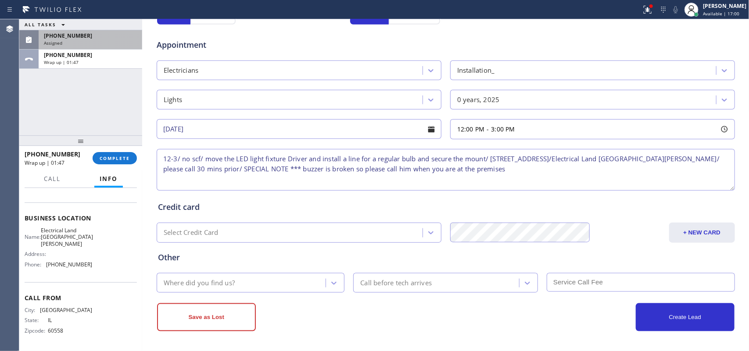
scroll to position [330, 0]
type textarea "12-3/ no scf/ move the LED light fixture Driver and install a line for a regula…"
click at [266, 275] on div "Where did you find us?" at bounding box center [242, 282] width 167 height 15
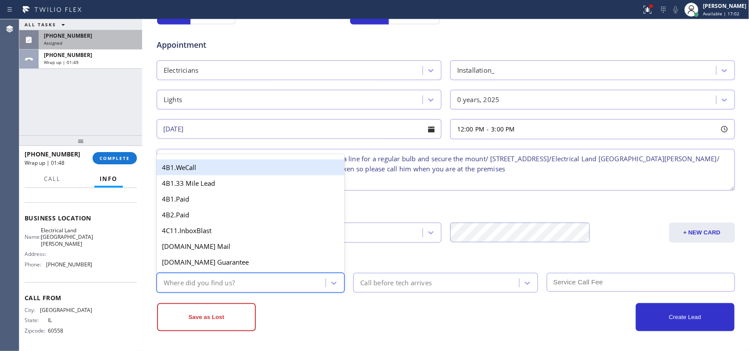
type input "g"
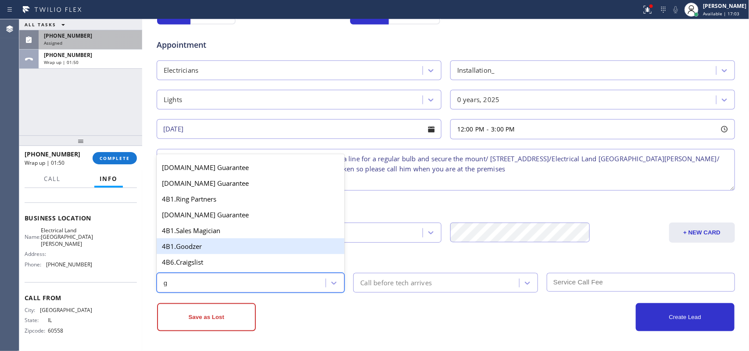
scroll to position [164, 0]
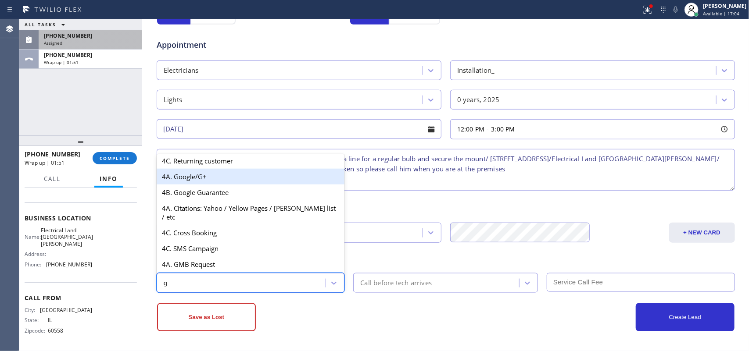
click at [221, 183] on div "4A. Google/G+" at bounding box center [251, 177] width 188 height 16
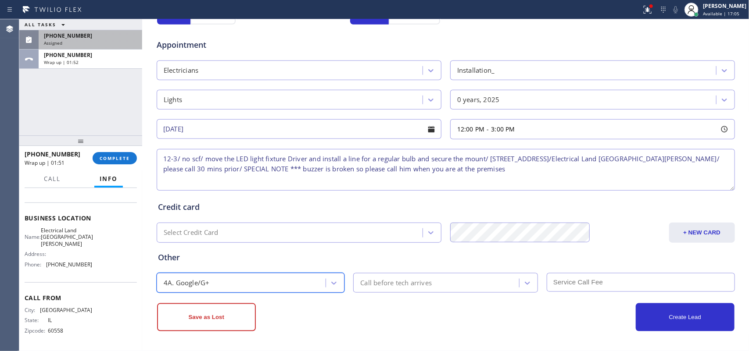
click at [408, 286] on div "Call before tech arrives" at bounding box center [395, 283] width 71 height 10
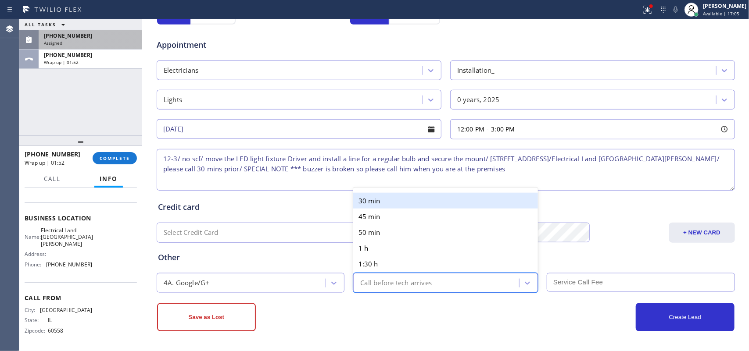
click at [391, 200] on div "30 min" at bounding box center [445, 201] width 185 height 16
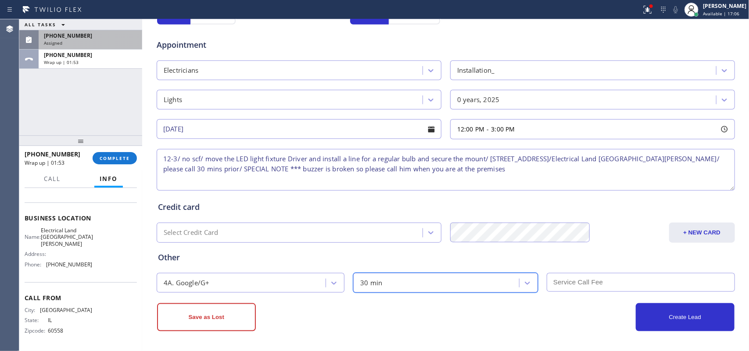
click at [608, 286] on input "text" at bounding box center [641, 282] width 188 height 19
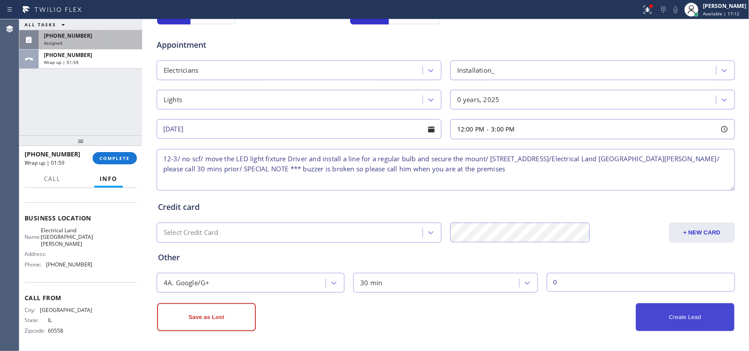
type input "0"
click at [675, 314] on button "Create Lead" at bounding box center [685, 318] width 99 height 28
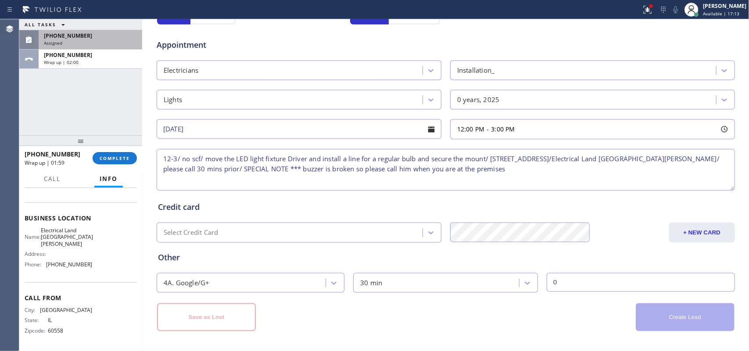
scroll to position [31, 0]
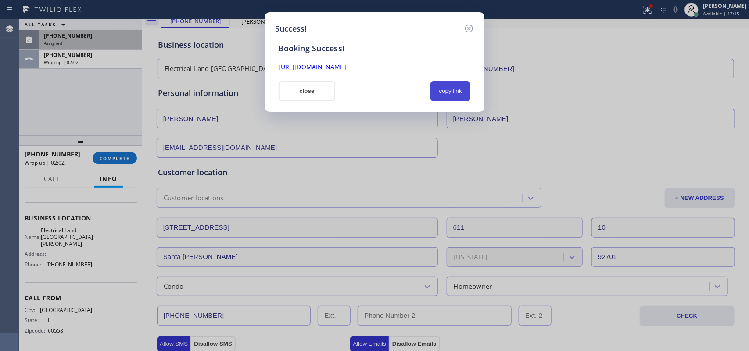
click at [456, 93] on button "copy link" at bounding box center [450, 91] width 40 height 20
click at [346, 69] on link "[URL][DOMAIN_NAME]" at bounding box center [313, 67] width 68 height 8
click at [300, 89] on button "close" at bounding box center [307, 91] width 57 height 20
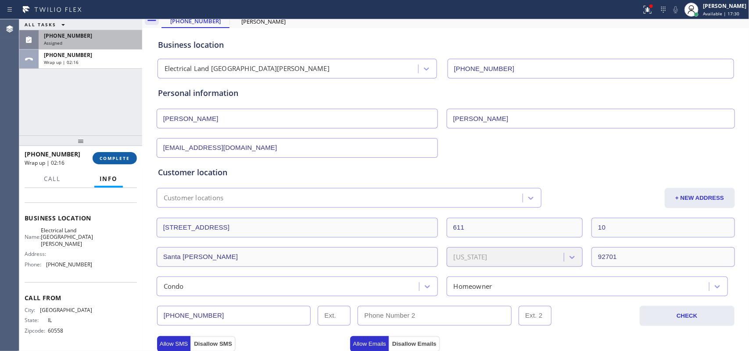
click at [121, 159] on span "COMPLETE" at bounding box center [115, 158] width 30 height 6
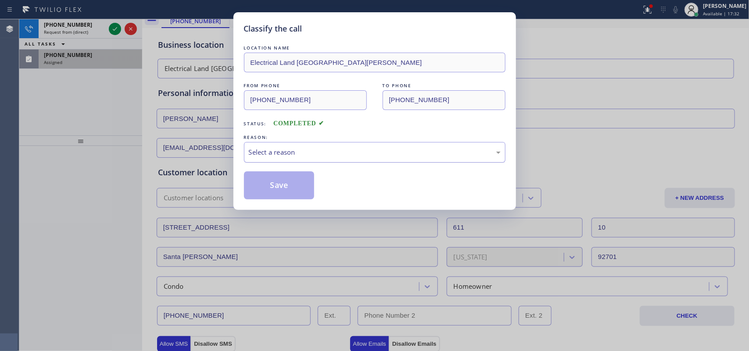
click at [300, 145] on div "Select a reason" at bounding box center [374, 152] width 261 height 21
click at [275, 187] on button "Save" at bounding box center [279, 186] width 71 height 28
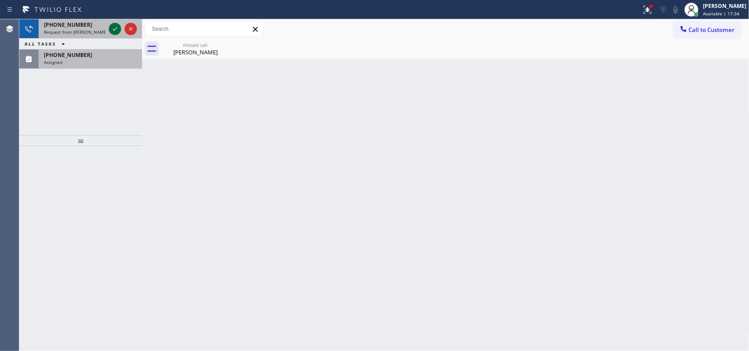
click at [112, 29] on icon at bounding box center [115, 29] width 11 height 11
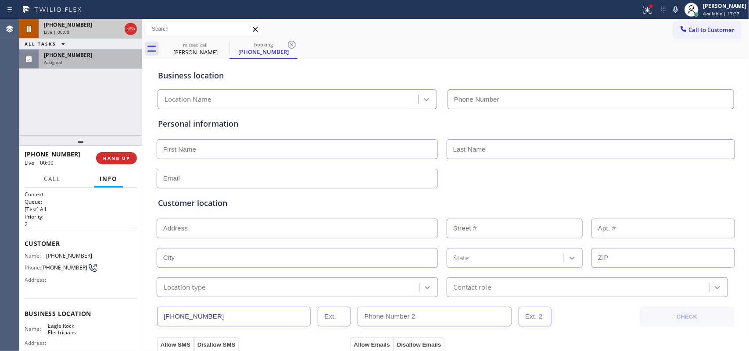
type input "[PHONE_NUMBER]"
click at [71, 61] on div "Assigned" at bounding box center [90, 62] width 93 height 6
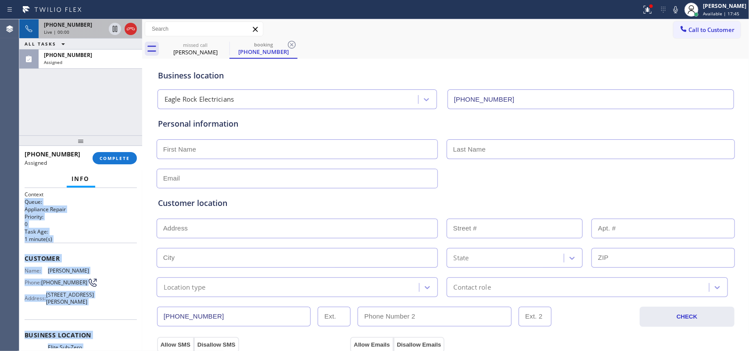
drag, startPoint x: 99, startPoint y: 275, endPoint x: 57, endPoint y: 233, distance: 59.2
click at [64, 223] on div "Context Queue: Appliance Repair Priority: 0 Task Age: [DEMOGRAPHIC_DATA] minute…" at bounding box center [81, 332] width 112 height 282
click at [85, 30] on div "Live | 00:00" at bounding box center [74, 32] width 61 height 6
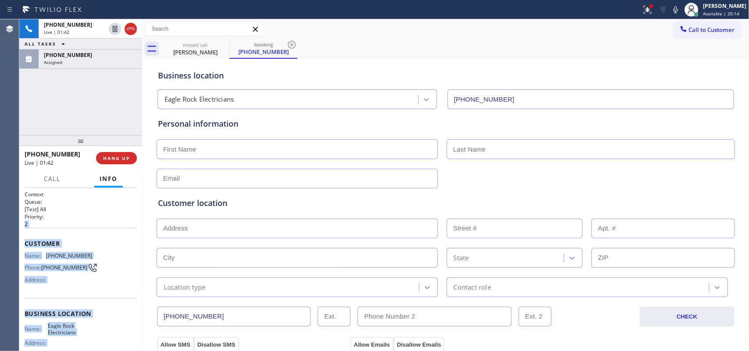
scroll to position [90, 0]
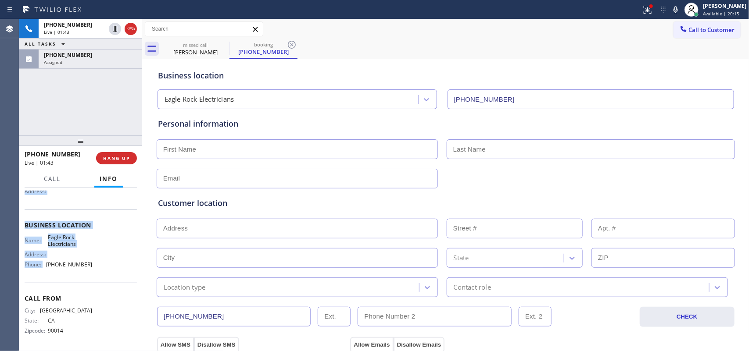
click at [101, 254] on div "Name: Eagle Rock Electricians Address: Phone: [PHONE_NUMBER]" at bounding box center [81, 253] width 112 height 38
click at [95, 272] on div "Business location Name: Eagle Rock Electricians Address: Phone: [PHONE_NUMBER]" at bounding box center [81, 246] width 112 height 73
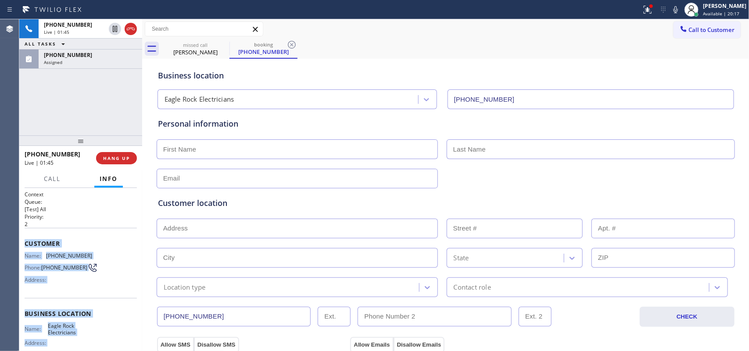
drag, startPoint x: 95, startPoint y: 272, endPoint x: 36, endPoint y: 244, distance: 65.3
click at [39, 246] on div "Context Queue: [Test] All Priority: 2 Customer Name: [PHONE_NUMBER] Phone: [PHO…" at bounding box center [81, 314] width 112 height 247
click at [71, 29] on div "Live | 01:47" at bounding box center [74, 32] width 61 height 6
click at [75, 23] on span "[PHONE_NUMBER]" at bounding box center [68, 24] width 48 height 7
click at [53, 180] on button "Call" at bounding box center [52, 179] width 27 height 17
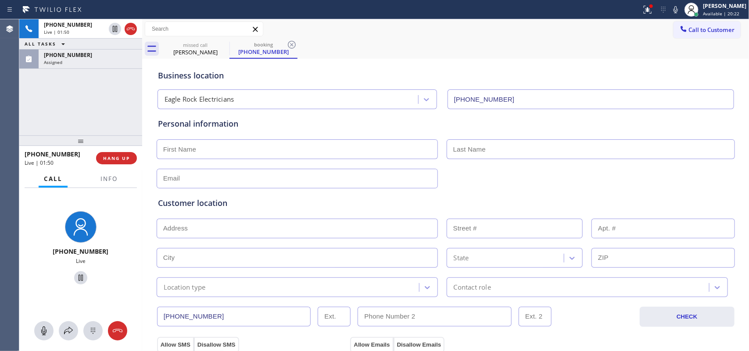
drag, startPoint x: 43, startPoint y: 327, endPoint x: 73, endPoint y: 299, distance: 41.0
click at [45, 326] on icon at bounding box center [44, 331] width 11 height 11
click at [75, 275] on icon at bounding box center [80, 278] width 11 height 11
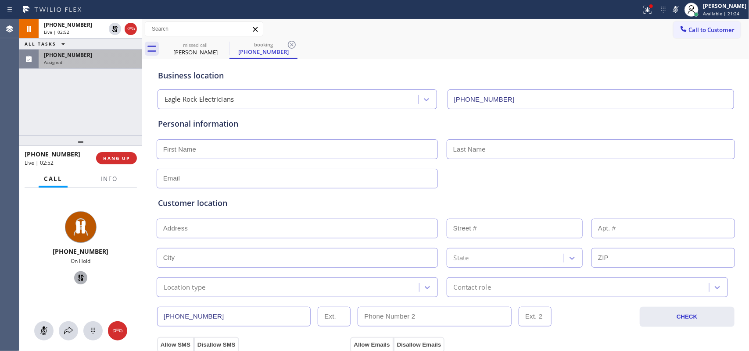
click at [95, 64] on div "Assigned" at bounding box center [90, 62] width 93 height 6
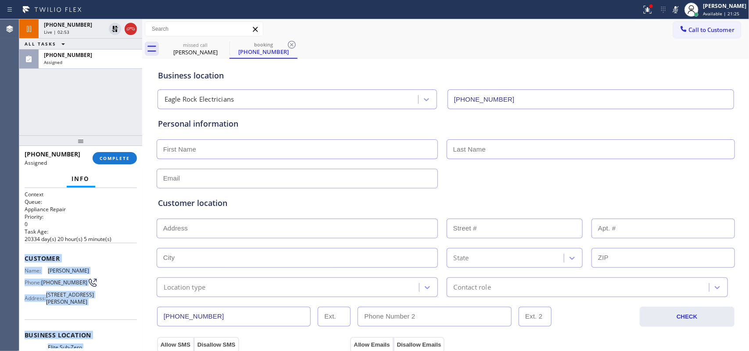
scroll to position [139, 0]
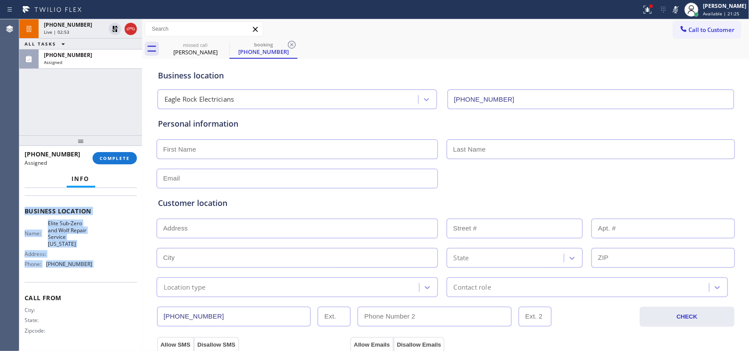
click at [88, 264] on div "Name: Elite Sub-Zero and Wolf Repair Service [US_STATE] Address: Phone: [PHONE_…" at bounding box center [81, 245] width 112 height 51
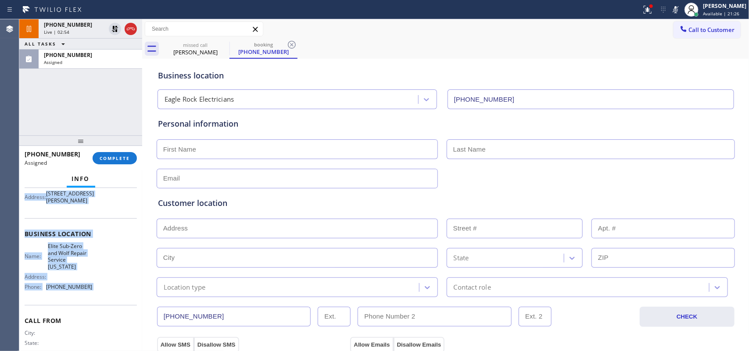
scroll to position [0, 0]
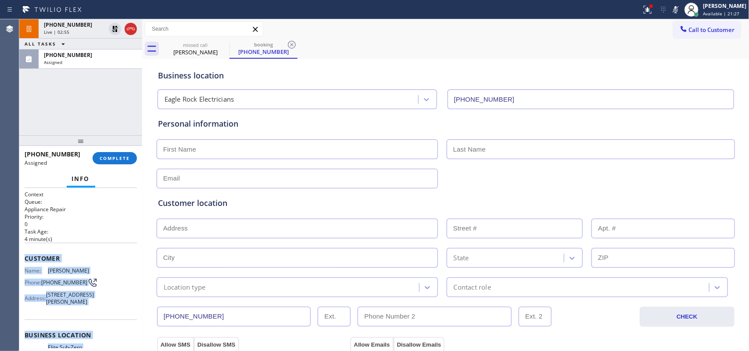
drag, startPoint x: 89, startPoint y: 264, endPoint x: 33, endPoint y: 255, distance: 56.1
click at [33, 255] on div "Context Queue: Appliance Repair Priority: 0 Task Age: [DEMOGRAPHIC_DATA] minute…" at bounding box center [81, 332] width 112 height 282
click at [119, 159] on span "COMPLETE" at bounding box center [115, 158] width 30 height 6
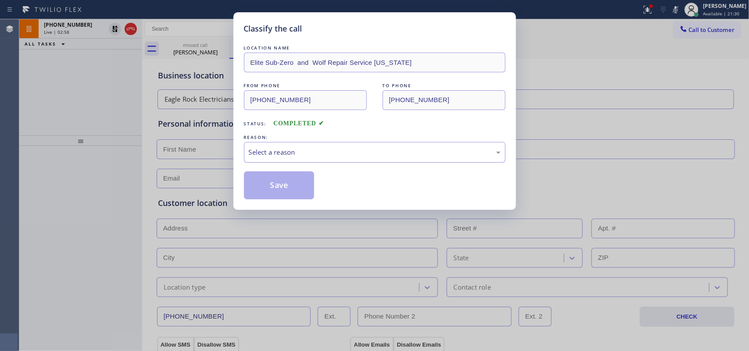
click at [323, 145] on div "Select a reason" at bounding box center [374, 152] width 261 height 21
click at [292, 182] on button "Save" at bounding box center [279, 186] width 71 height 28
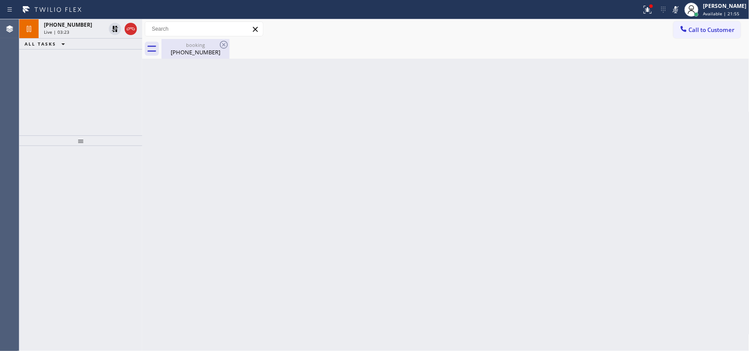
click at [189, 48] on div "[PHONE_NUMBER]" at bounding box center [195, 52] width 66 height 8
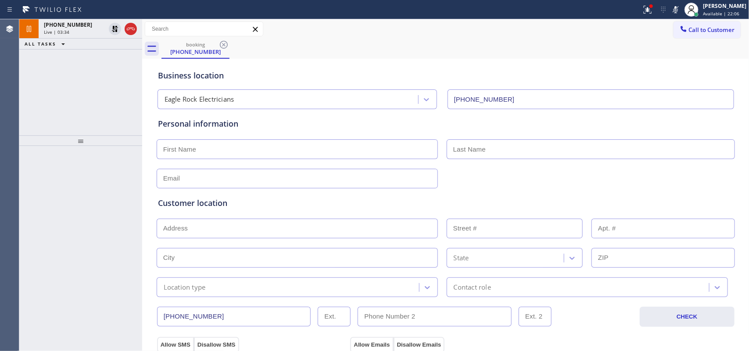
click at [267, 184] on input "text" at bounding box center [297, 179] width 281 height 20
paste input "[STREET_ADDRESS][PERSON_NAME]"
type input "[STREET_ADDRESS][PERSON_NAME]"
click at [247, 232] on input "text" at bounding box center [297, 229] width 281 height 20
paste input "[STREET_ADDRESS][PERSON_NAME]"
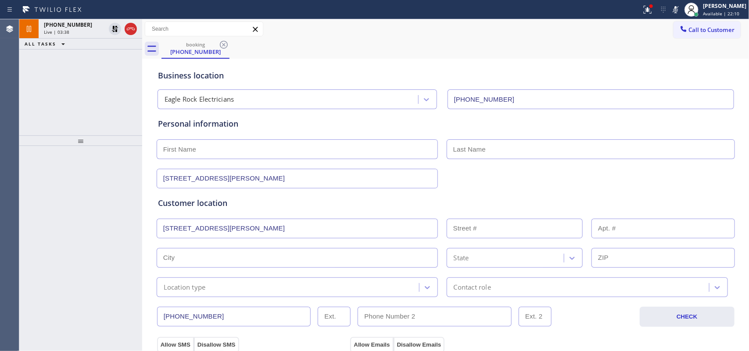
type input "4726 [PERSON_NAME] Dr"
type input "4726"
type input "[GEOGRAPHIC_DATA]"
type input "90065"
drag, startPoint x: 286, startPoint y: 179, endPoint x: 153, endPoint y: 181, distance: 133.8
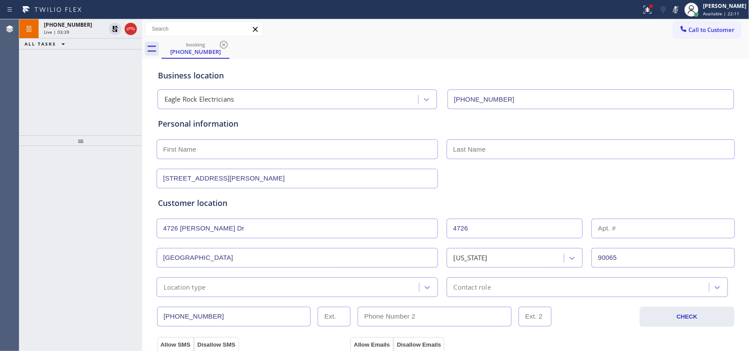
click at [157, 181] on input "[STREET_ADDRESS][PERSON_NAME]" at bounding box center [297, 179] width 281 height 20
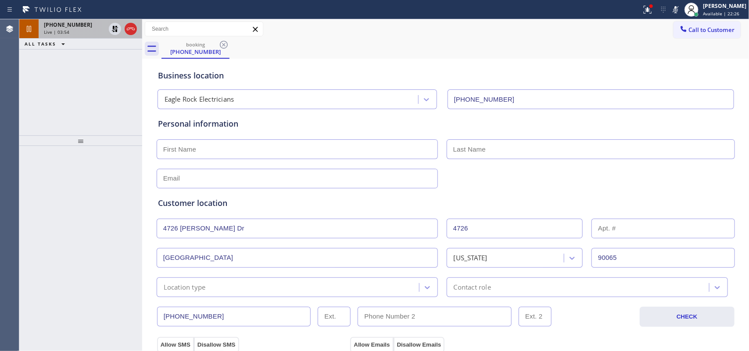
click at [86, 29] on div "Live | 03:54" at bounding box center [74, 32] width 61 height 6
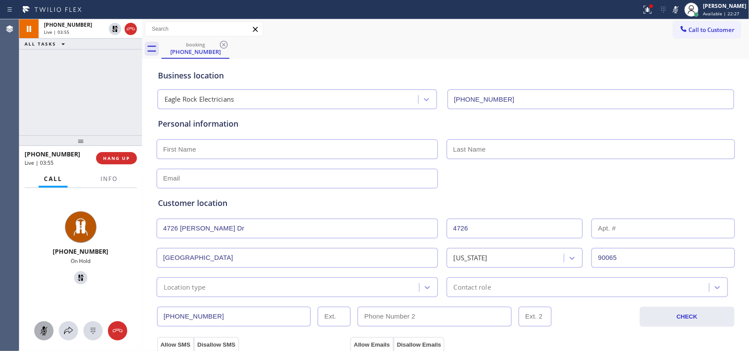
click at [46, 332] on icon at bounding box center [43, 331] width 5 height 9
click at [78, 277] on icon at bounding box center [80, 278] width 11 height 11
click at [172, 154] on input "text" at bounding box center [297, 149] width 281 height 20
type input "Jula"
click at [511, 150] on input "text" at bounding box center [591, 149] width 288 height 20
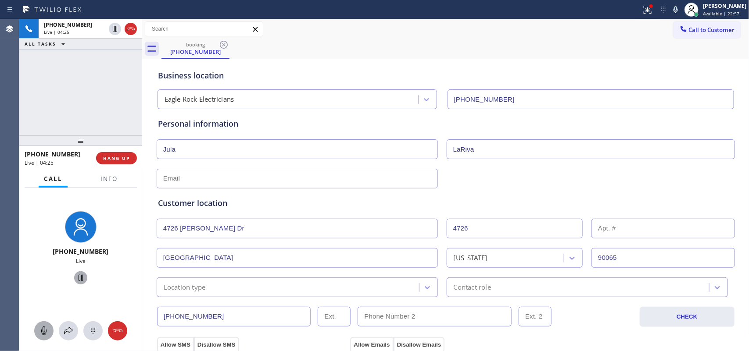
type input "LaRiva"
click at [181, 149] on input "Jula" at bounding box center [297, 149] width 281 height 20
type input "[PERSON_NAME]"
click at [165, 172] on input "text" at bounding box center [297, 179] width 281 height 20
paste input "[EMAIL_ADDRESS][DOMAIN_NAME]"
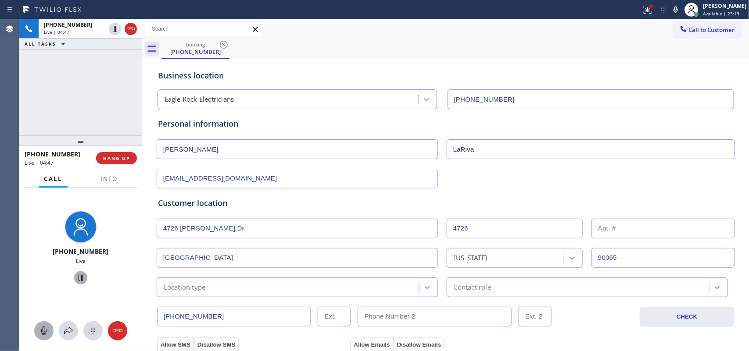
scroll to position [110, 0]
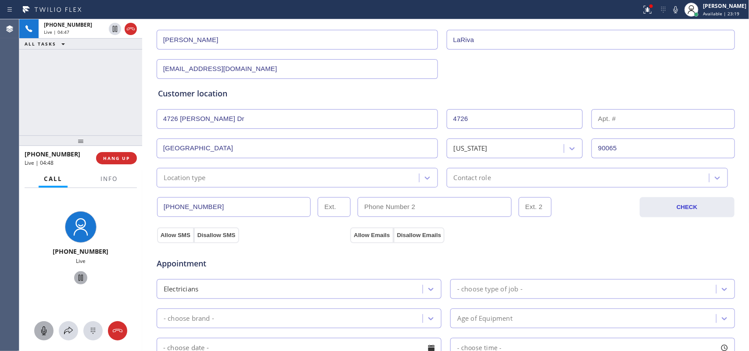
type input "[EMAIL_ADDRESS][DOMAIN_NAME]"
click at [272, 180] on div "Location type" at bounding box center [289, 177] width 260 height 15
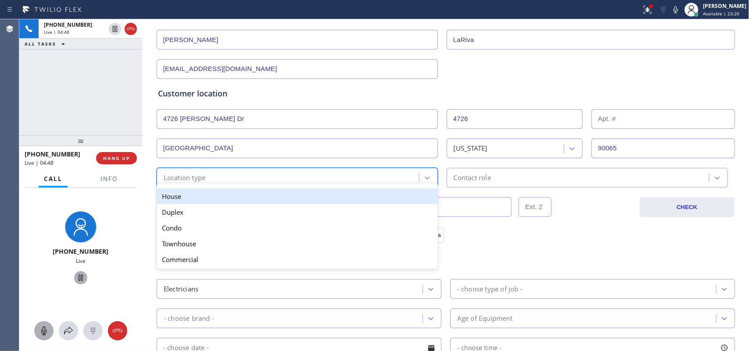
drag, startPoint x: 260, startPoint y: 200, endPoint x: 386, endPoint y: 195, distance: 126.0
click at [260, 200] on div "House" at bounding box center [297, 197] width 281 height 16
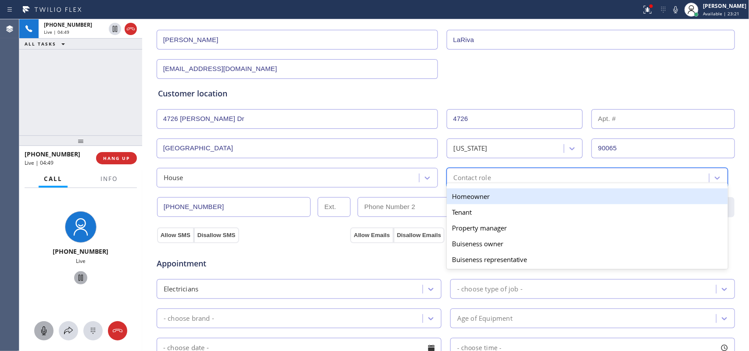
click at [484, 182] on div "Contact role" at bounding box center [472, 178] width 37 height 10
click at [487, 197] on div "Homeowner" at bounding box center [587, 197] width 281 height 16
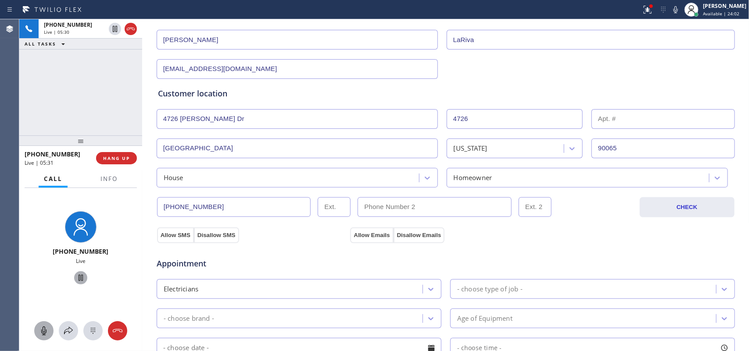
click at [130, 99] on div "[PHONE_NUMBER] Live | 05:30 ALL TASKS ALL TASKS ACTIVE TASKS TASKS IN WRAP UP" at bounding box center [80, 77] width 123 height 116
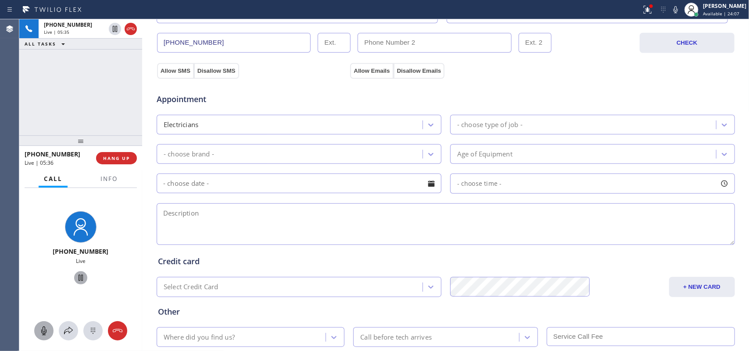
scroll to position [329, 0]
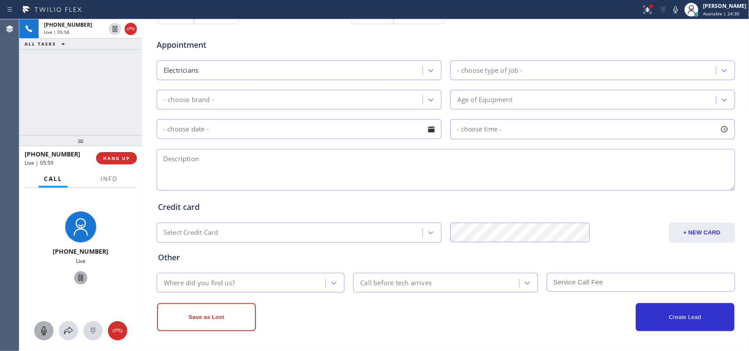
click at [177, 135] on input "text" at bounding box center [299, 129] width 285 height 20
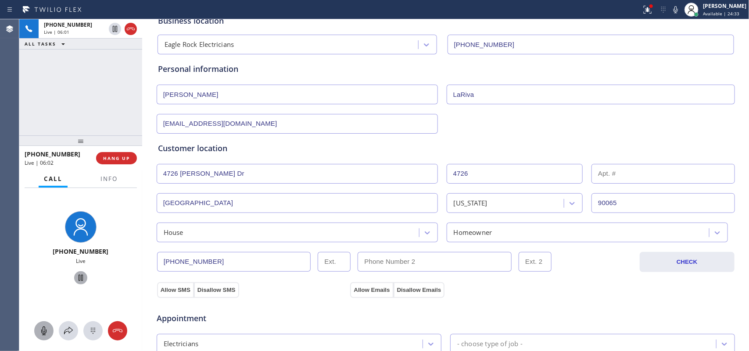
scroll to position [164, 0]
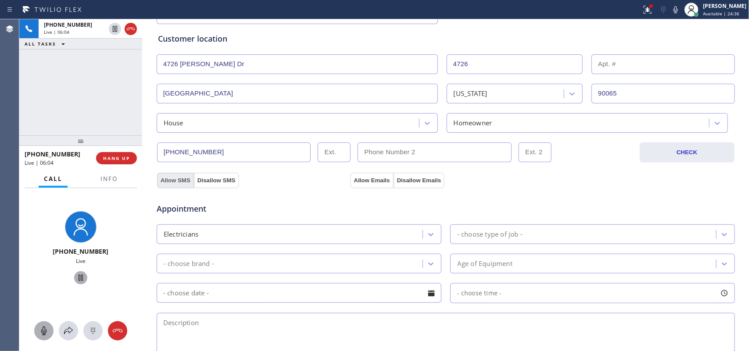
click at [172, 181] on button "Allow SMS" at bounding box center [175, 181] width 37 height 16
click at [363, 178] on button "Allow Emails" at bounding box center [371, 181] width 43 height 16
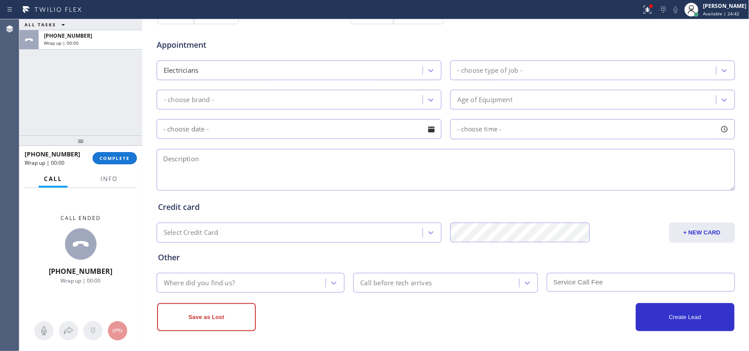
click at [525, 68] on div "- choose type of job -" at bounding box center [584, 70] width 263 height 15
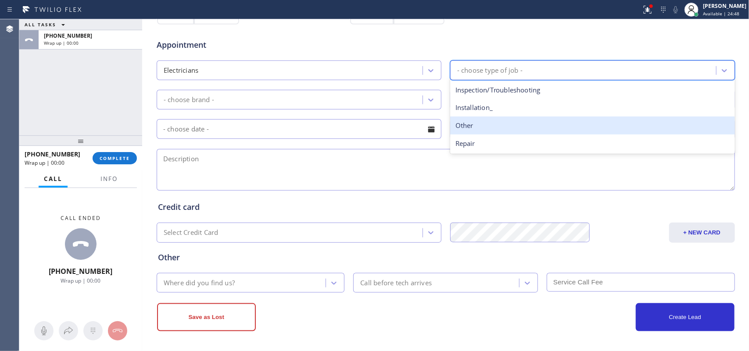
scroll to position [330, 0]
click at [488, 127] on div "Other" at bounding box center [592, 126] width 285 height 18
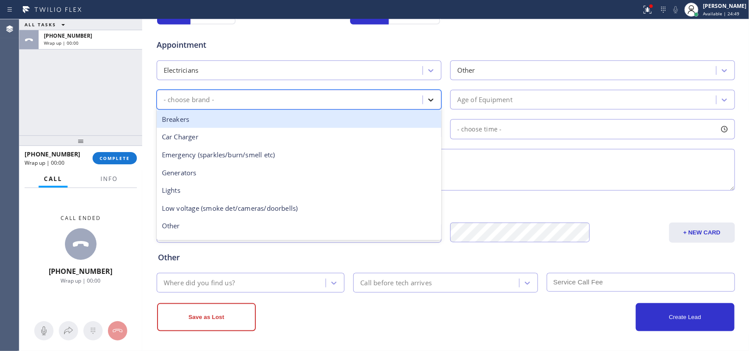
click at [431, 104] on div at bounding box center [431, 100] width 16 height 16
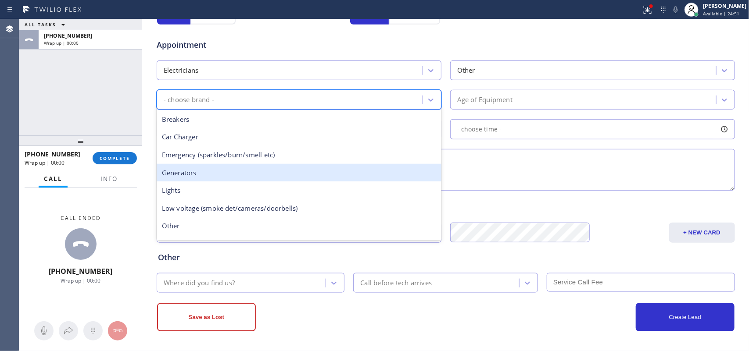
scroll to position [67, 0]
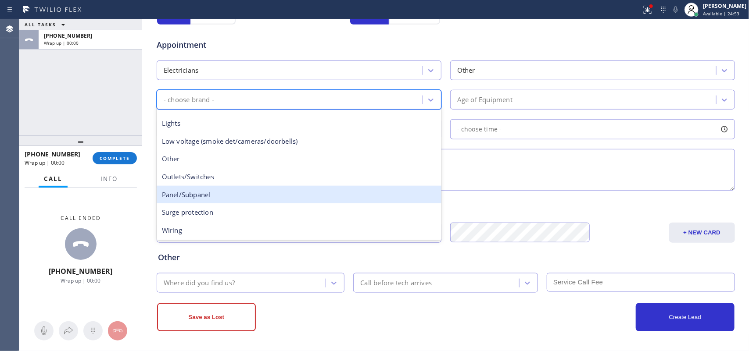
click at [344, 195] on div "Panel/Subpanel" at bounding box center [299, 195] width 285 height 18
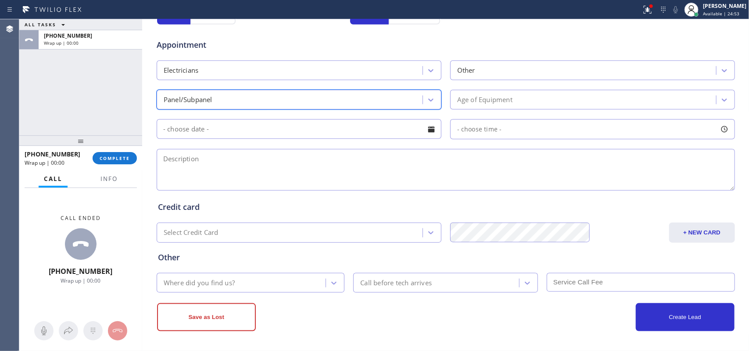
click at [504, 99] on div "Age of Equipment" at bounding box center [484, 100] width 55 height 10
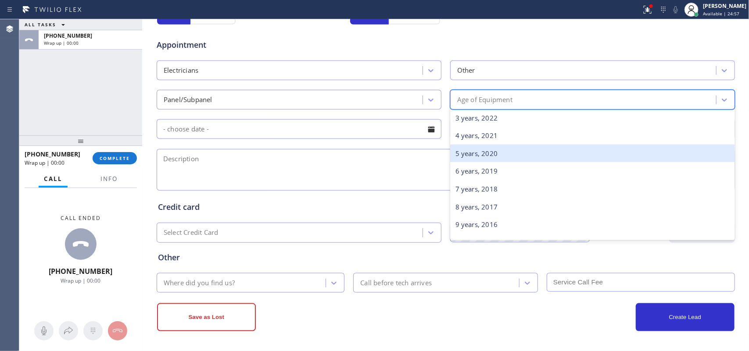
scroll to position [219, 0]
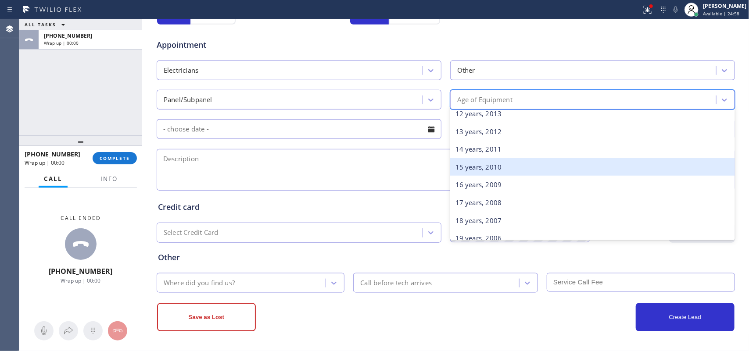
click at [529, 169] on div "15 years, 2010" at bounding box center [592, 167] width 285 height 18
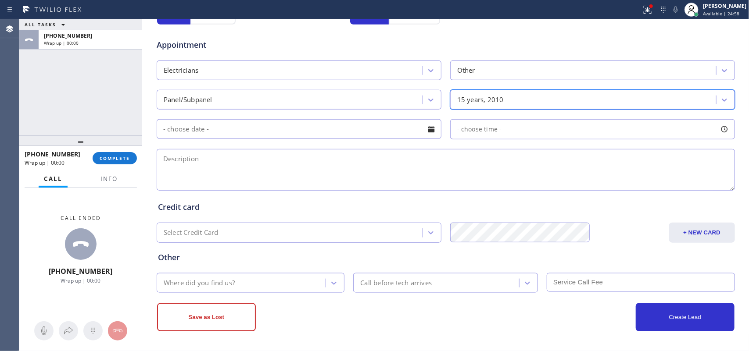
click at [431, 132] on div at bounding box center [431, 129] width 15 height 15
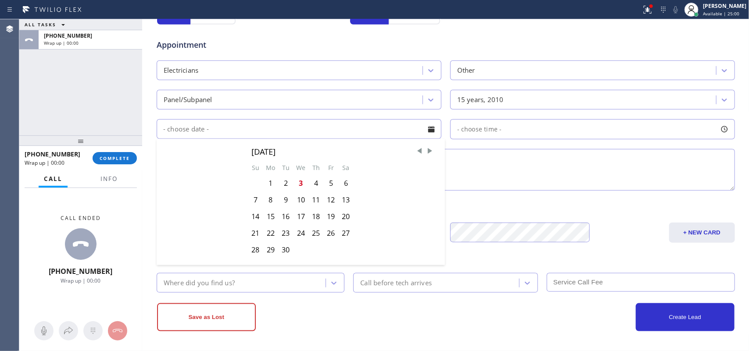
click at [330, 185] on div "5" at bounding box center [330, 183] width 15 height 17
type input "[DATE]"
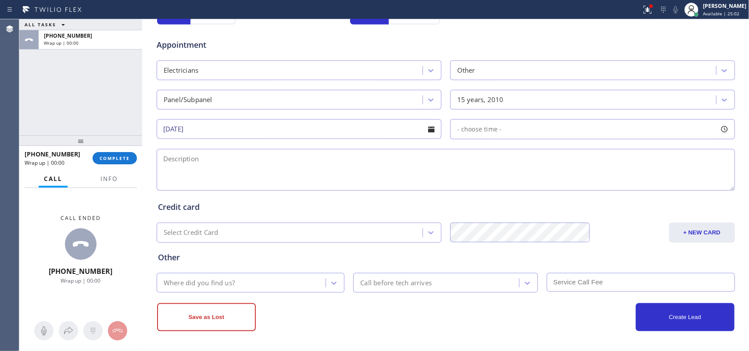
click at [717, 131] on div at bounding box center [724, 129] width 15 height 15
drag, startPoint x: 457, startPoint y: 183, endPoint x: 542, endPoint y: 186, distance: 84.2
click at [542, 186] on div at bounding box center [542, 183] width 11 height 18
drag, startPoint x: 455, startPoint y: 185, endPoint x: 480, endPoint y: 182, distance: 25.6
click at [480, 182] on div at bounding box center [480, 183] width 11 height 18
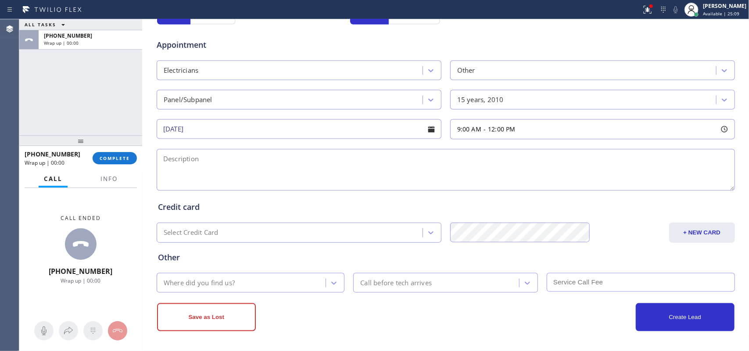
click at [373, 158] on textarea at bounding box center [446, 170] width 578 height 42
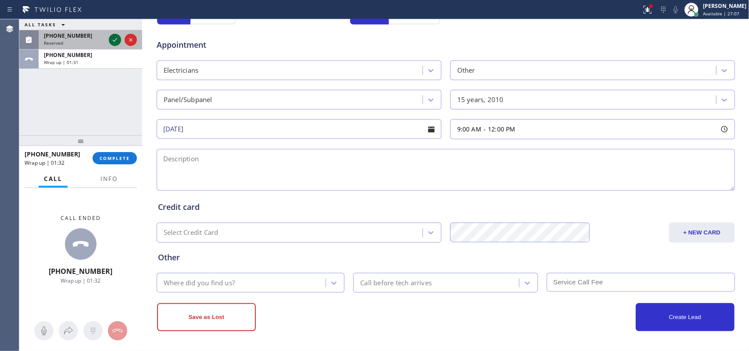
click at [111, 36] on icon at bounding box center [115, 40] width 11 height 11
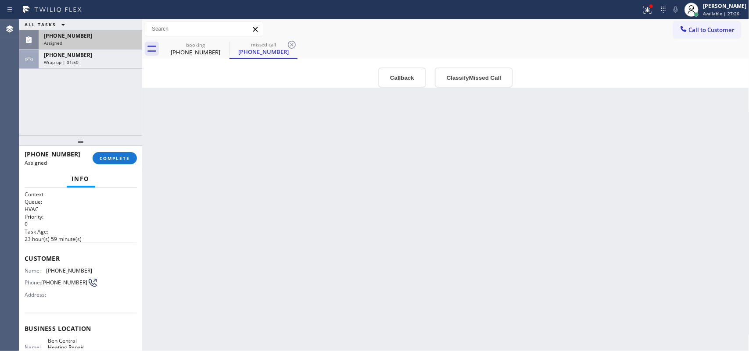
scroll to position [132, 0]
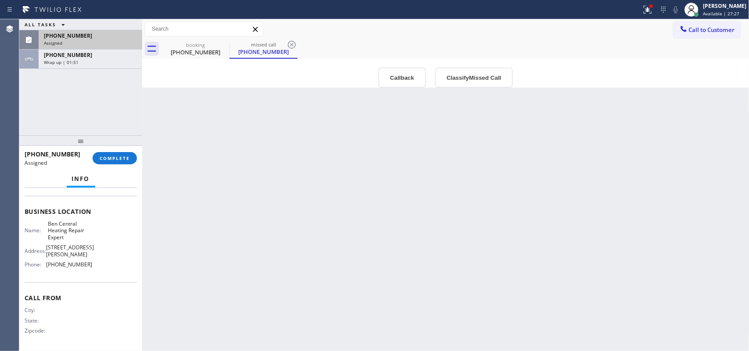
click at [104, 274] on div "Business location Name: Ben Central Heating Repair Expert Address: [STREET_ADDR…" at bounding box center [81, 239] width 112 height 87
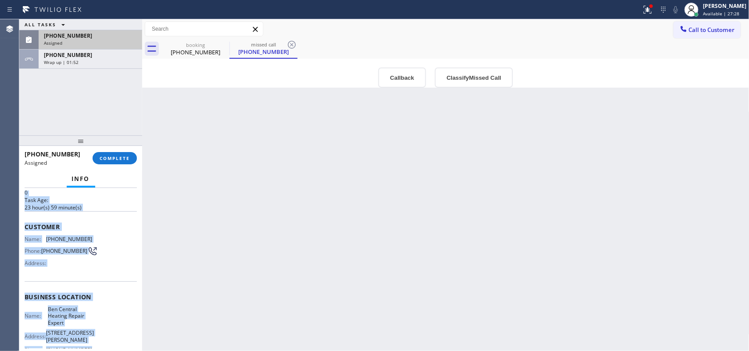
scroll to position [0, 0]
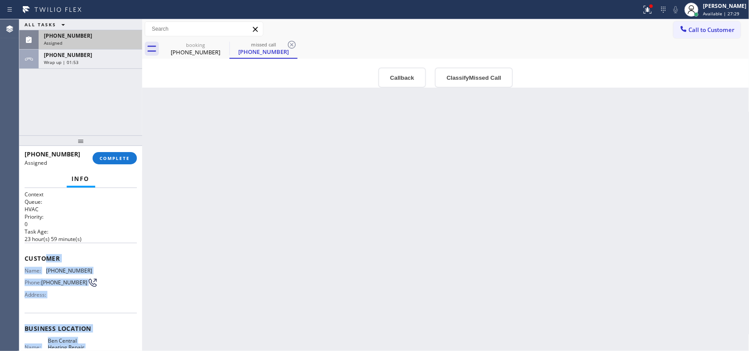
drag, startPoint x: 99, startPoint y: 266, endPoint x: 40, endPoint y: 257, distance: 59.0
click at [43, 257] on div "Context Queue: HVAC Priority: 0 Task Age: [DEMOGRAPHIC_DATA] hour(s) 59 minute(…" at bounding box center [81, 328] width 112 height 275
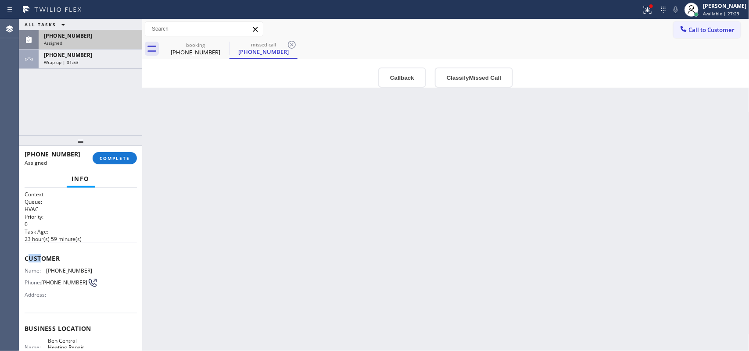
drag, startPoint x: 40, startPoint y: 257, endPoint x: 27, endPoint y: 257, distance: 13.6
click at [27, 257] on span "Customer" at bounding box center [81, 258] width 112 height 8
click at [58, 249] on div "Customer Name: [PHONE_NUMBER] Phone: [PHONE_NUMBER] Address:" at bounding box center [81, 278] width 112 height 70
drag, startPoint x: 60, startPoint y: 246, endPoint x: 110, endPoint y: 298, distance: 72.3
click at [111, 301] on div "Customer Name: [PHONE_NUMBER] Phone: [PHONE_NUMBER] Address:" at bounding box center [81, 278] width 112 height 70
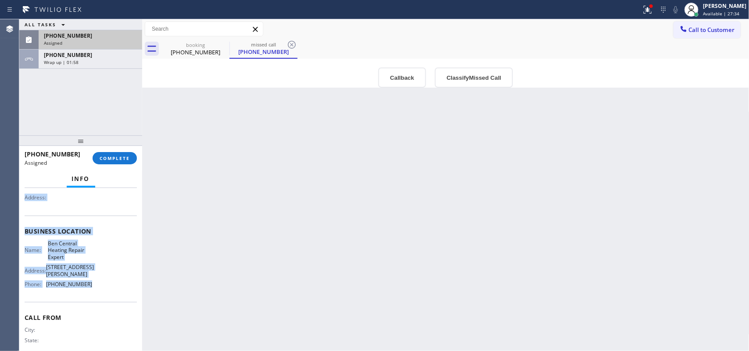
scroll to position [59, 0]
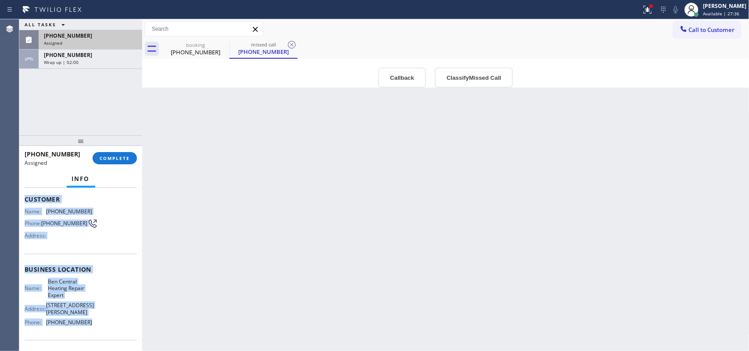
drag, startPoint x: 90, startPoint y: 271, endPoint x: 24, endPoint y: 201, distance: 96.2
click at [25, 201] on div "Context Queue: HVAC Priority: 0 Task Age: [DEMOGRAPHIC_DATA] hour(s) 59 minute(…" at bounding box center [81, 269] width 112 height 275
copy div "Customer Name: [PHONE_NUMBER] Phone: [PHONE_NUMBER] Address: Business location …"
click at [450, 77] on button "Classify Missed Call" at bounding box center [474, 78] width 78 height 20
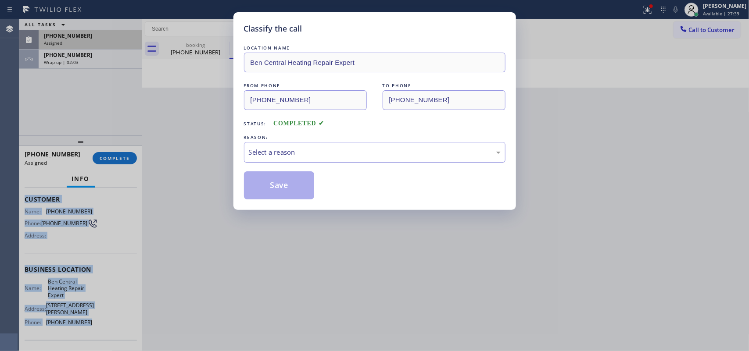
click at [400, 154] on div "Select a reason" at bounding box center [375, 152] width 252 height 10
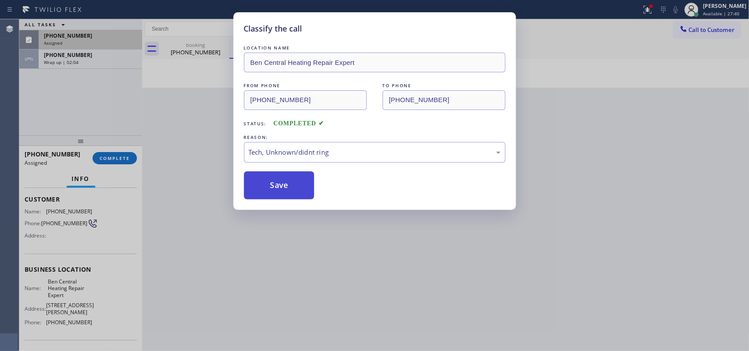
click at [291, 195] on button "Save" at bounding box center [279, 186] width 71 height 28
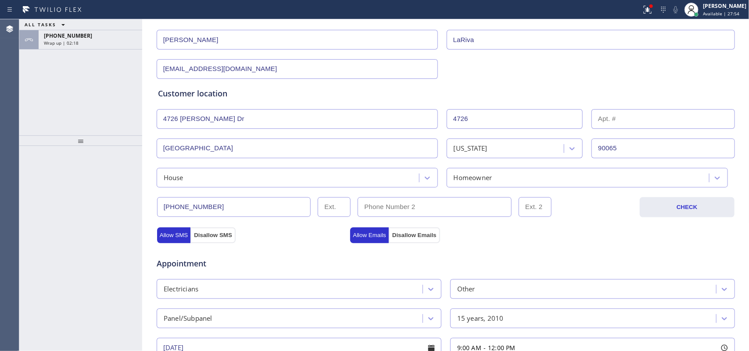
scroll to position [330, 0]
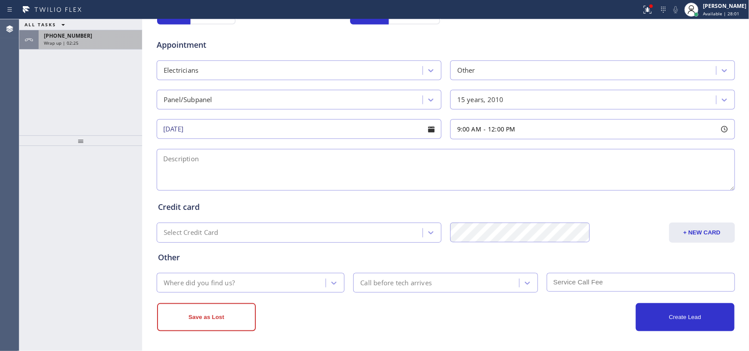
click at [91, 42] on div "Wrap up | 02:25" at bounding box center [90, 43] width 93 height 6
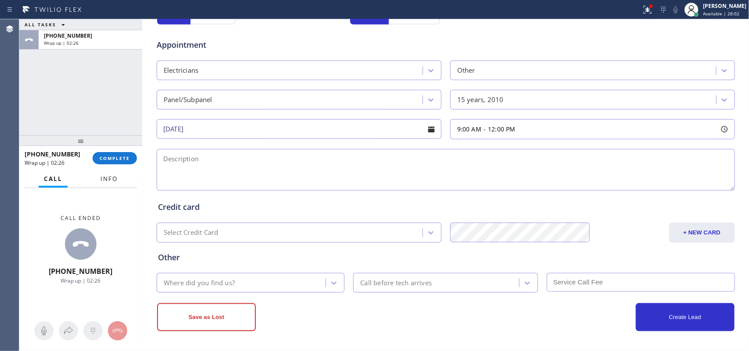
click at [113, 183] on button "Info" at bounding box center [109, 179] width 28 height 17
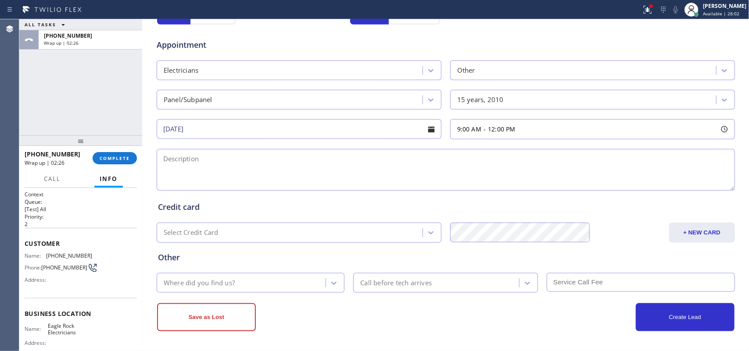
scroll to position [90, 0]
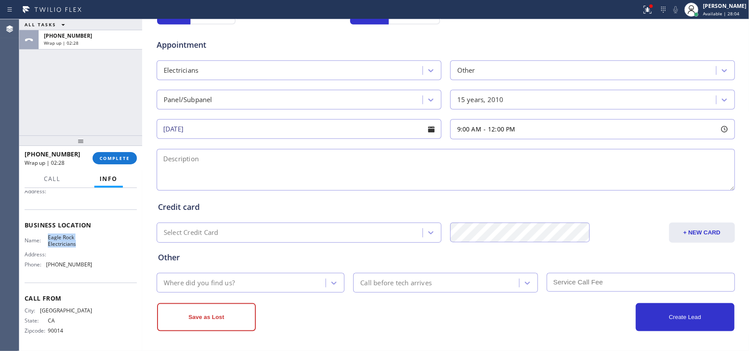
drag, startPoint x: 71, startPoint y: 243, endPoint x: 44, endPoint y: 235, distance: 27.4
click at [44, 235] on div "Name: Eagle Rock Electricians Address: Phone: [PHONE_NUMBER]" at bounding box center [59, 253] width 68 height 38
copy div "Eagle Rock Electricians"
click at [185, 165] on textarea at bounding box center [446, 170] width 578 height 42
paste textarea "9-12/ no scf/ house-ho/ upgrade panel from 100-200 /asked why she needs upgrade…"
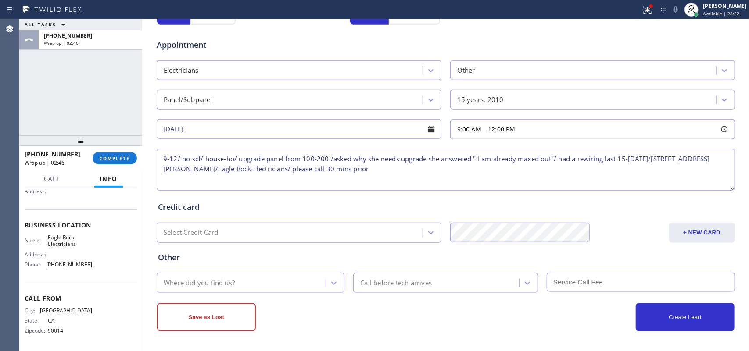
type textarea "9-12/ no scf/ house-ho/ upgrade panel from 100-200 /asked why she needs upgrade…"
click at [286, 287] on div "Where did you find us?" at bounding box center [242, 282] width 167 height 15
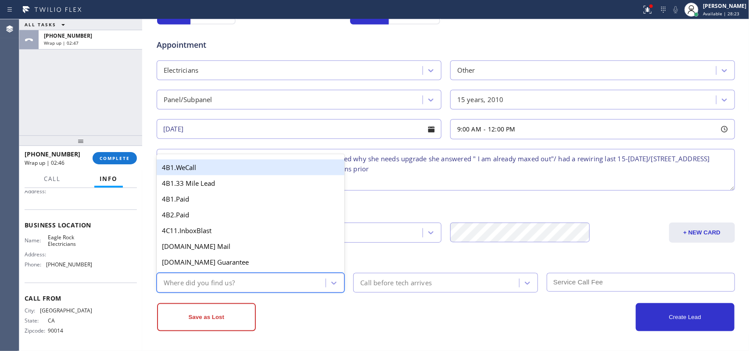
type input "g"
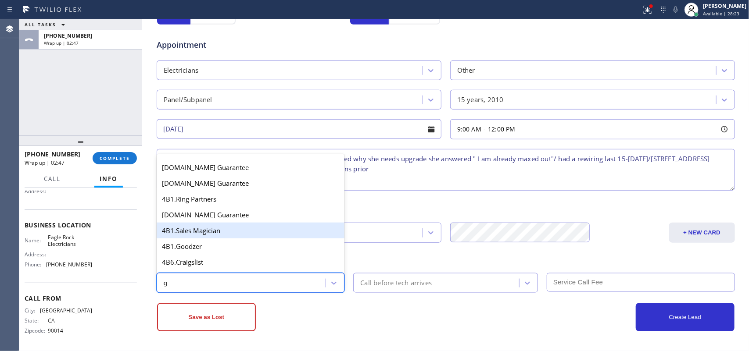
scroll to position [110, 0]
click at [220, 237] on div "4A. Google/G+" at bounding box center [251, 232] width 188 height 16
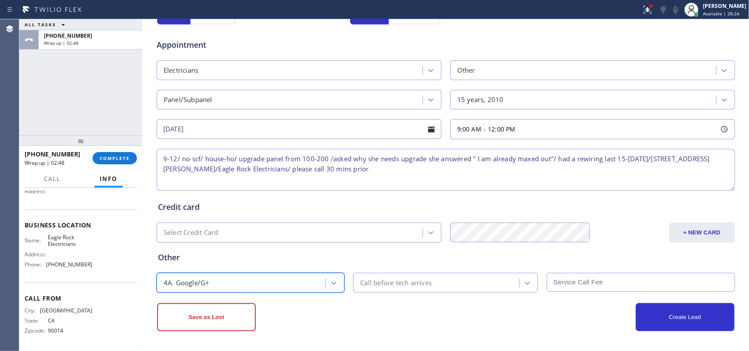
click at [385, 278] on div "Call before tech arrives" at bounding box center [395, 283] width 71 height 10
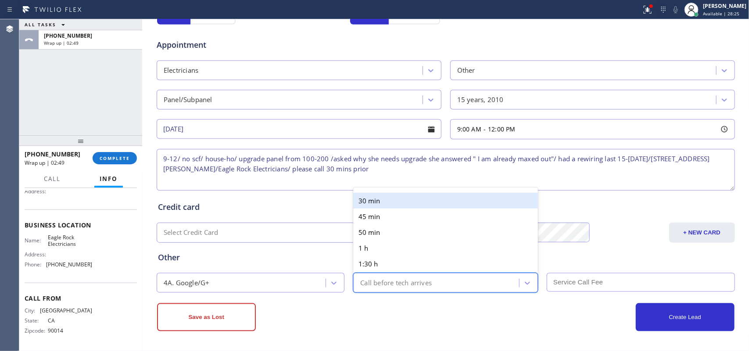
click at [376, 200] on div "30 min" at bounding box center [445, 201] width 185 height 16
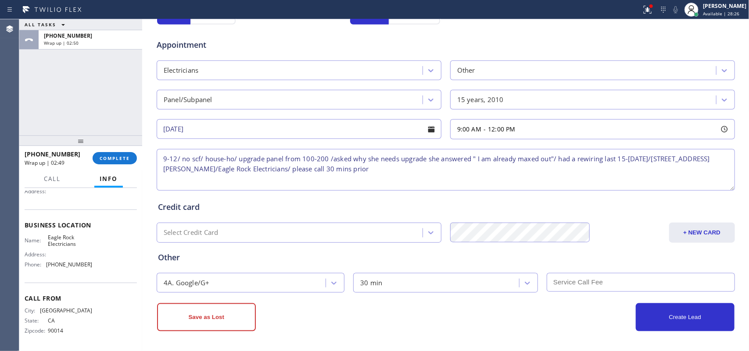
click at [623, 282] on input "text" at bounding box center [641, 282] width 188 height 19
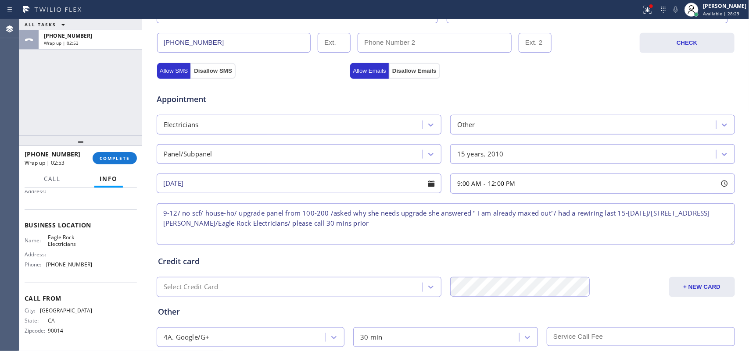
scroll to position [330, 0]
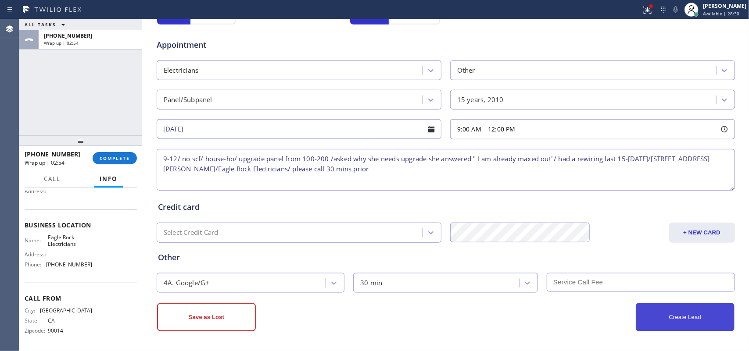
click at [667, 314] on button "Create Lead" at bounding box center [685, 318] width 99 height 28
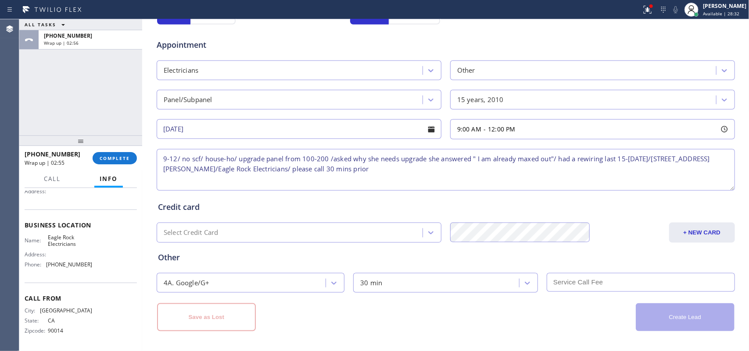
scroll to position [86, 0]
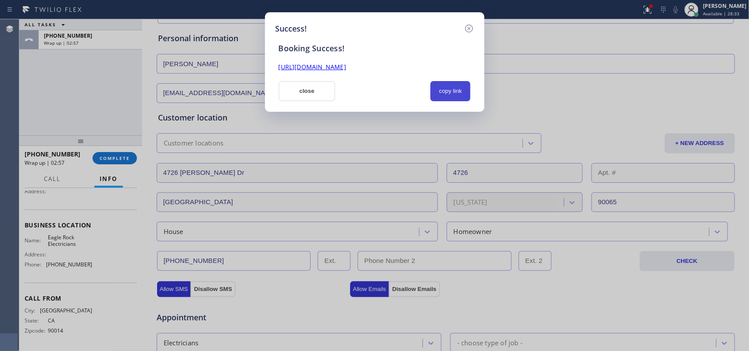
click at [458, 93] on button "copy link" at bounding box center [450, 91] width 40 height 20
click at [346, 67] on link "[URL][DOMAIN_NAME]" at bounding box center [313, 67] width 68 height 8
drag, startPoint x: 301, startPoint y: 97, endPoint x: 246, endPoint y: 105, distance: 55.8
click at [300, 97] on button "close" at bounding box center [307, 91] width 57 height 20
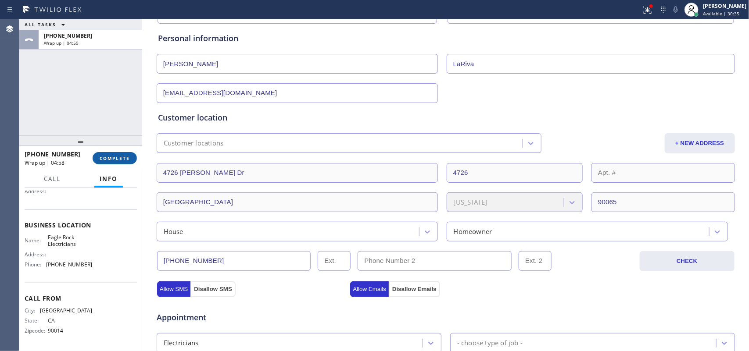
click at [124, 161] on span "COMPLETE" at bounding box center [115, 158] width 30 height 6
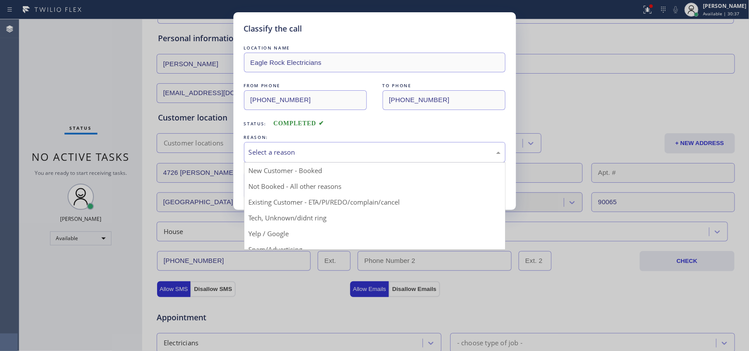
click at [289, 150] on div "Select a reason" at bounding box center [375, 152] width 252 height 10
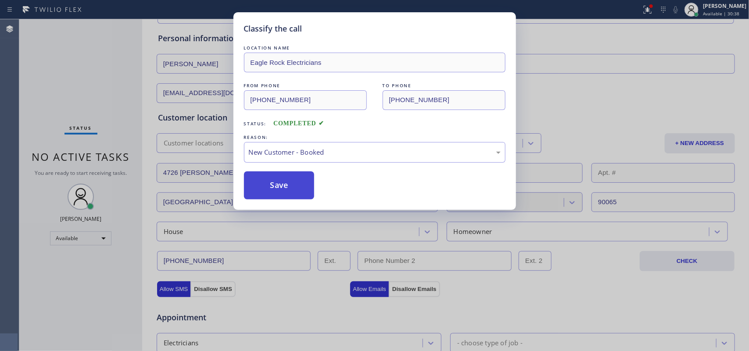
click at [297, 182] on button "Save" at bounding box center [279, 186] width 71 height 28
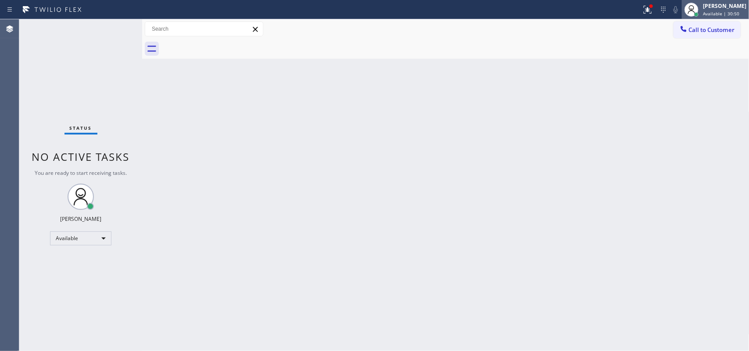
click at [714, 14] on span "Available | 30:50" at bounding box center [721, 14] width 36 height 6
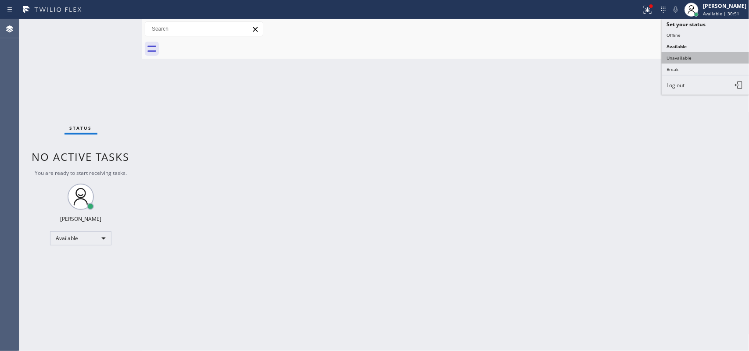
drag, startPoint x: 699, startPoint y: 55, endPoint x: 699, endPoint y: 60, distance: 4.8
click at [699, 56] on button "Unavailable" at bounding box center [705, 57] width 88 height 11
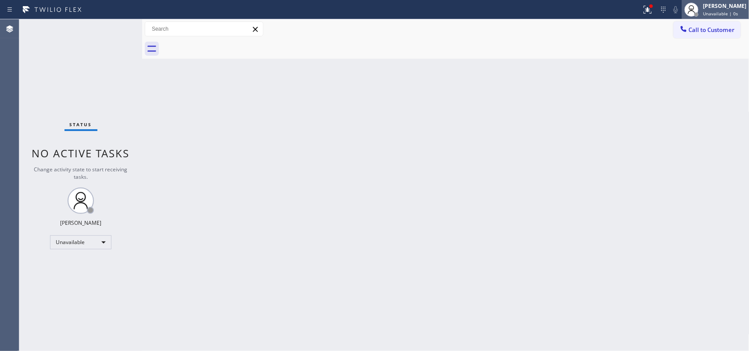
click at [698, 12] on div at bounding box center [696, 14] width 4 height 4
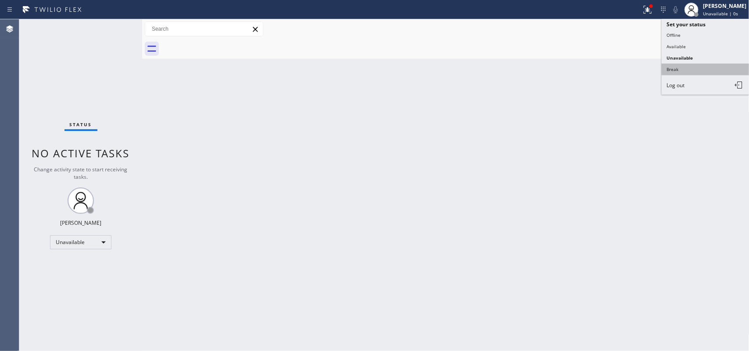
click at [700, 69] on button "Break" at bounding box center [705, 69] width 88 height 11
